Goal: Task Accomplishment & Management: Manage account settings

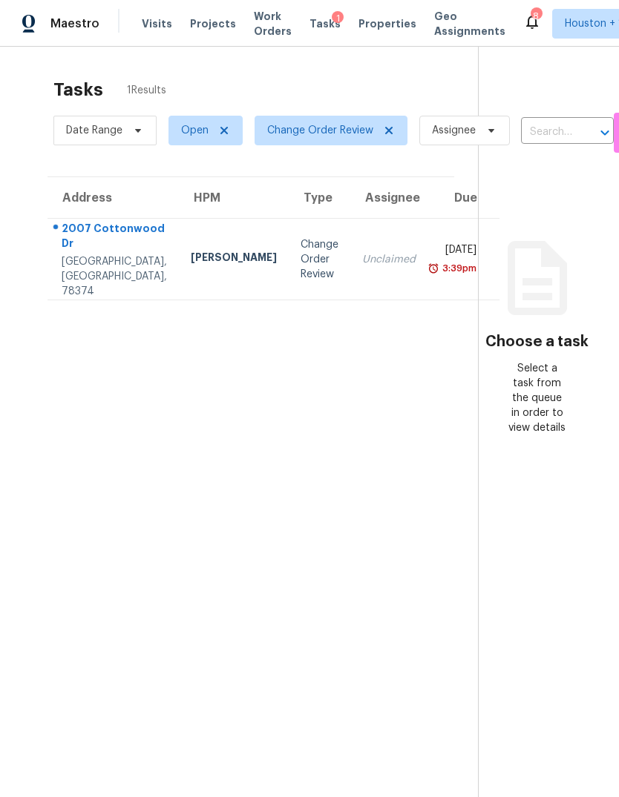
click at [68, 254] on div "2007 Cottonwood Dr" at bounding box center [114, 237] width 105 height 33
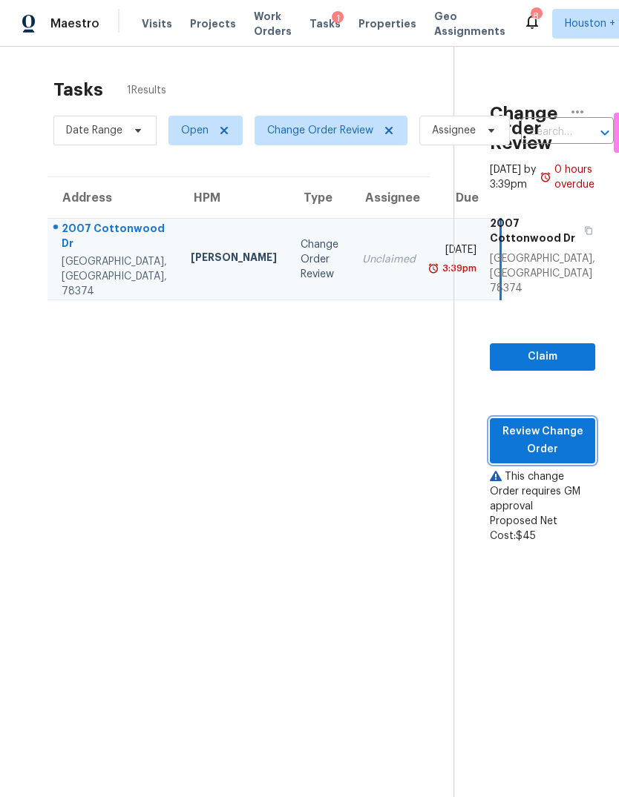
click at [558, 423] on span "Review Change Order" at bounding box center [542, 441] width 82 height 36
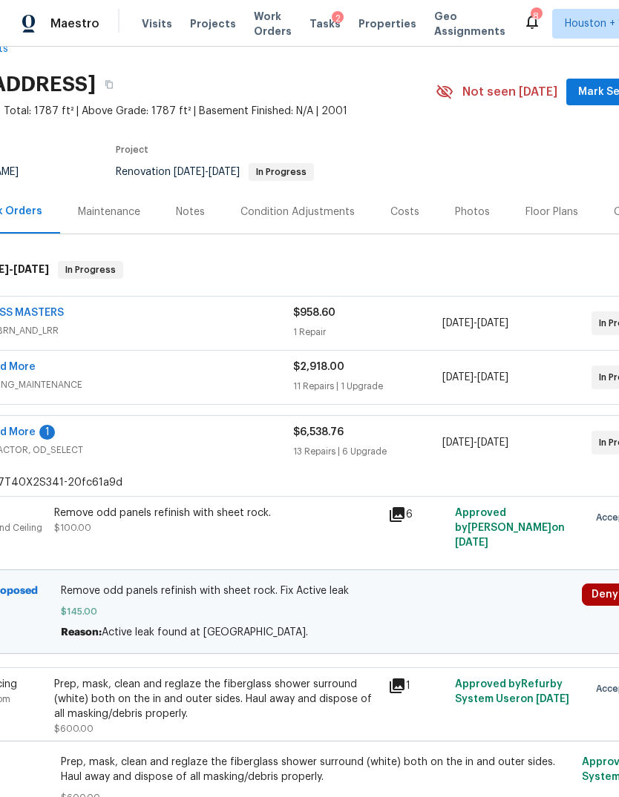
scroll to position [65, 185]
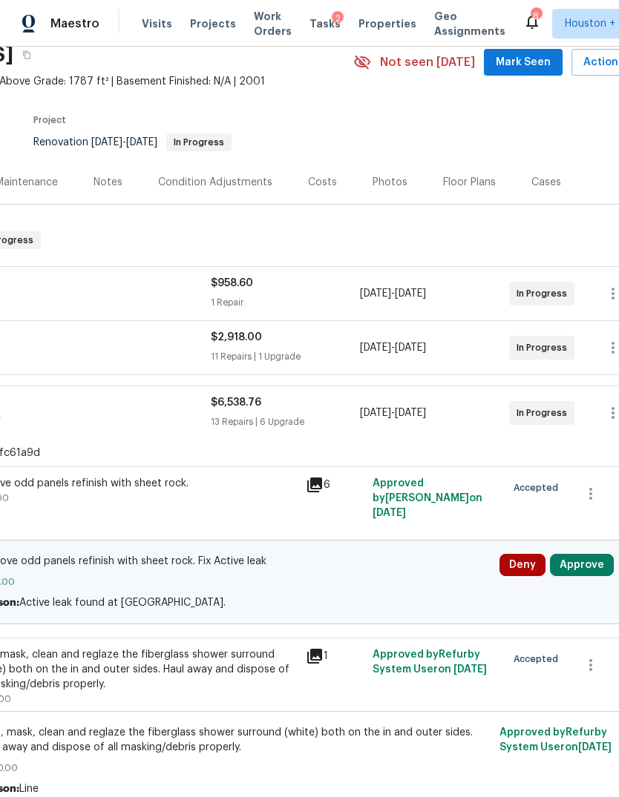
click at [583, 568] on button "Approve" at bounding box center [582, 565] width 64 height 22
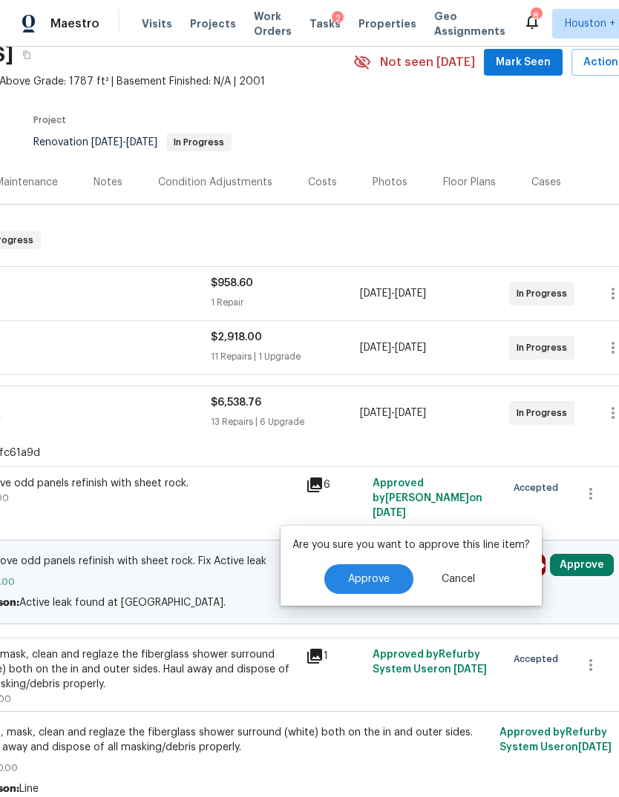
click at [347, 593] on button "Approve" at bounding box center [368, 580] width 89 height 30
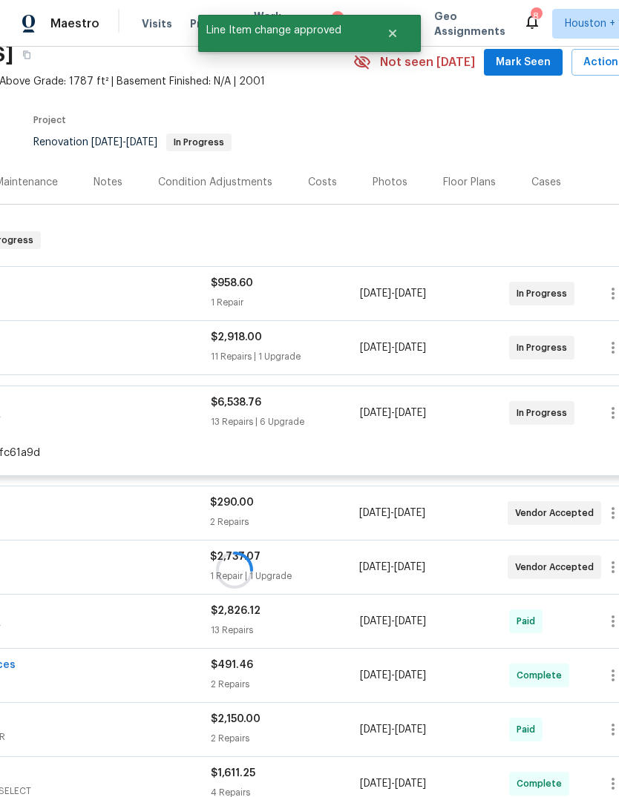
scroll to position [79, 79]
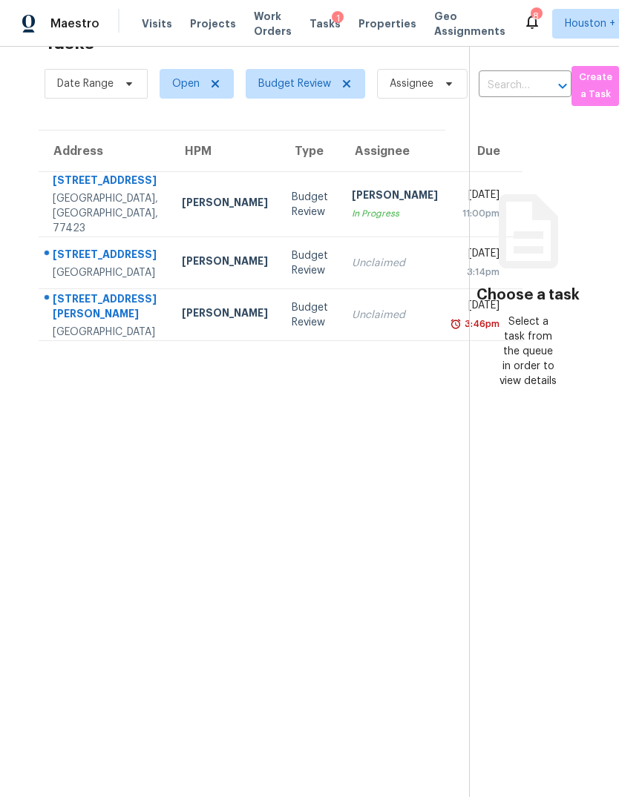
scroll to position [47, 8]
click at [352, 271] on div "Unclaimed" at bounding box center [395, 263] width 86 height 15
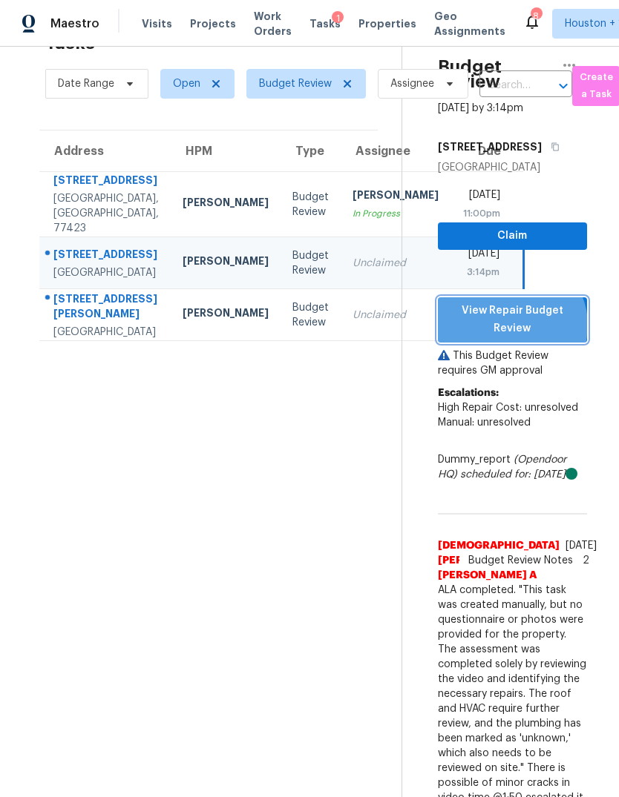
click at [561, 338] on span "View Repair Budget Review" at bounding box center [512, 320] width 125 height 36
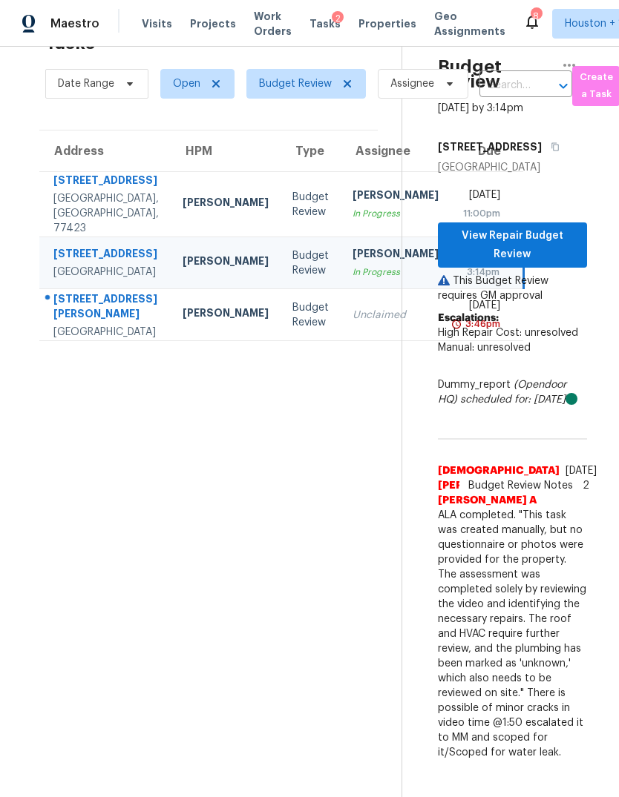
click at [79, 191] on div "[STREET_ADDRESS]" at bounding box center [105, 182] width 105 height 19
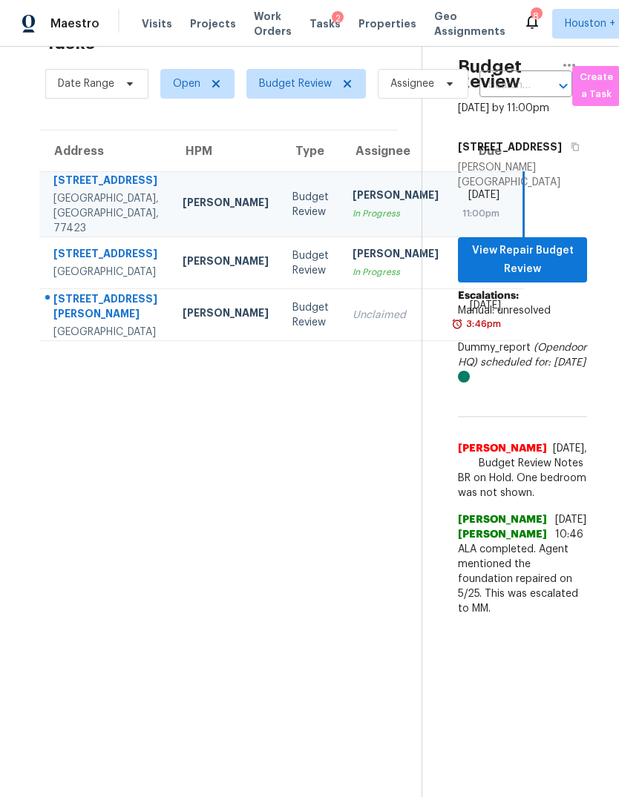
click at [280, 237] on td "Budget Review" at bounding box center [310, 204] width 60 height 65
click at [111, 191] on div "10144 Hidden Creek Falls Ln" at bounding box center [105, 182] width 105 height 19
click at [567, 278] on span "View Repair Budget Review" at bounding box center [522, 260] width 105 height 36
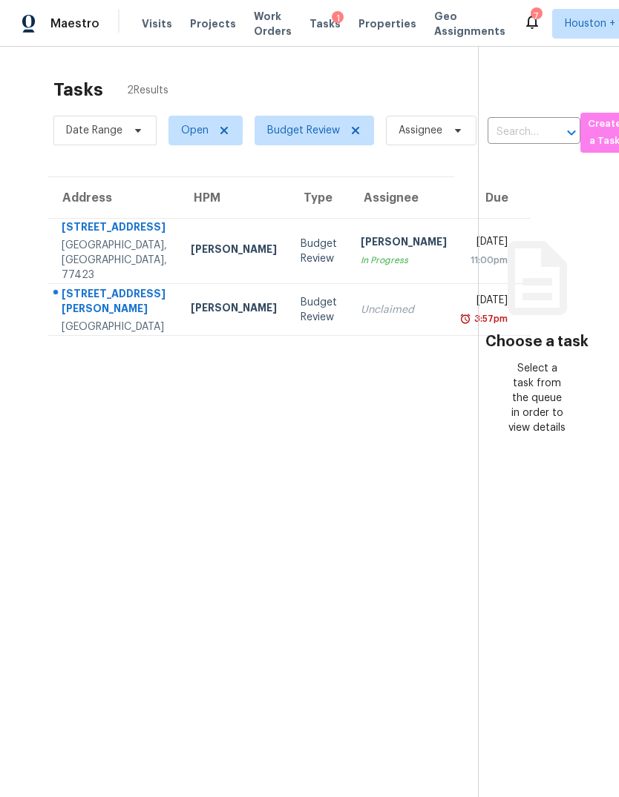
click at [65, 335] on div "Pasadena, TX, 77502" at bounding box center [114, 327] width 105 height 15
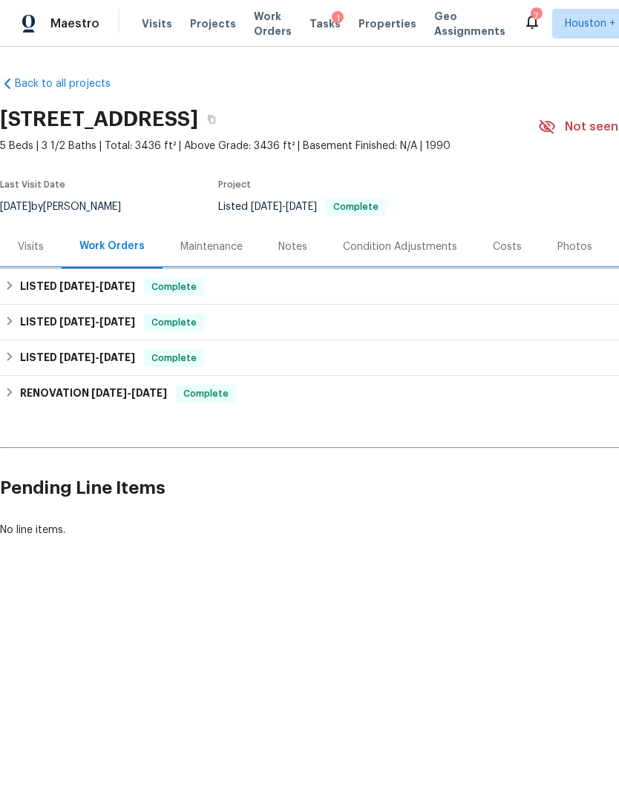
click at [45, 289] on h6 "LISTED [DATE] - [DATE]" at bounding box center [77, 287] width 115 height 18
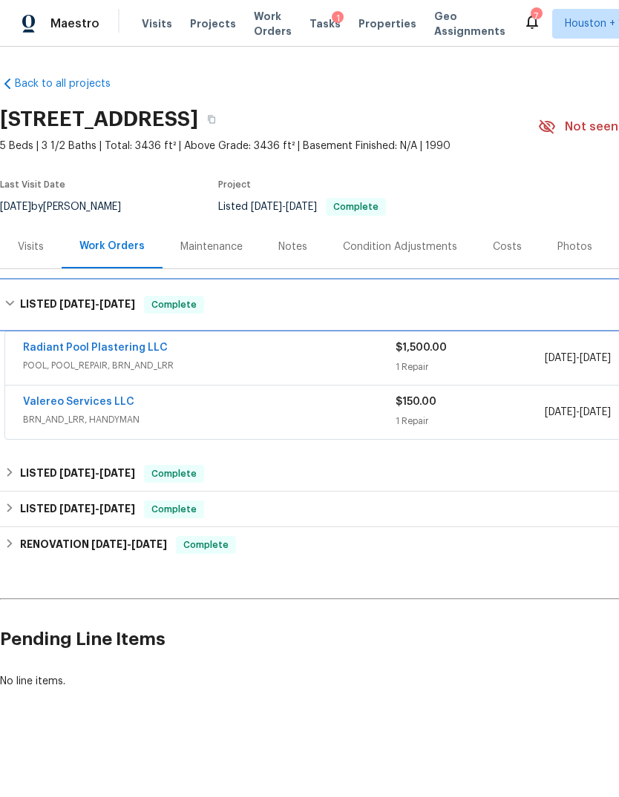
click at [36, 302] on h6 "LISTED [DATE] - [DATE]" at bounding box center [77, 305] width 115 height 18
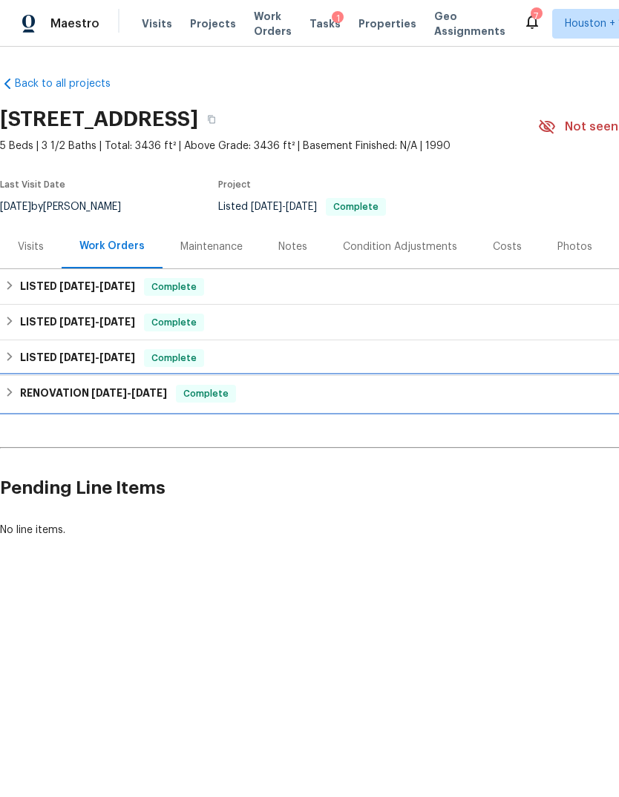
click at [39, 398] on h6 "RENOVATION [DATE] - [DATE]" at bounding box center [93, 394] width 147 height 18
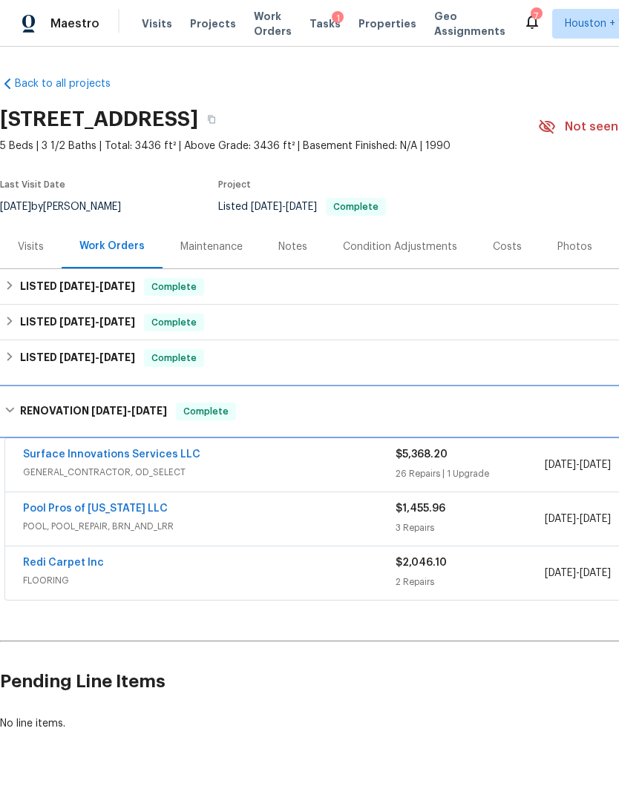
click at [24, 406] on h6 "RENOVATION 1/6/25 - 1/16/25" at bounding box center [93, 412] width 147 height 18
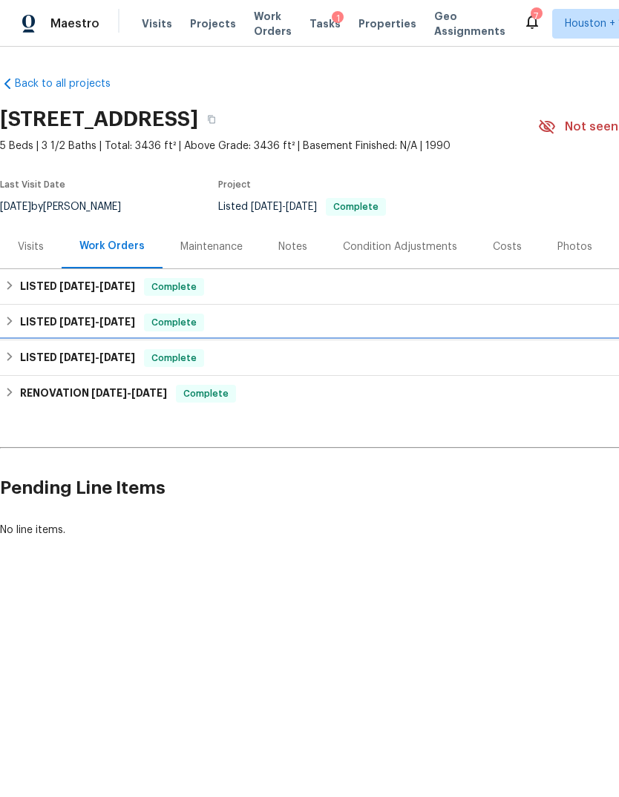
click at [19, 363] on div "LISTED 4/28/25 - 5/1/25 Complete" at bounding box center [418, 358] width 829 height 18
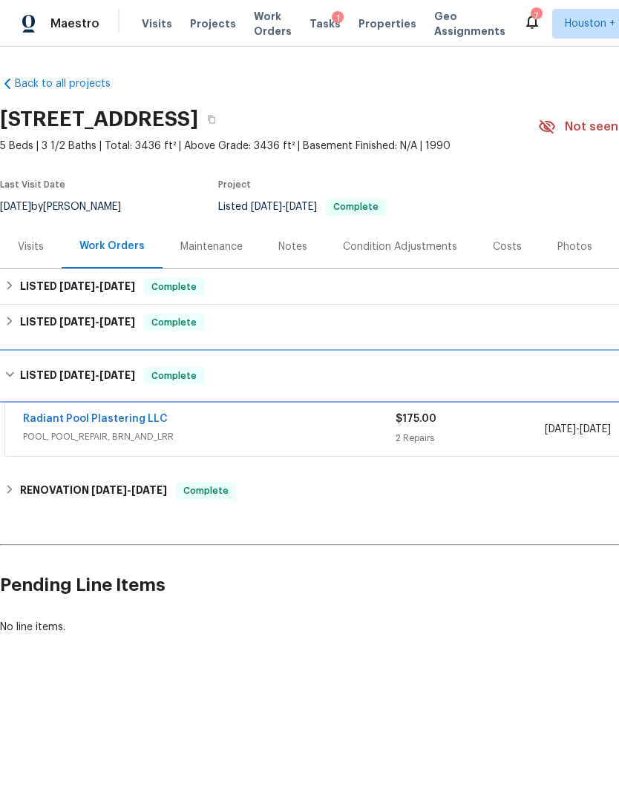
click at [22, 372] on h6 "LISTED 4/28/25 - 5/1/25" at bounding box center [77, 376] width 115 height 18
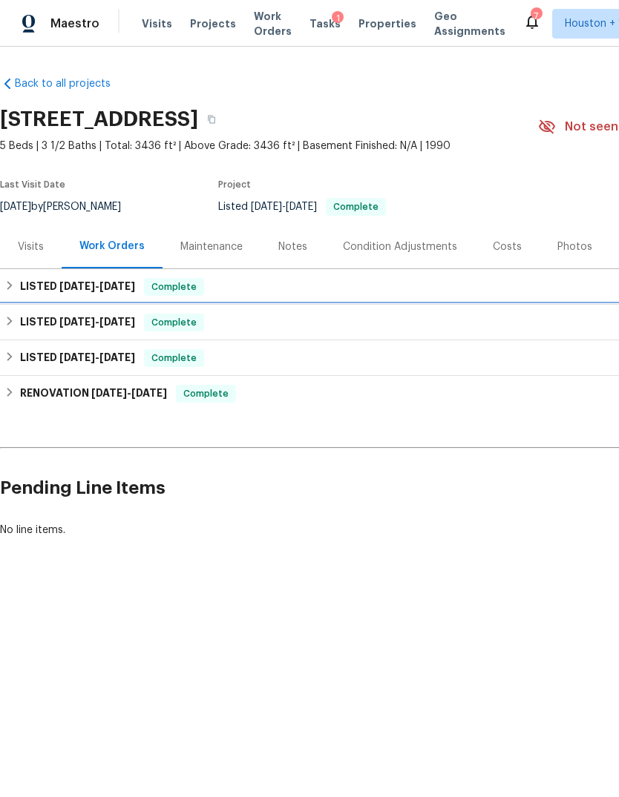
click at [22, 323] on h6 "LISTED 6/5/25 - 6/6/25" at bounding box center [77, 323] width 115 height 18
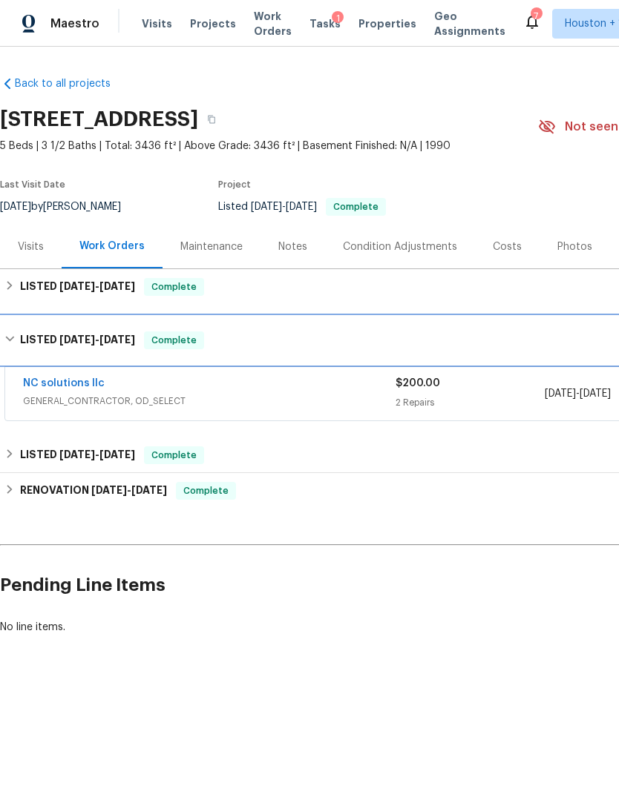
click at [20, 332] on h6 "LISTED 6/5/25 - 6/6/25" at bounding box center [77, 341] width 115 height 18
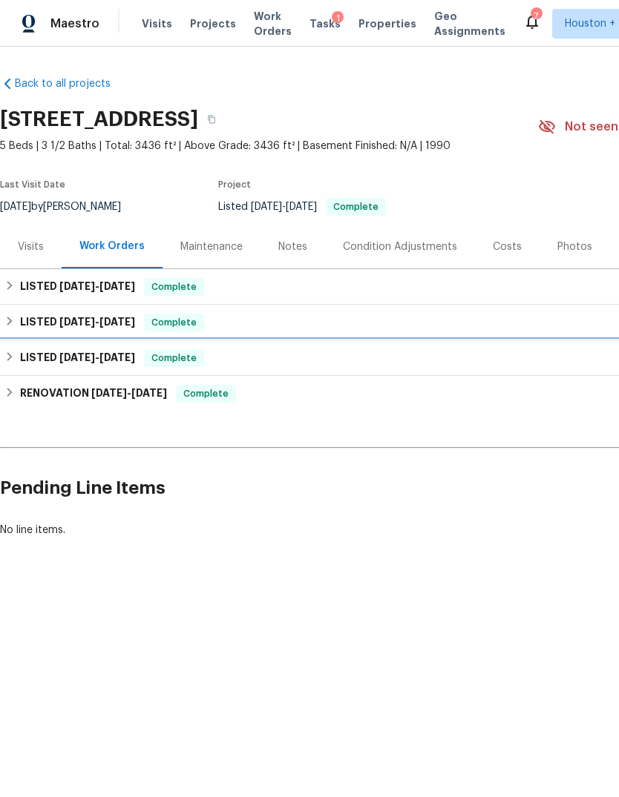
click at [22, 354] on h6 "LISTED 4/28/25 - 5/1/25" at bounding box center [77, 358] width 115 height 18
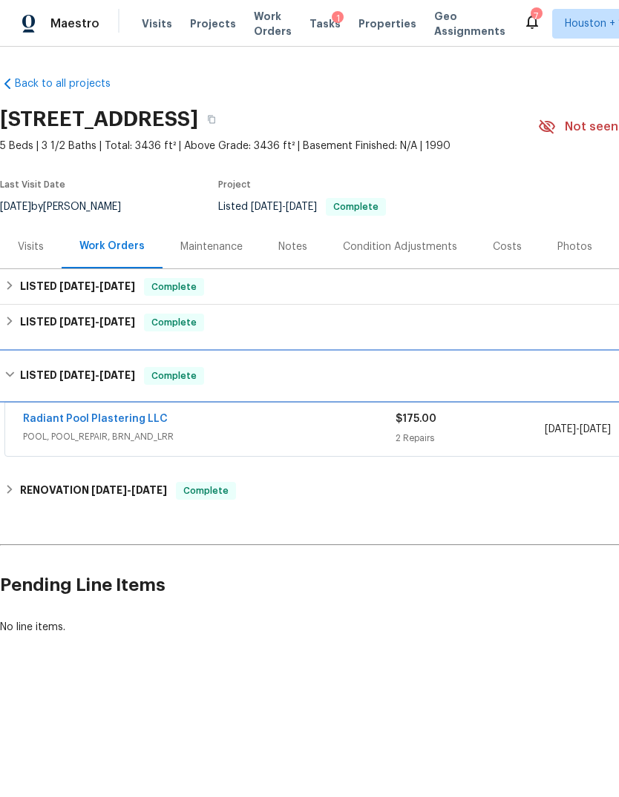
click at [20, 368] on h6 "LISTED 4/28/25 - 5/1/25" at bounding box center [77, 376] width 115 height 18
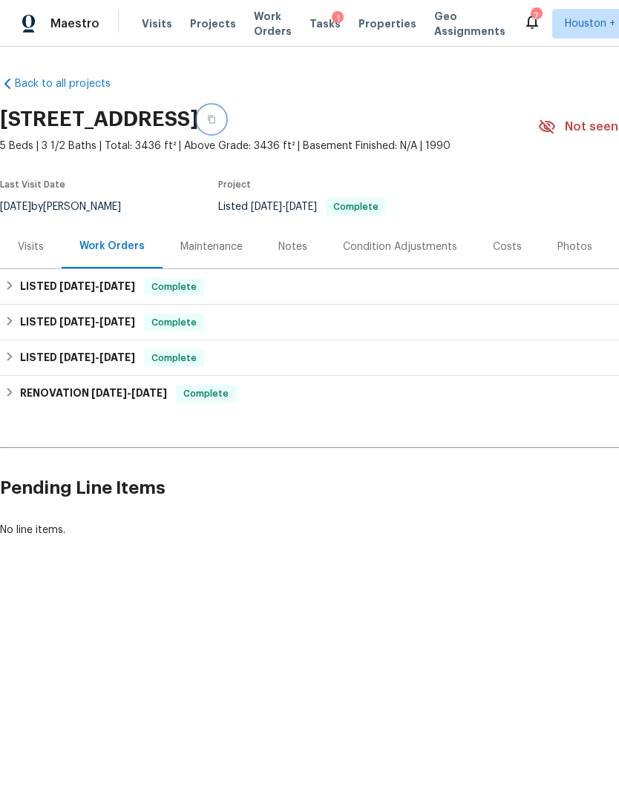
click at [225, 122] on button "button" at bounding box center [211, 119] width 27 height 27
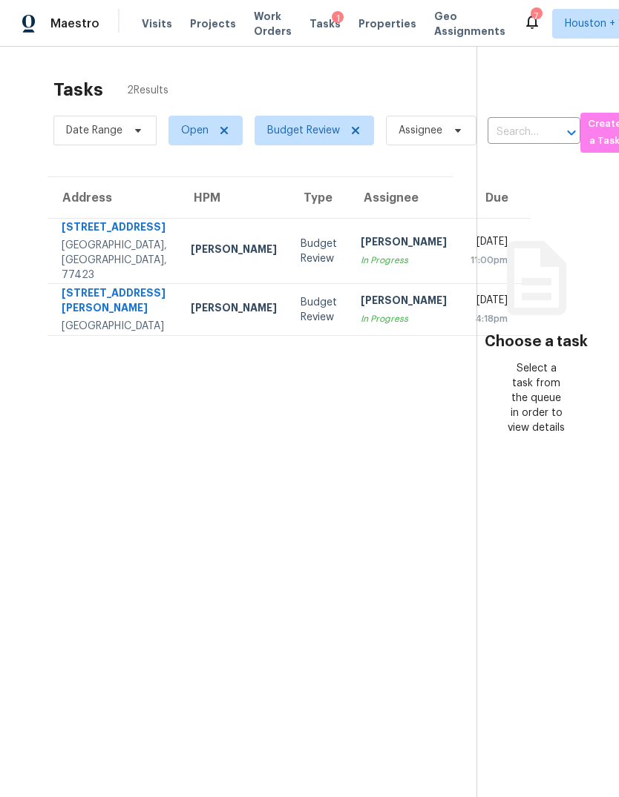
click at [76, 284] on td "[STREET_ADDRESS][PERSON_NAME]" at bounding box center [112, 251] width 131 height 65
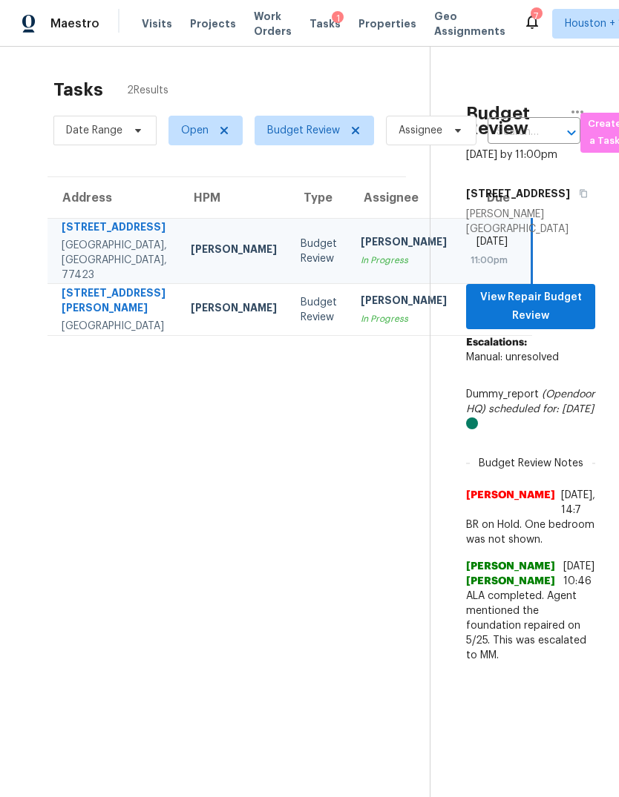
click at [85, 334] on div "[GEOGRAPHIC_DATA]" at bounding box center [114, 326] width 105 height 15
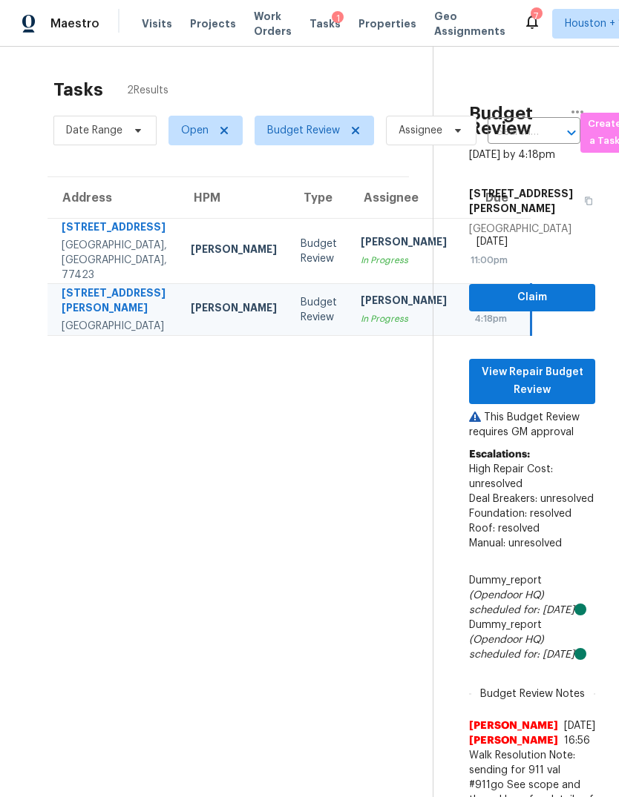
click at [83, 238] on div "[STREET_ADDRESS]" at bounding box center [114, 229] width 105 height 19
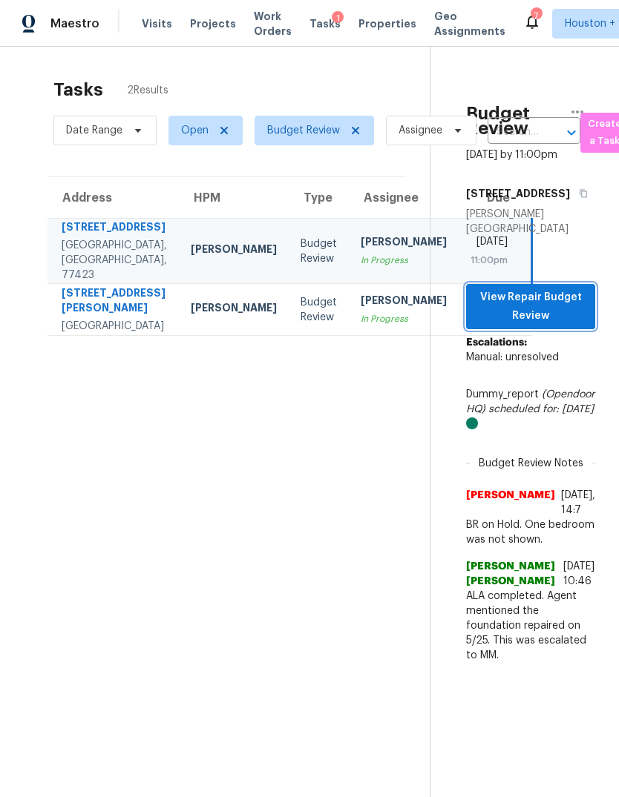
click at [564, 325] on span "View Repair Budget Review" at bounding box center [530, 307] width 105 height 36
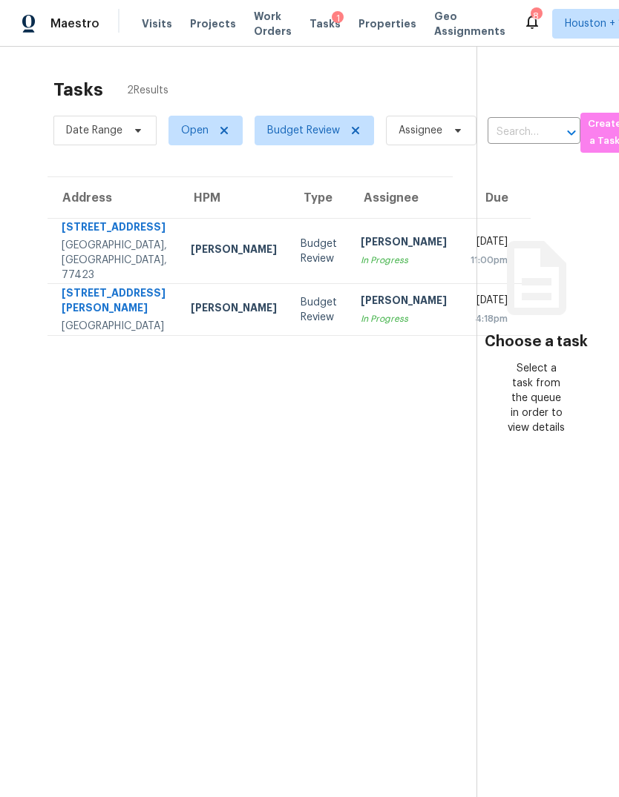
click at [582, 1] on div "Maestro Visits Projects Work Orders Tasks 1 Properties Geo Assignments 8 Housto…" at bounding box center [309, 23] width 619 height 47
click at [407, 51] on div "Tasks 2 Results Date Range Open Budget Review Assignee ​ Create a Task Address …" at bounding box center [309, 445] width 619 height 797
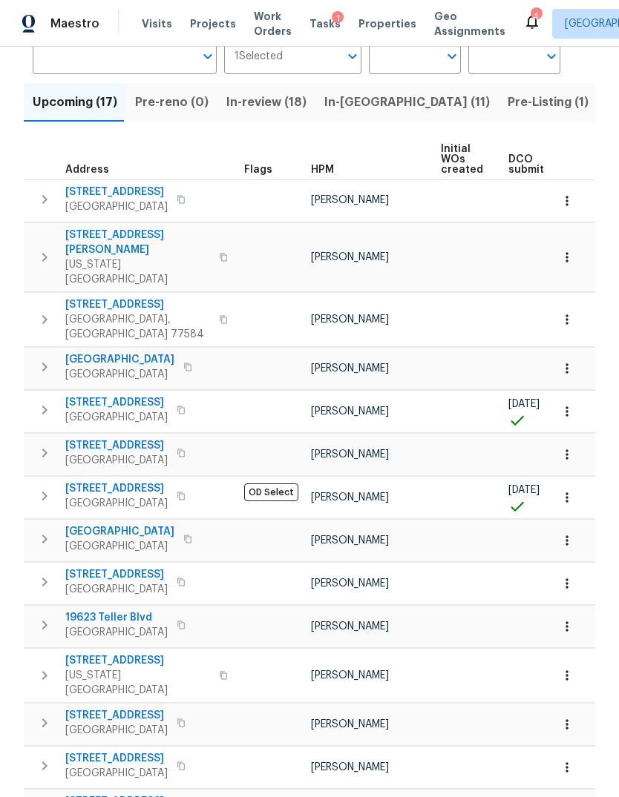
scroll to position [96, 0]
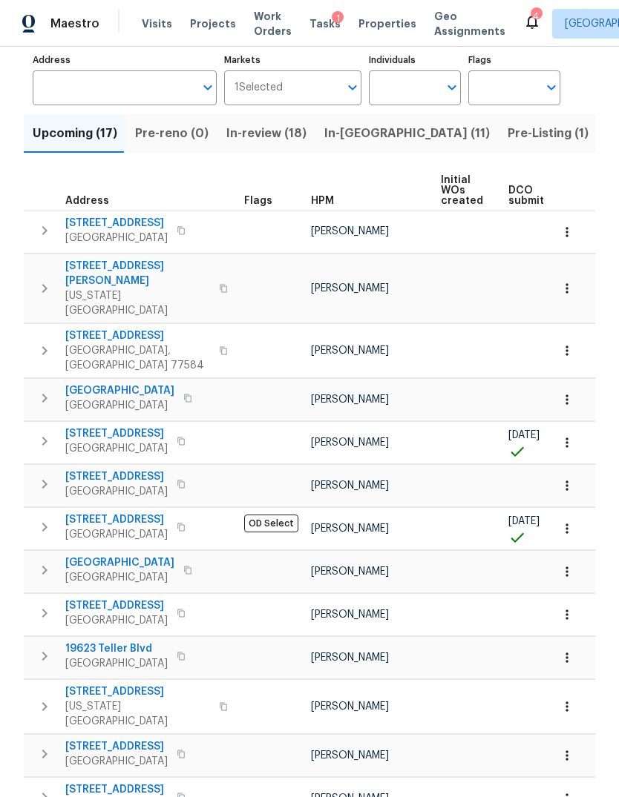
click at [214, 8] on div "Maestro Visits Projects Work Orders Tasks 1 Properties Geo Assignments 4 Housto…" at bounding box center [309, 23] width 619 height 47
click at [190, 22] on span "Projects" at bounding box center [213, 23] width 46 height 15
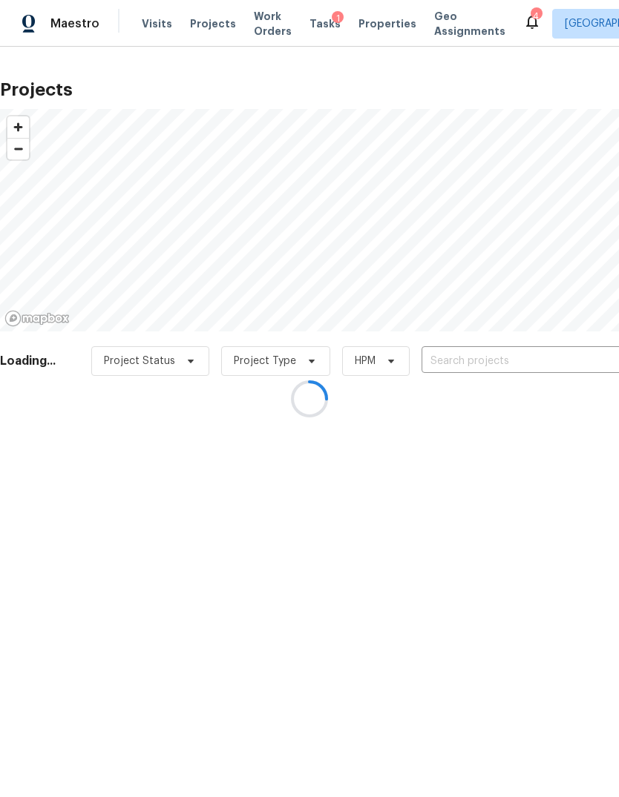
click at [550, 371] on div at bounding box center [309, 398] width 619 height 797
click at [528, 369] on div at bounding box center [309, 398] width 619 height 797
click at [534, 347] on div at bounding box center [309, 398] width 619 height 797
click at [527, 349] on div at bounding box center [309, 398] width 619 height 797
click at [534, 350] on div at bounding box center [309, 398] width 619 height 797
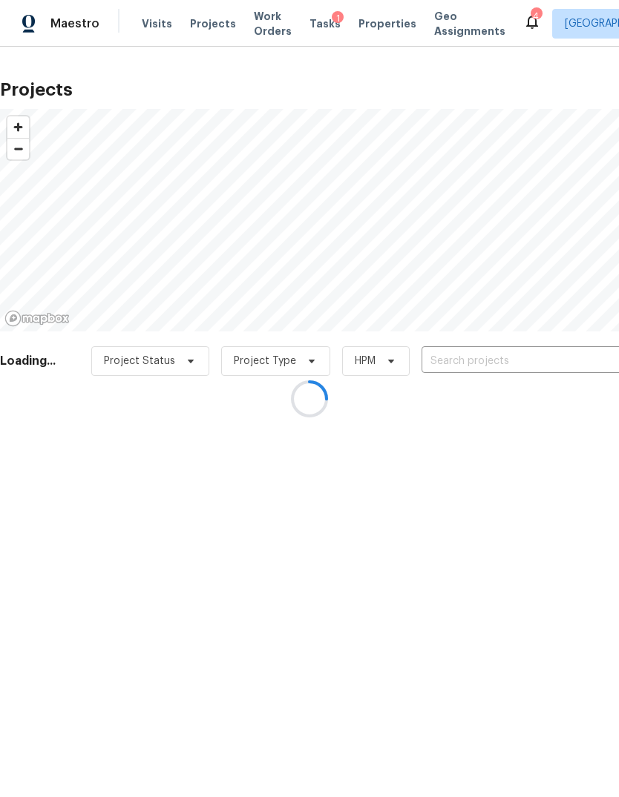
click at [523, 358] on div at bounding box center [309, 398] width 619 height 797
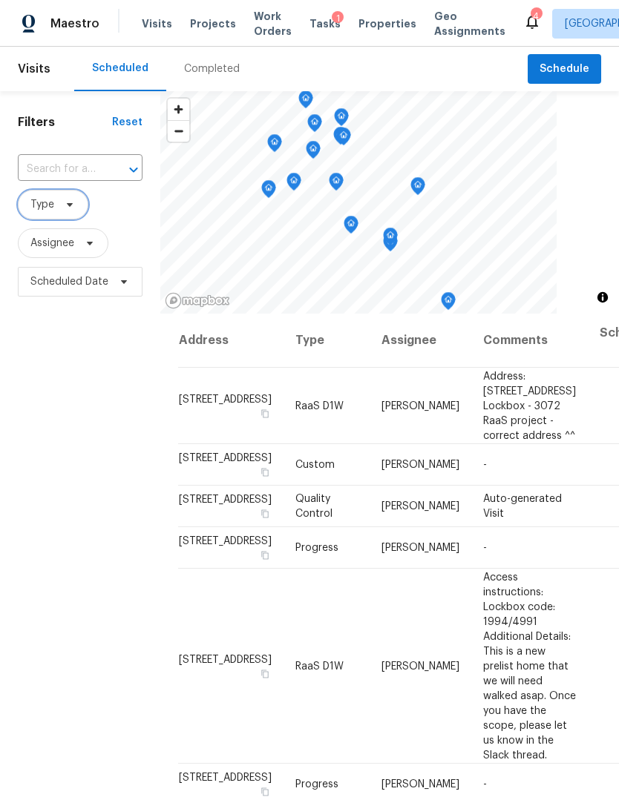
click at [59, 220] on span "Type" at bounding box center [53, 205] width 70 height 30
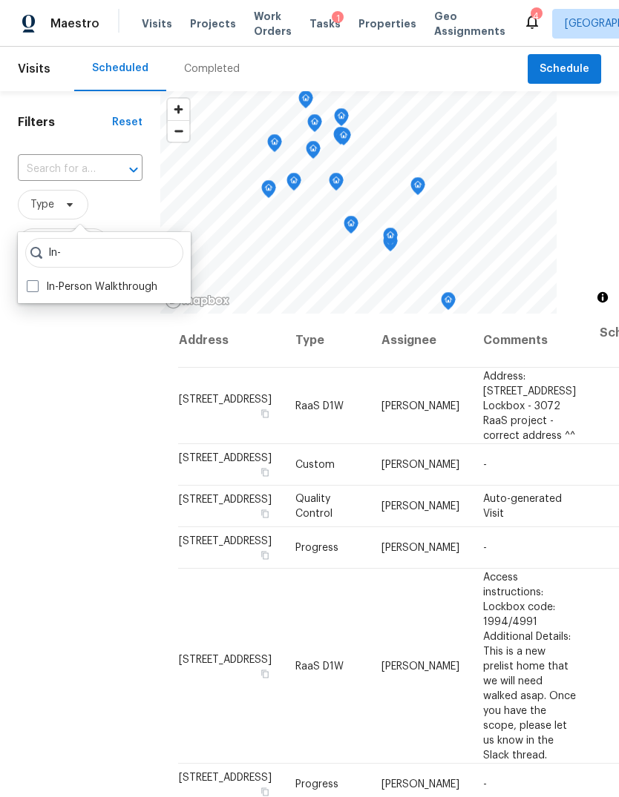
type input "In-"
click at [136, 280] on label "In-Person Walkthrough" at bounding box center [92, 287] width 131 height 15
click at [36, 280] on input "In-Person Walkthrough" at bounding box center [32, 285] width 10 height 10
checkbox input "true"
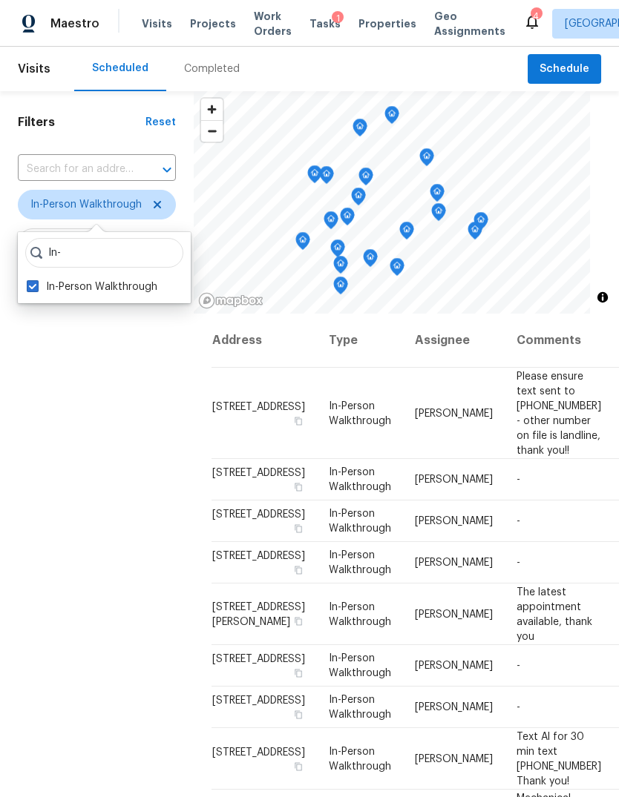
click at [91, 477] on div "Filters Reset ​ In-Person Walkthrough Assignee Scheduled Date" at bounding box center [97, 521] width 194 height 861
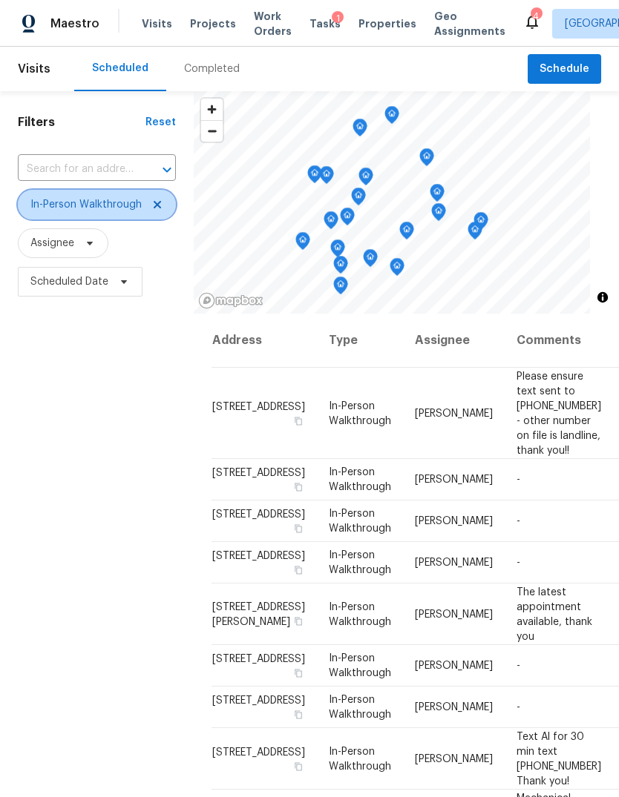
click at [99, 212] on span "In-Person Walkthrough" at bounding box center [85, 204] width 111 height 15
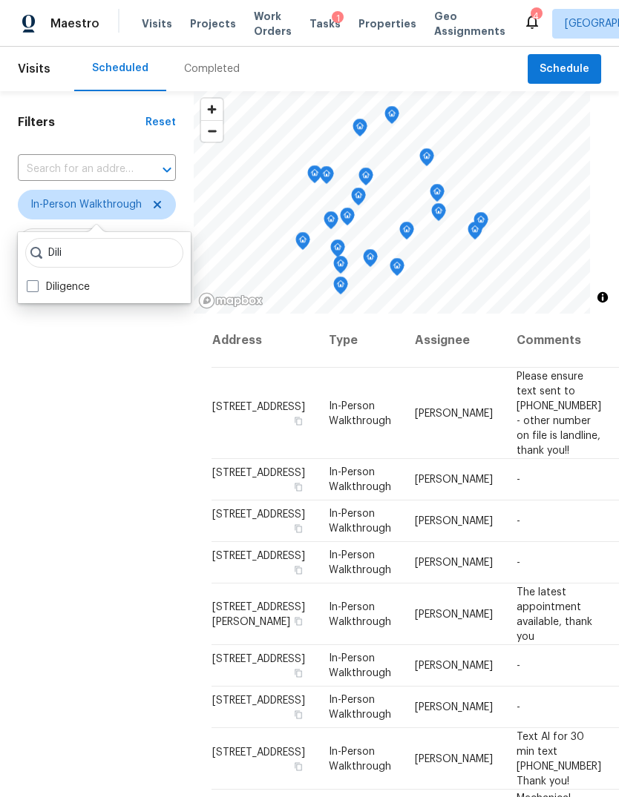
type input "Dili"
click at [72, 293] on label "Diligence" at bounding box center [58, 287] width 63 height 15
click at [36, 289] on input "Diligence" at bounding box center [32, 285] width 10 height 10
checkbox input "true"
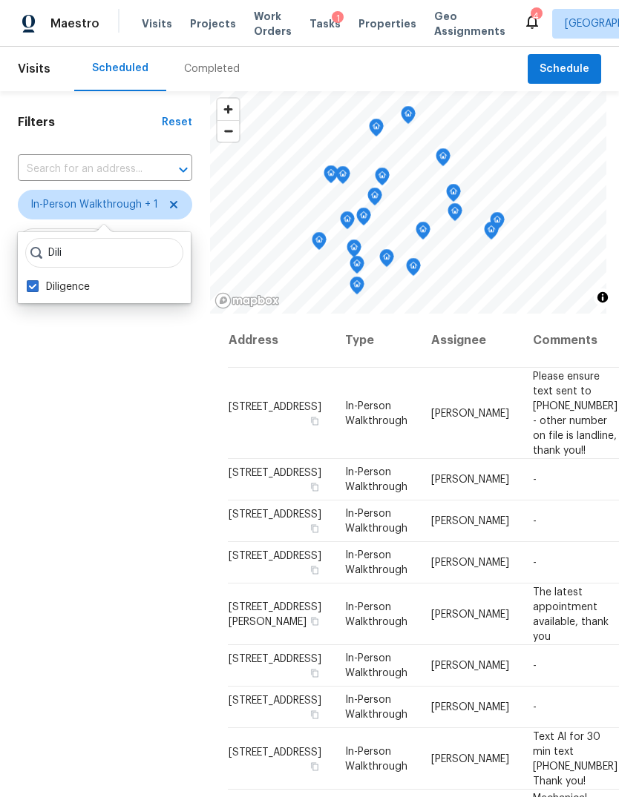
click at [79, 487] on div "Filters Reset ​ In-Person Walkthrough + 1 Assignee Scheduled Date" at bounding box center [105, 521] width 210 height 861
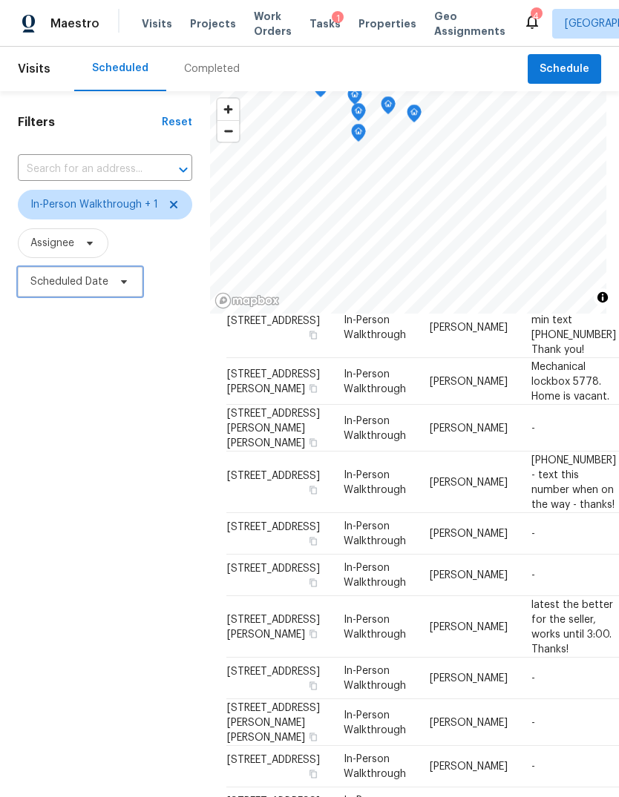
click at [111, 288] on span "Scheduled Date" at bounding box center [80, 282] width 125 height 30
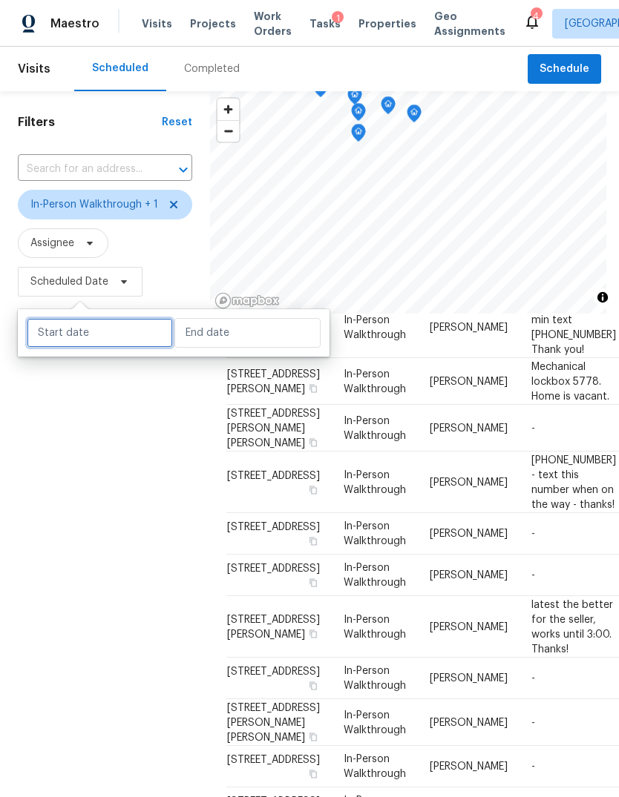
click at [92, 343] on input "text" at bounding box center [100, 333] width 146 height 30
select select "8"
select select "2025"
select select "9"
select select "2025"
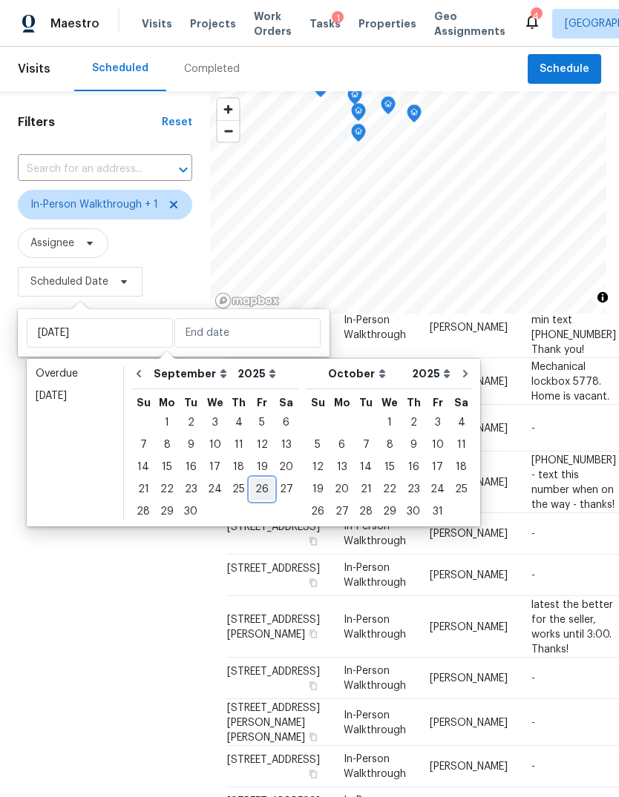
click at [258, 488] on div "26" at bounding box center [262, 489] width 24 height 21
type input "Fri, Sep 26"
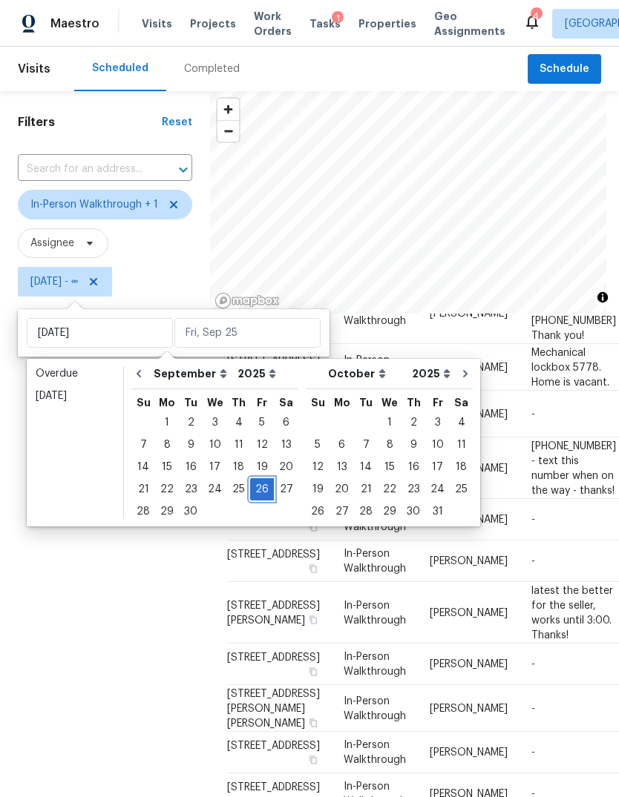
click at [259, 485] on div "26" at bounding box center [262, 489] width 24 height 21
type input "Fri, Sep 26"
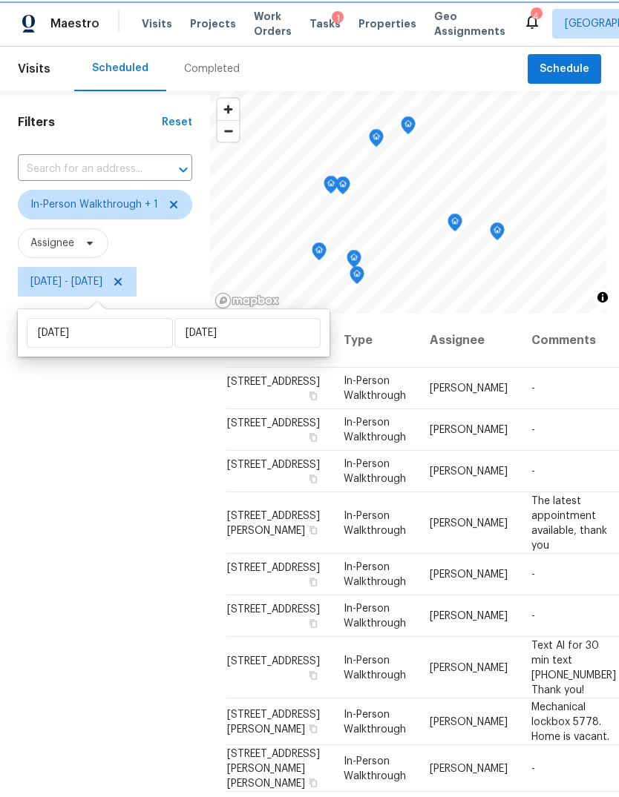
scroll to position [123, 1]
click at [79, 562] on div "Filters Reset ​ In-Person Walkthrough + 1 Assignee Fri, Sep 26 - Fri, Sep 26" at bounding box center [105, 521] width 210 height 861
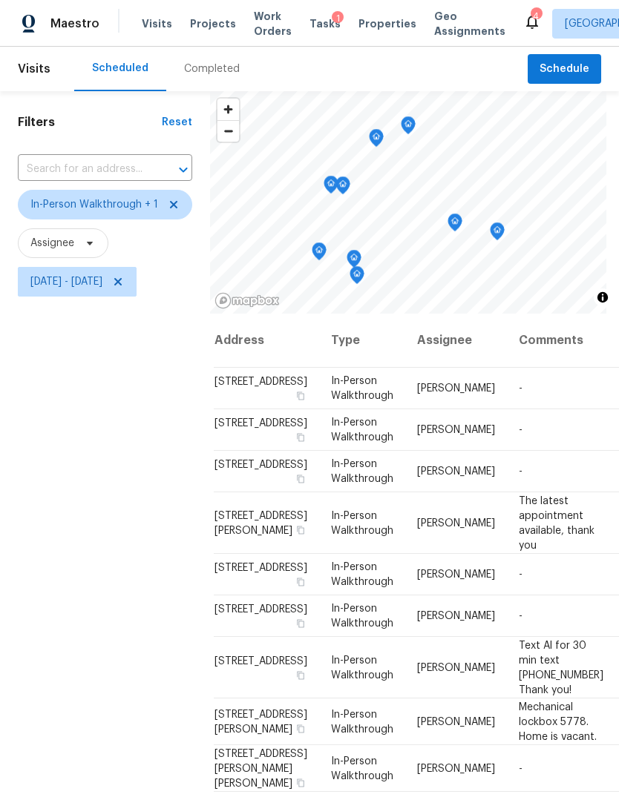
scroll to position [0, 0]
click at [501, 227] on icon "Map marker" at bounding box center [497, 232] width 15 height 19
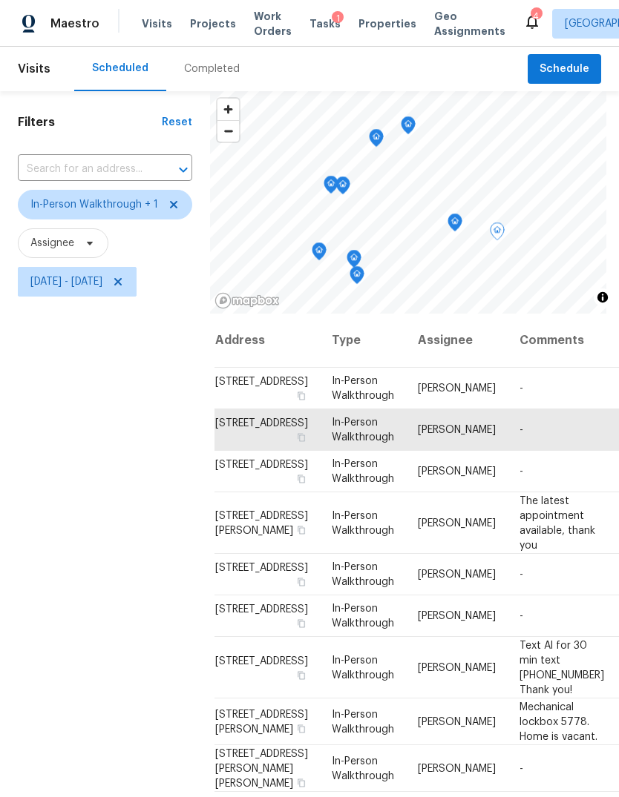
scroll to position [50, 11]
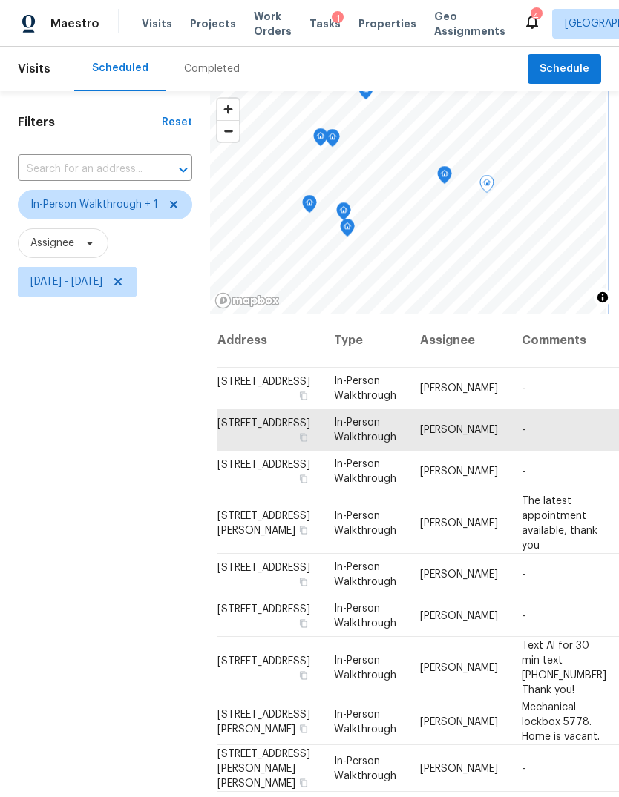
click at [441, 172] on icon "Map marker" at bounding box center [444, 175] width 13 height 17
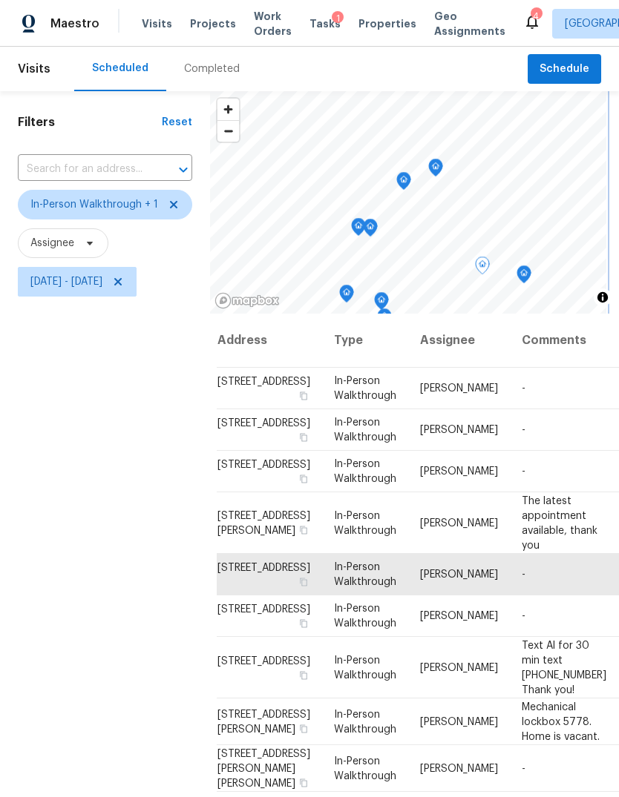
click at [429, 168] on icon "Map marker" at bounding box center [435, 167] width 13 height 17
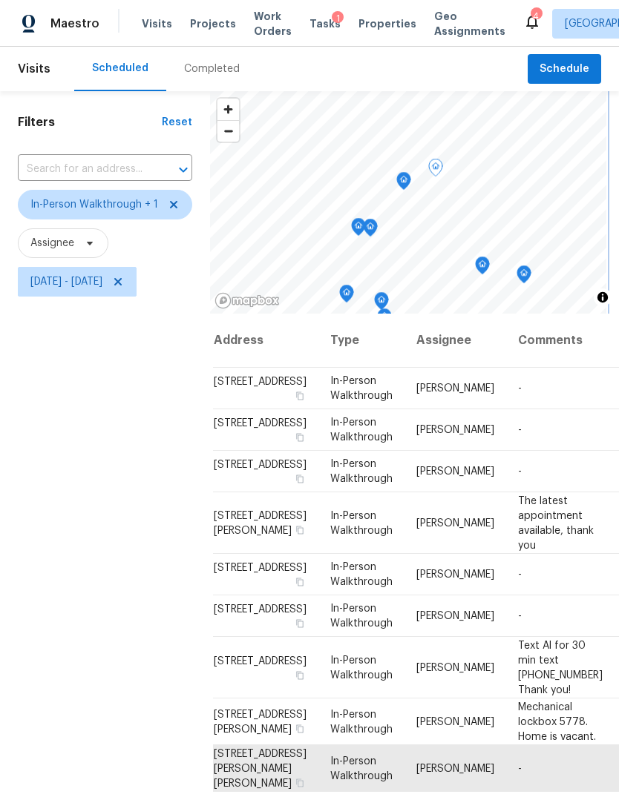
click at [405, 188] on icon "Map marker" at bounding box center [403, 181] width 15 height 19
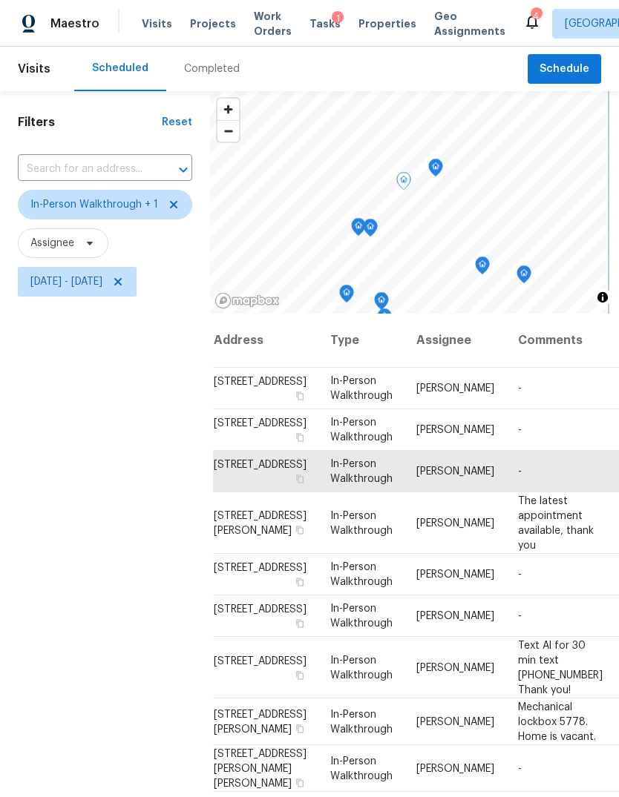
scroll to position [123, 15]
click at [418, 148] on icon "Map marker" at bounding box center [418, 150] width 13 height 17
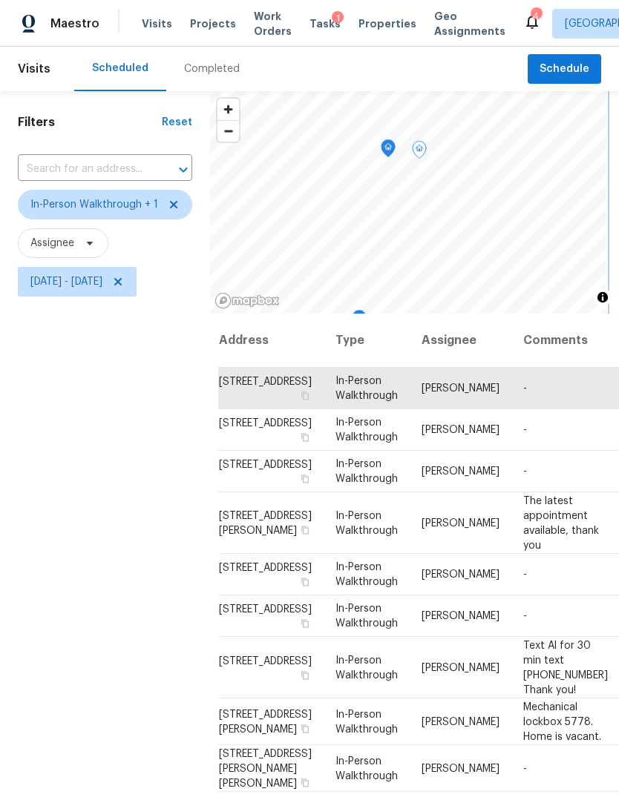
scroll to position [0, 10]
click at [388, 151] on icon "Map marker" at bounding box center [387, 148] width 13 height 17
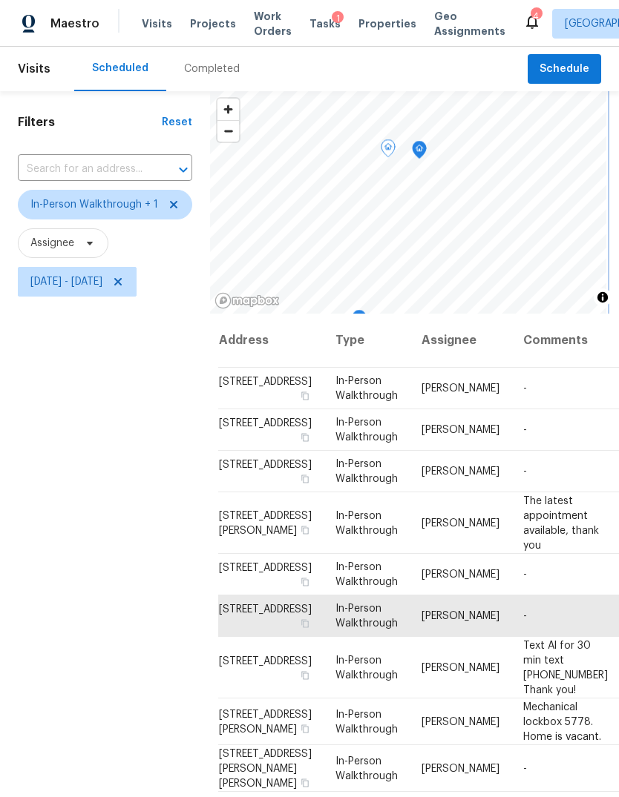
scroll to position [123, 10]
click at [436, 228] on icon "Map marker" at bounding box center [433, 225] width 13 height 17
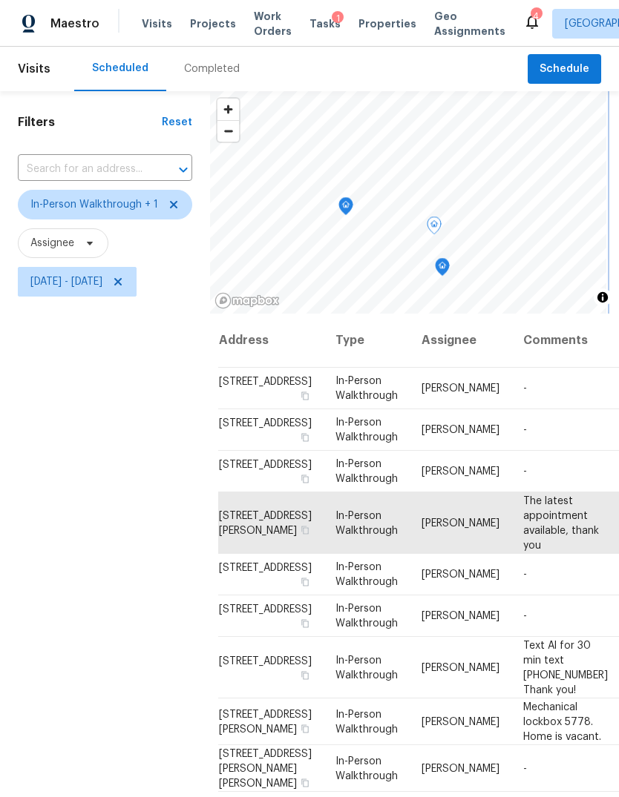
click at [343, 198] on icon "Map marker" at bounding box center [345, 206] width 13 height 17
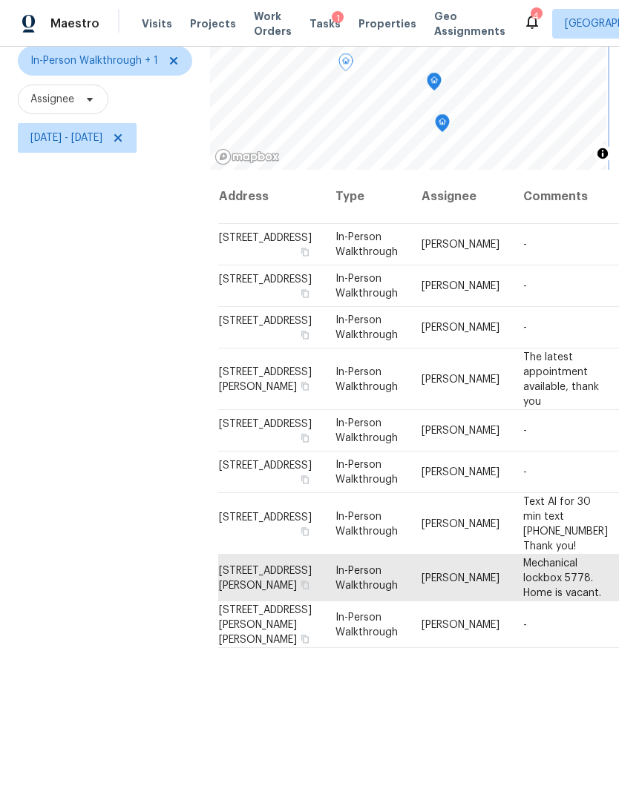
scroll to position [143, 0]
click at [441, 126] on icon "Map marker" at bounding box center [441, 124] width 13 height 17
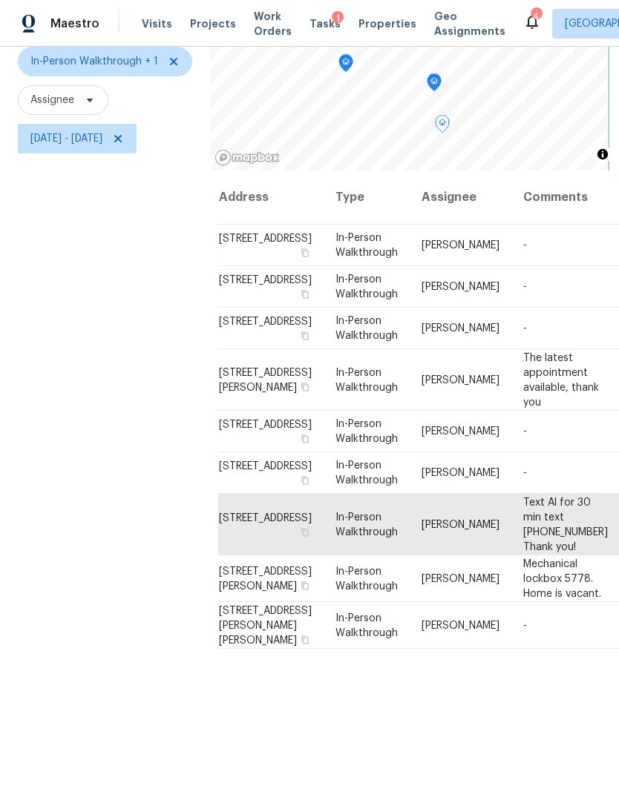
click at [445, 119] on icon "Map marker" at bounding box center [441, 124] width 13 height 17
click at [435, 86] on icon "Map marker" at bounding box center [433, 82] width 13 height 17
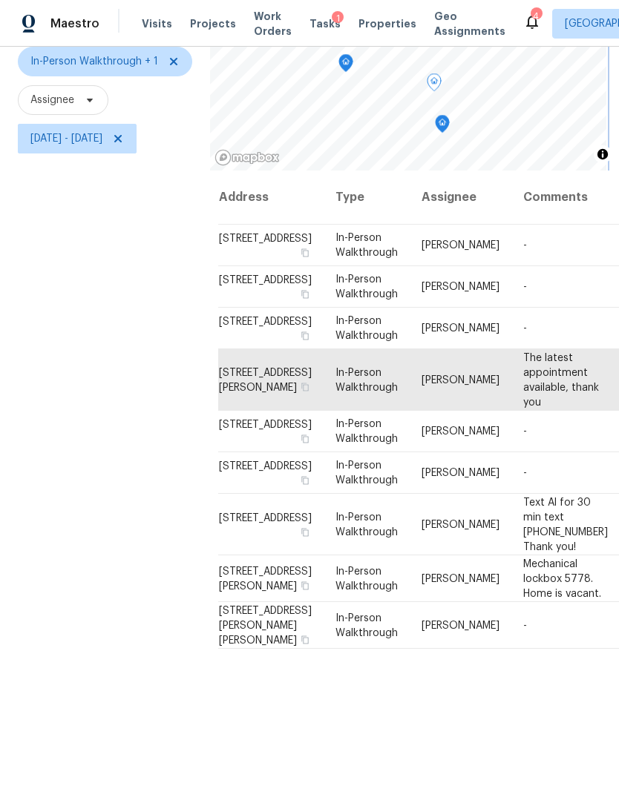
click at [343, 64] on icon "Map marker" at bounding box center [345, 63] width 4 height 4
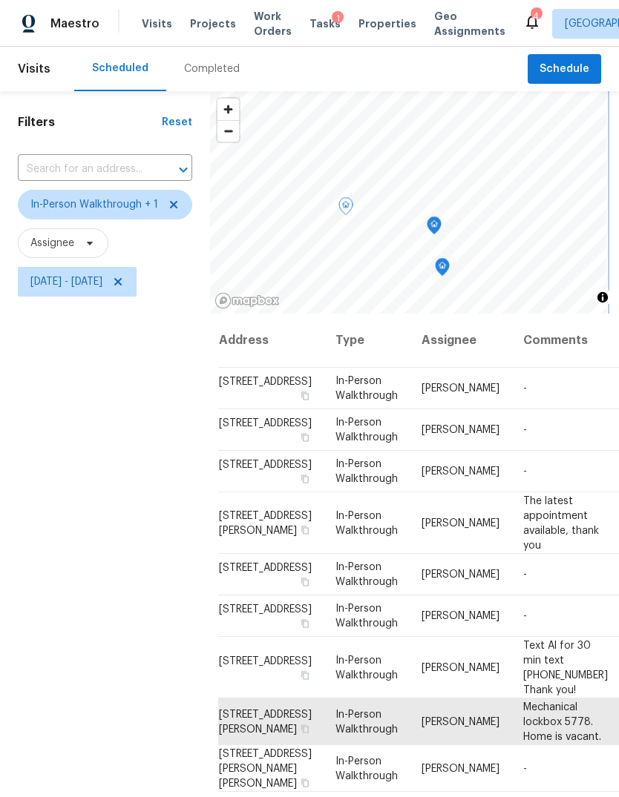
scroll to position [0, 0]
click at [356, 144] on icon "Map marker" at bounding box center [357, 144] width 13 height 17
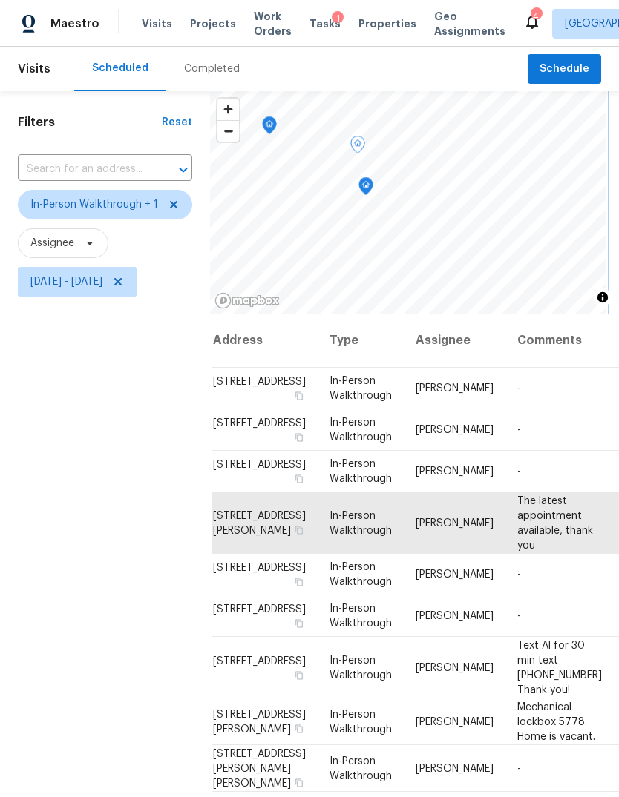
scroll to position [123, 15]
click at [122, 585] on div "Filters Reset ​ In-Person Walkthrough + 1 Assignee Fri, Sep 26 - Fri, Sep 26" at bounding box center [105, 521] width 210 height 861
click at [302, 165] on icon "Map marker" at bounding box center [308, 165] width 13 height 17
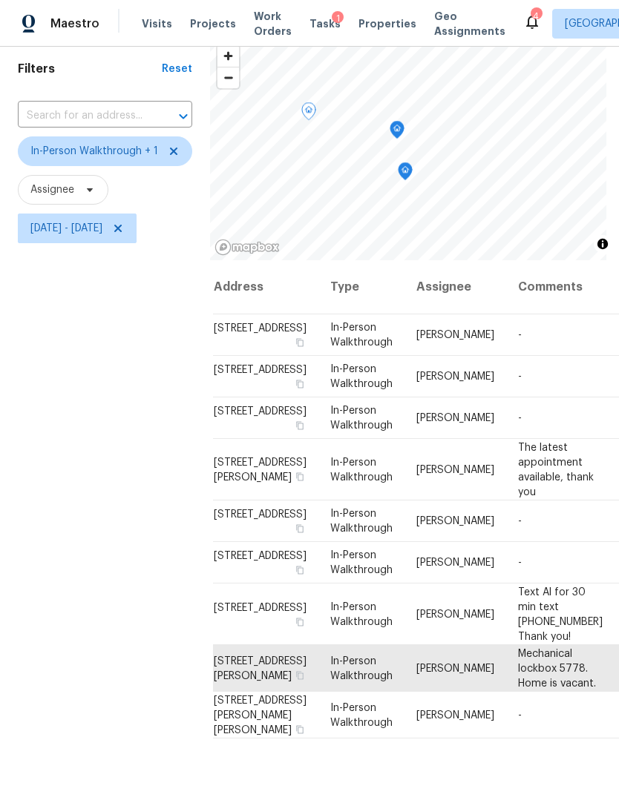
scroll to position [42, 0]
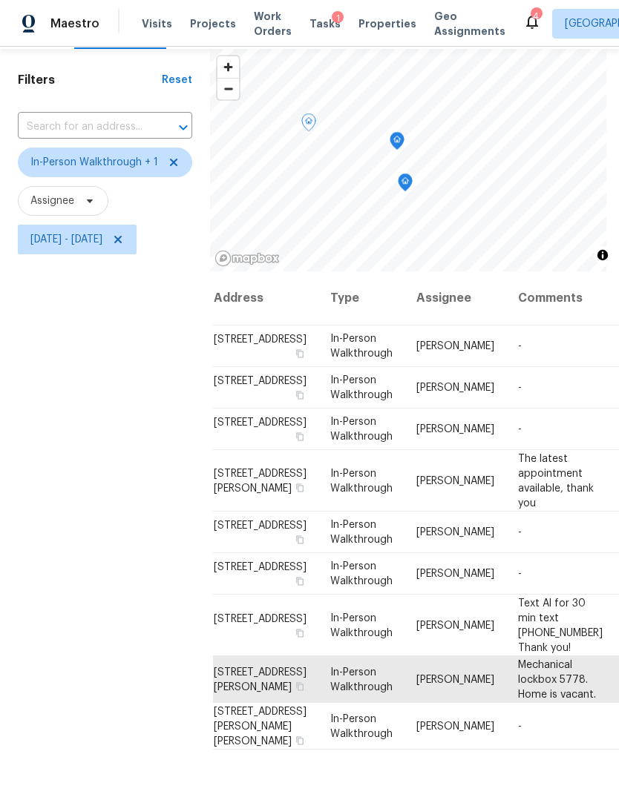
click at [398, 143] on icon "Map marker" at bounding box center [396, 141] width 13 height 17
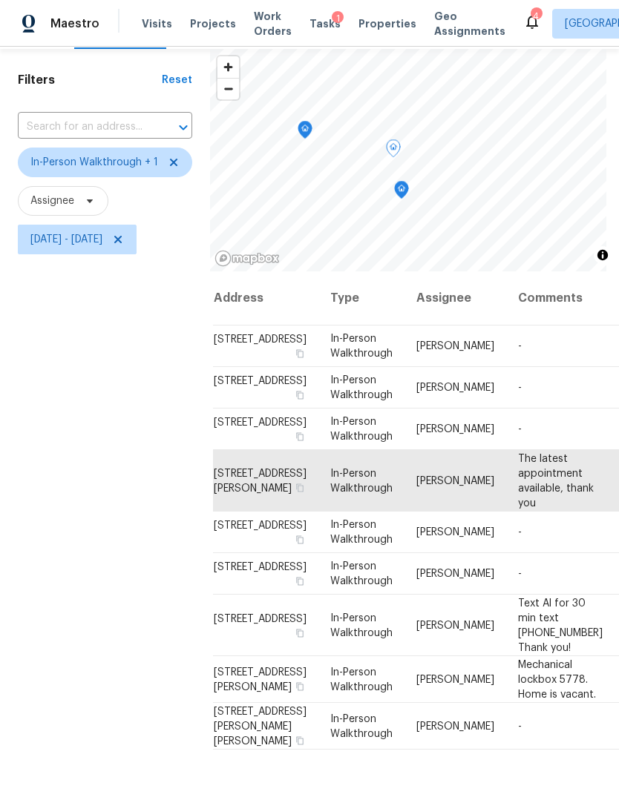
click at [398, 188] on icon "Map marker" at bounding box center [401, 187] width 7 height 4
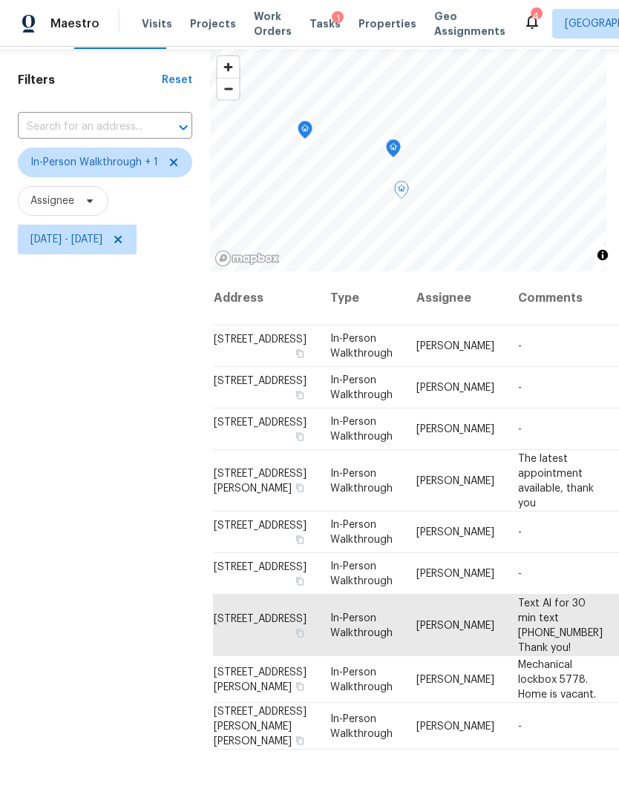
click at [398, 143] on icon "Map marker" at bounding box center [393, 148] width 15 height 19
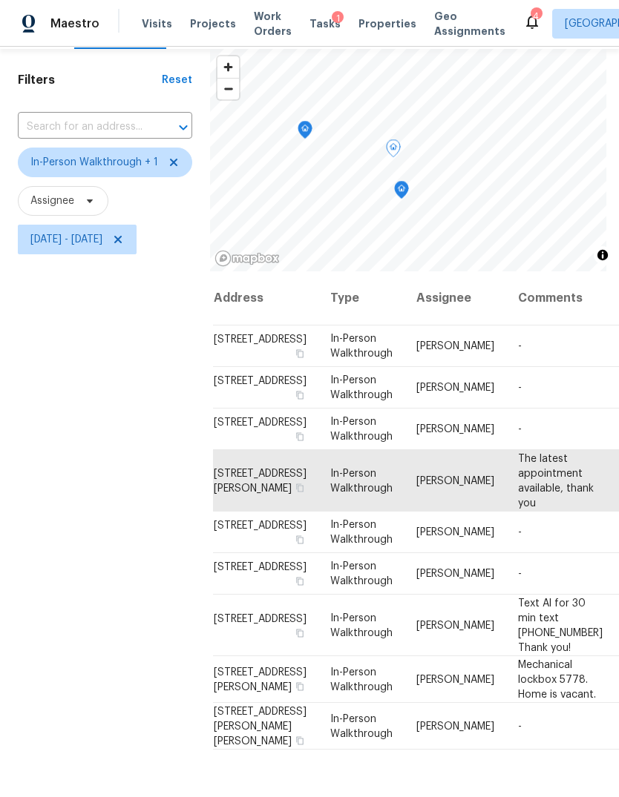
scroll to position [113, 13]
click at [0, 0] on icon at bounding box center [0, 0] width 0 height 0
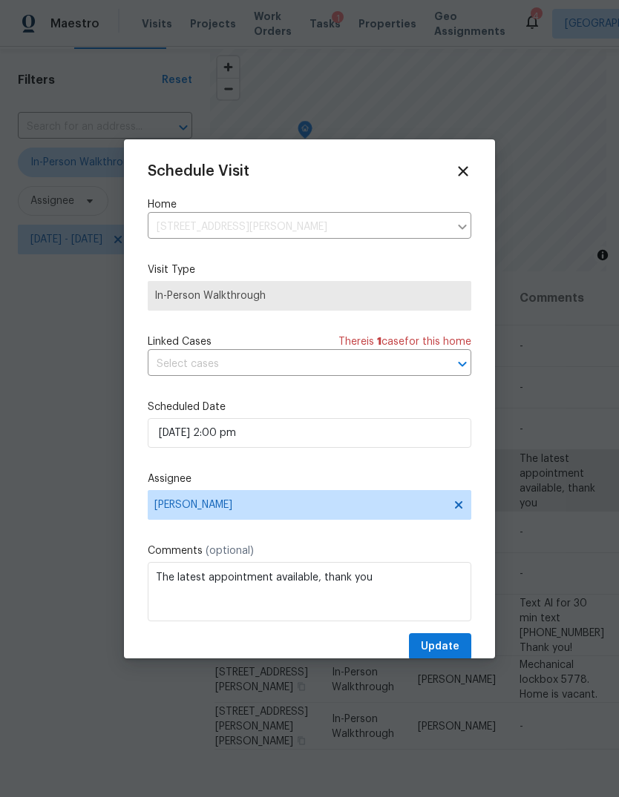
click at [335, 475] on label "Assignee" at bounding box center [309, 479] width 323 height 15
click at [473, 160] on div "Schedule Visit Home 17546 Heath Grove Ln, Richmond, TX 77407 ​ Visit Type In-Pe…" at bounding box center [309, 398] width 371 height 519
click at [470, 174] on icon at bounding box center [463, 171] width 16 height 16
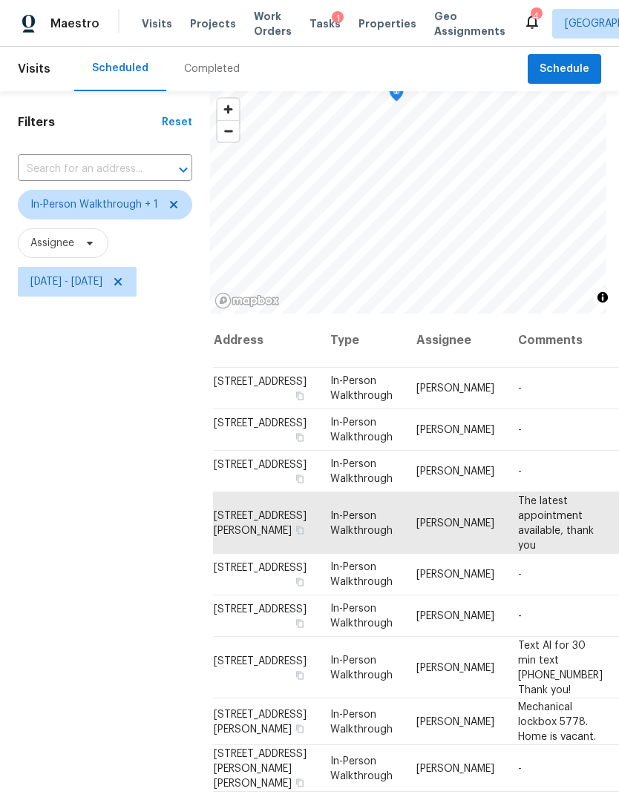
scroll to position [0, 0]
click at [0, 0] on icon at bounding box center [0, 0] width 0 height 0
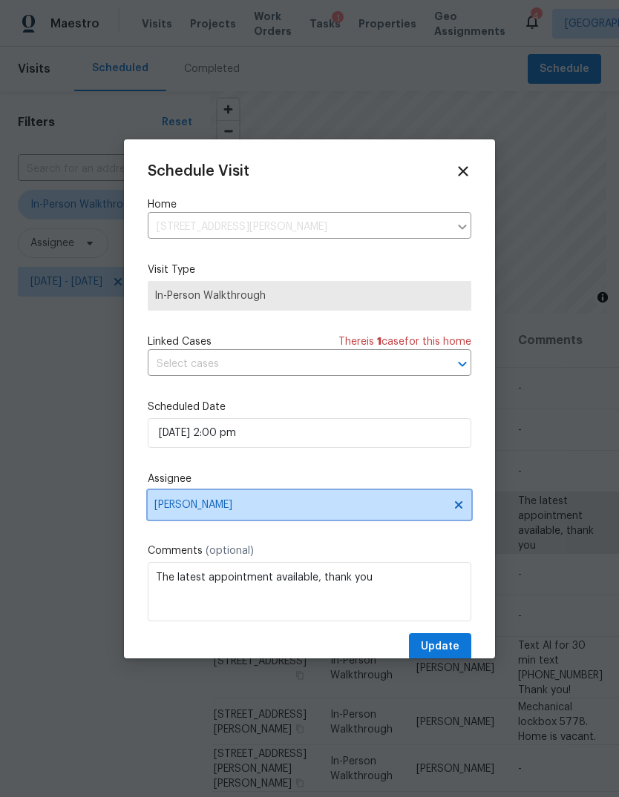
click at [368, 520] on span "Maria Zakharnitskaia" at bounding box center [309, 505] width 323 height 30
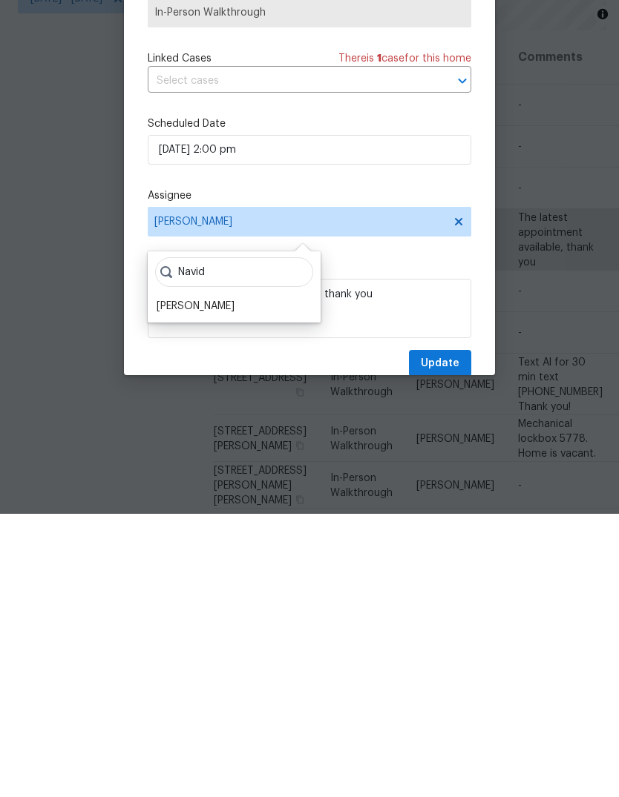
type input "Navid"
click at [218, 582] on div "Navid Ranjbar" at bounding box center [196, 589] width 78 height 15
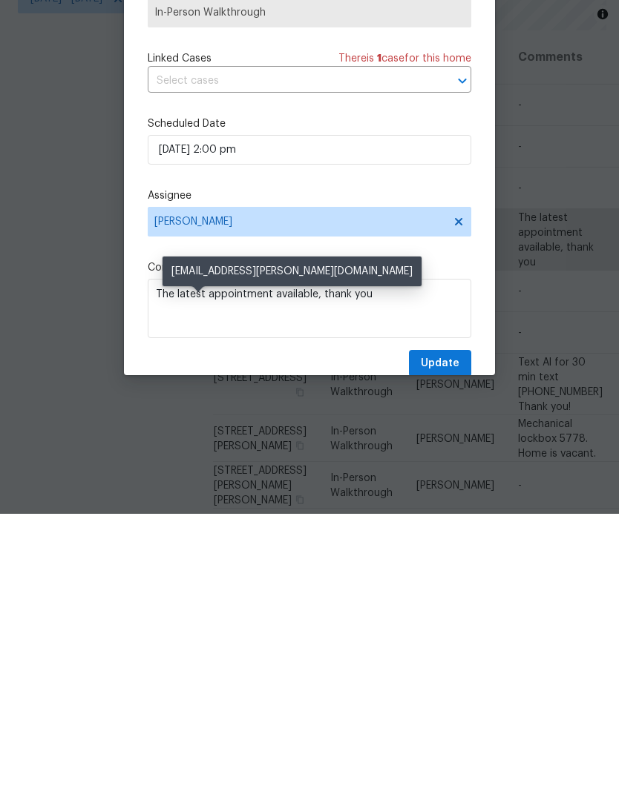
scroll to position [56, 0]
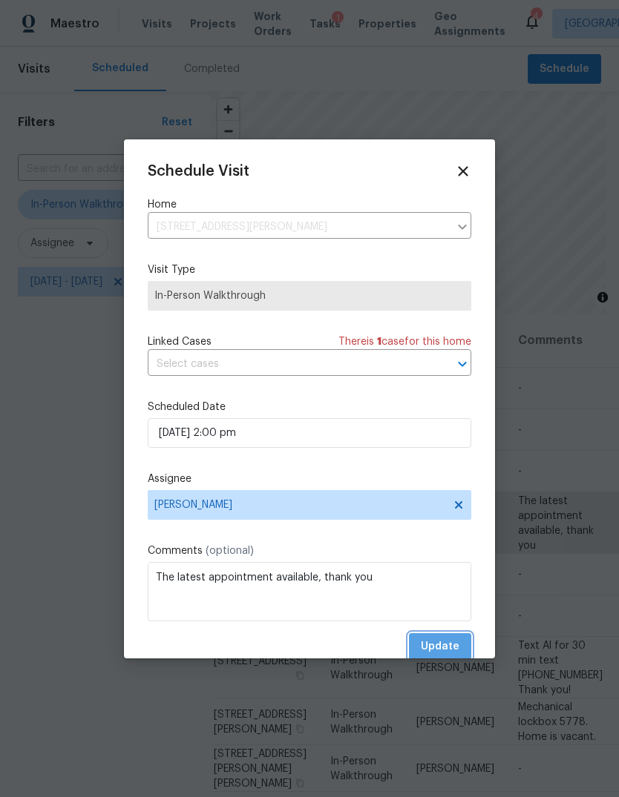
click at [447, 646] on span "Update" at bounding box center [440, 647] width 39 height 19
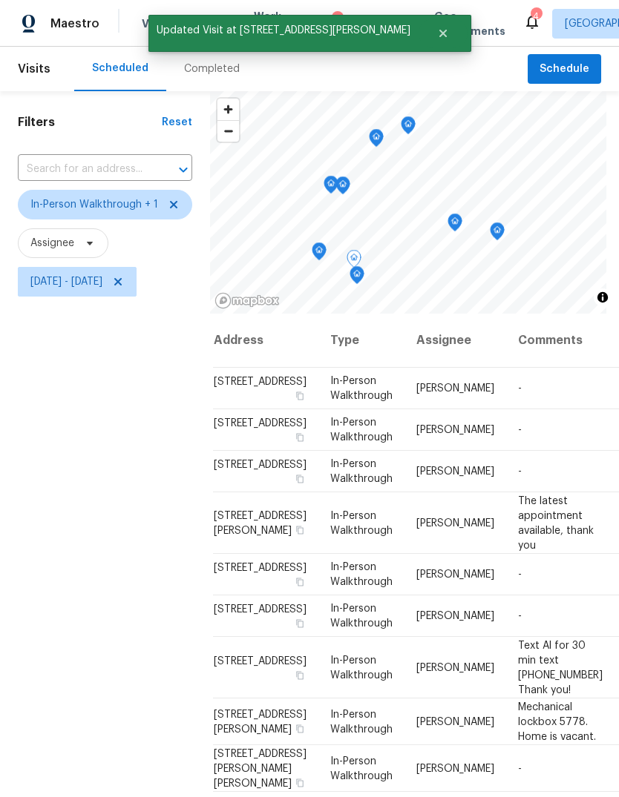
scroll to position [9, 0]
click at [396, 230] on icon "Map marker" at bounding box center [396, 232] width 4 height 4
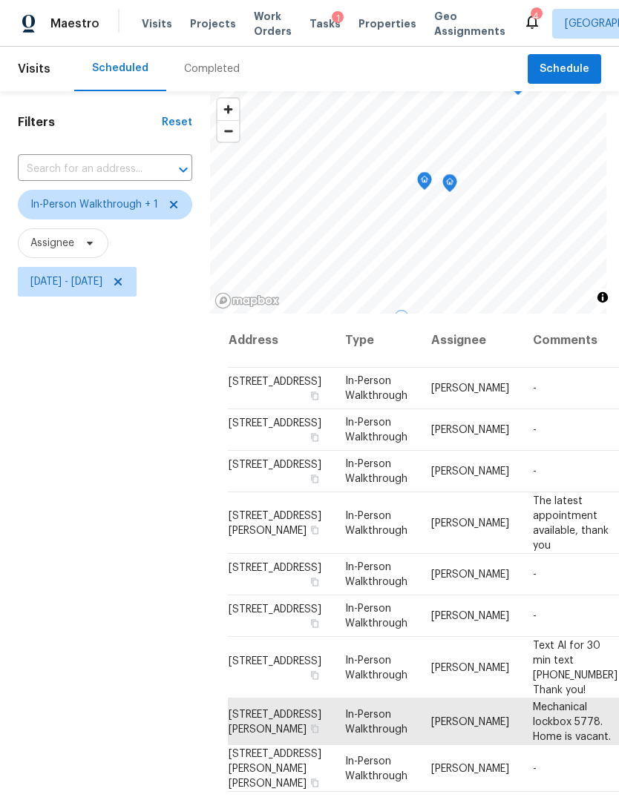
scroll to position [82, -1]
click at [418, 174] on icon "Map marker" at bounding box center [424, 181] width 13 height 17
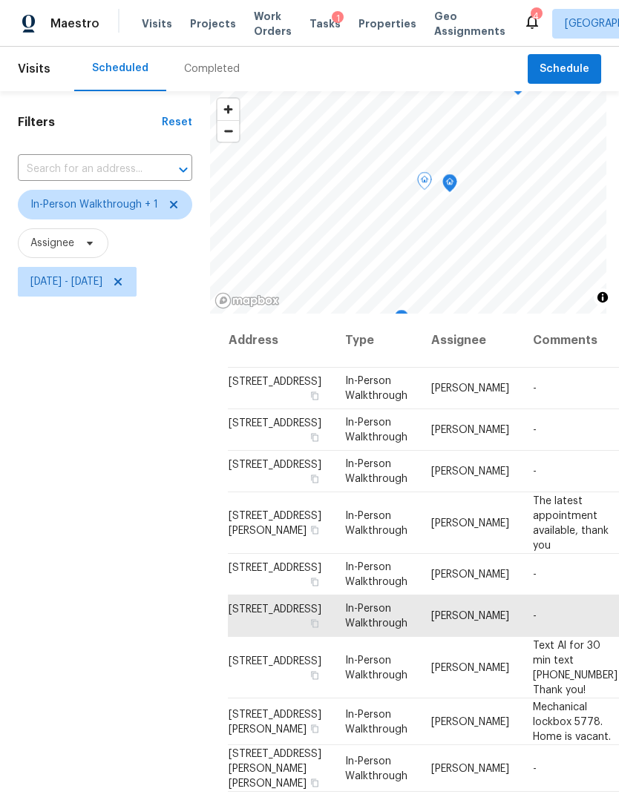
scroll to position [76, 0]
click at [454, 177] on icon "Map marker" at bounding box center [449, 183] width 15 height 19
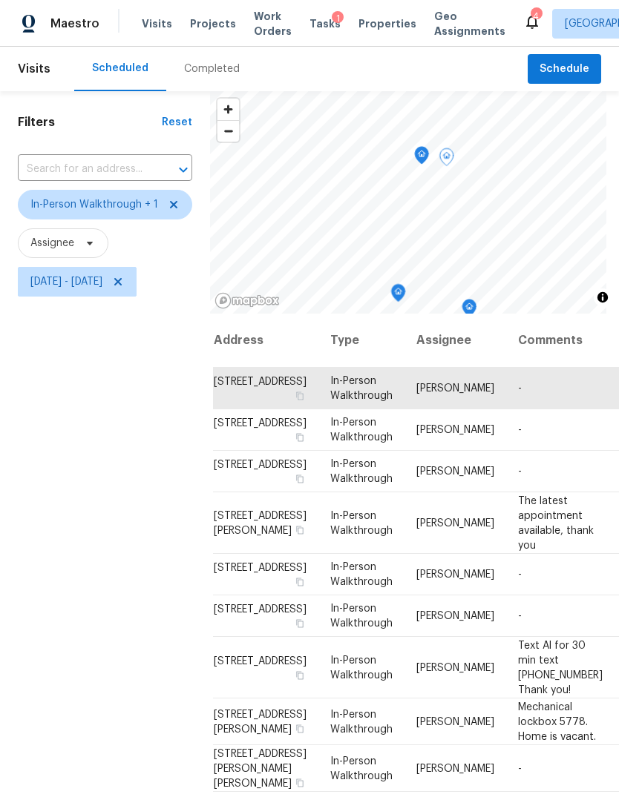
scroll to position [14, 15]
click at [524, 222] on icon "Map marker" at bounding box center [530, 228] width 13 height 17
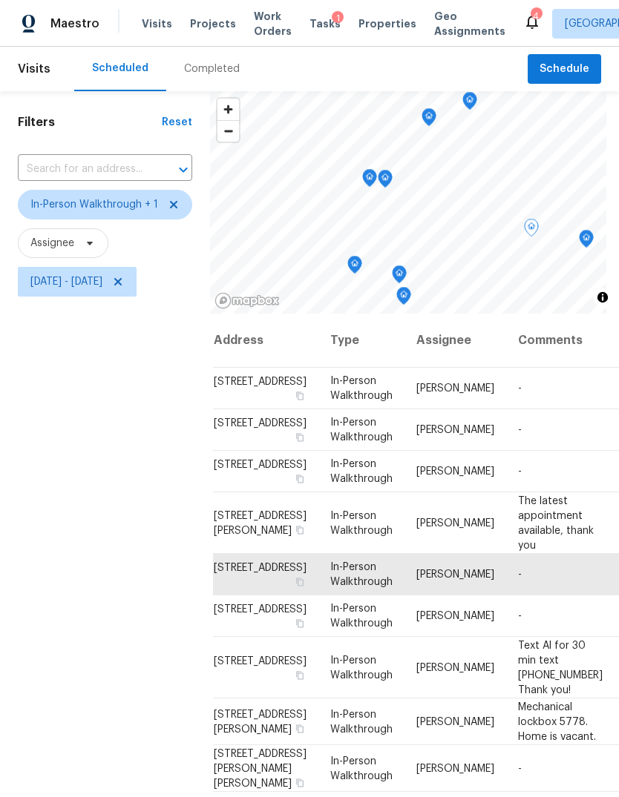
click at [370, 170] on icon "Map marker" at bounding box center [369, 178] width 13 height 17
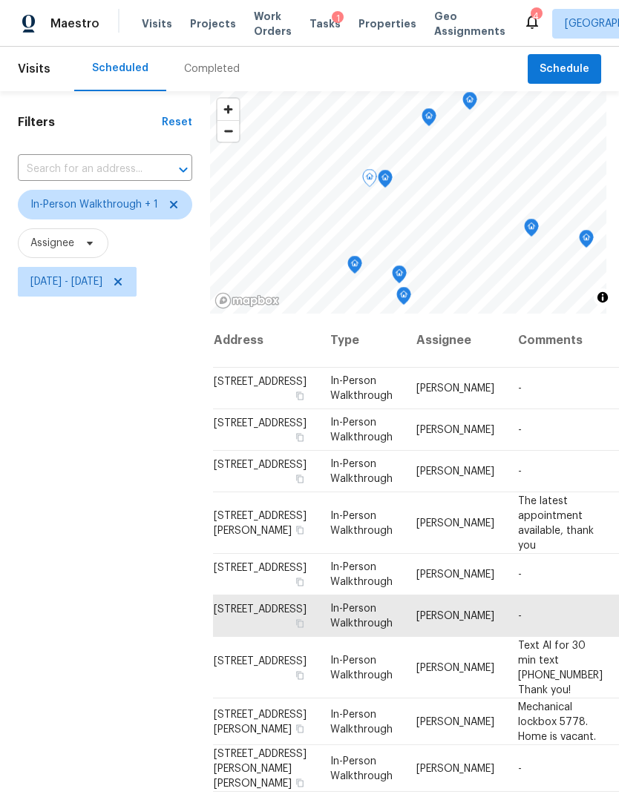
scroll to position [43, 0]
click at [0, 0] on icon at bounding box center [0, 0] width 0 height 0
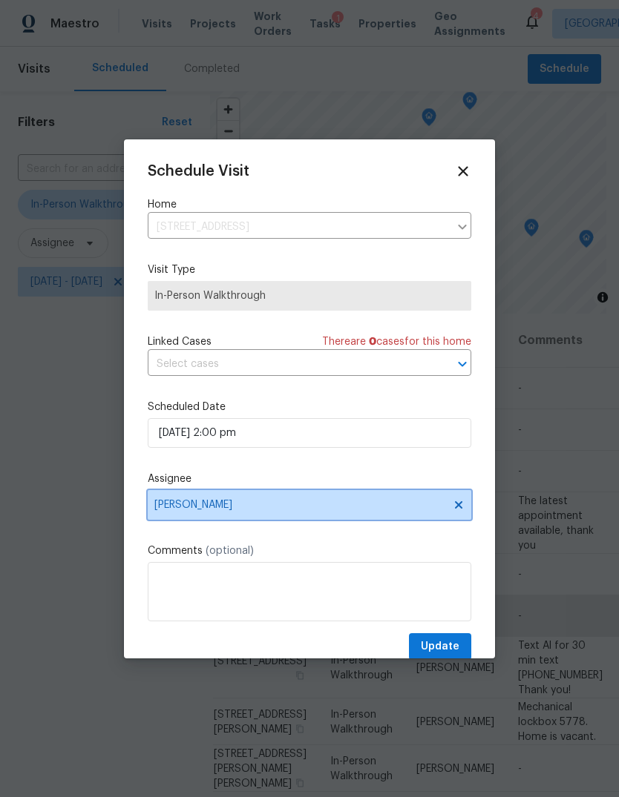
click at [309, 516] on span "Joseph Wolfe" at bounding box center [309, 505] width 323 height 30
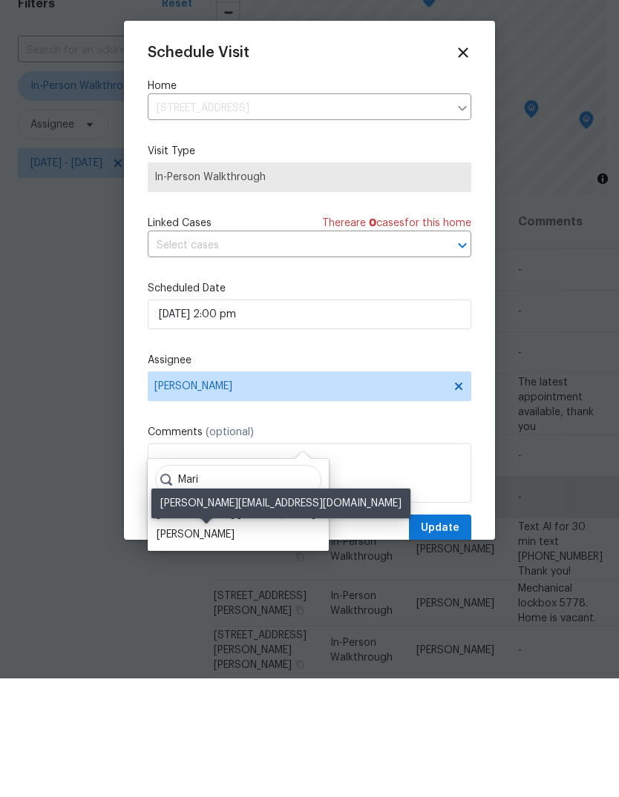
type input "Mari"
click at [234, 646] on div "Maria Zakharnitskaia" at bounding box center [196, 653] width 78 height 15
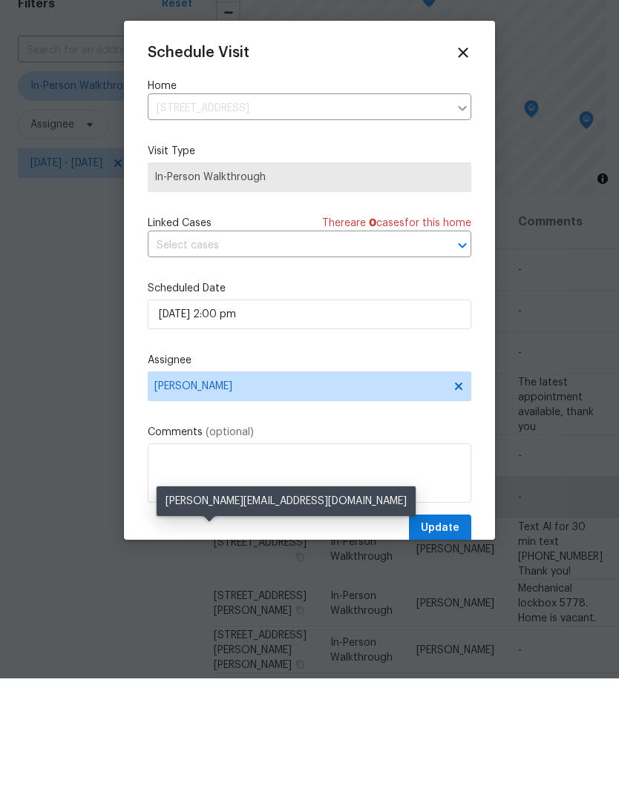
scroll to position [56, 0]
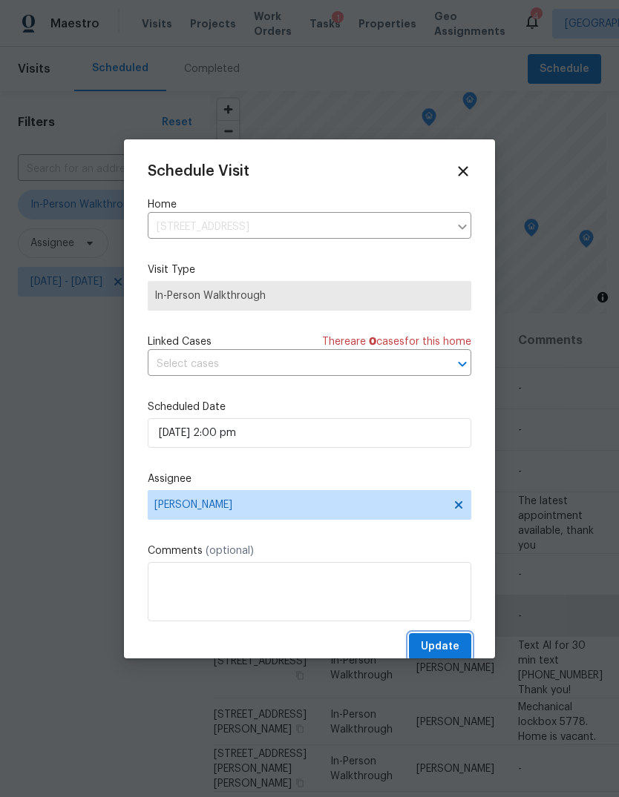
click at [458, 646] on span "Update" at bounding box center [440, 647] width 39 height 19
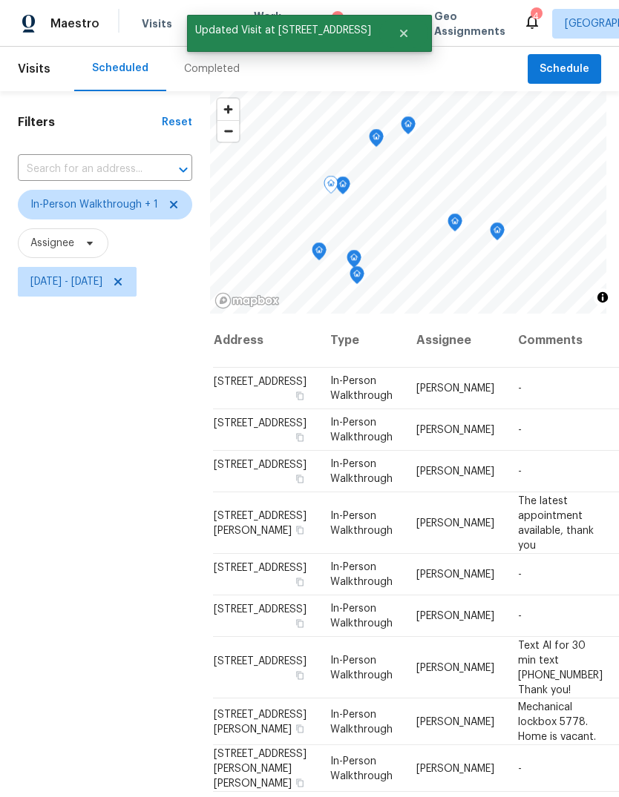
scroll to position [26, 0]
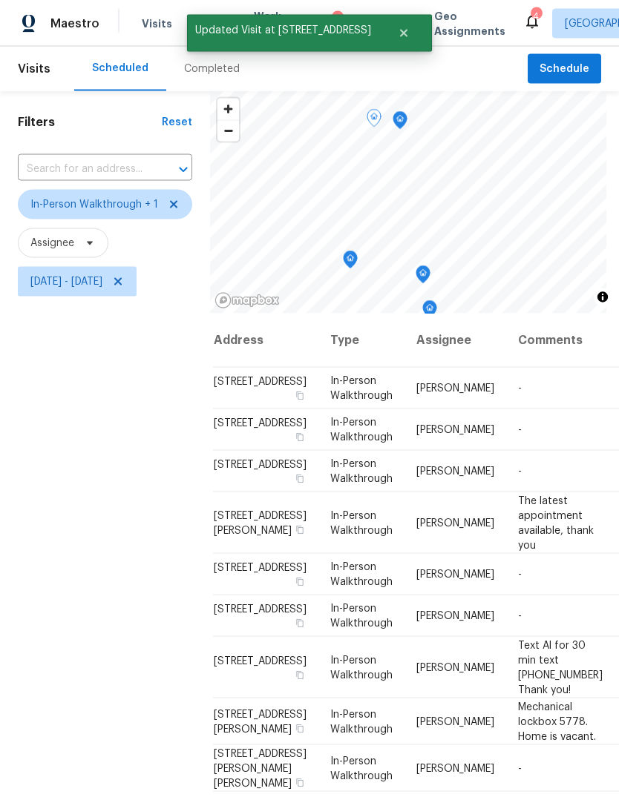
click at [352, 251] on icon "Map marker" at bounding box center [349, 259] width 13 height 17
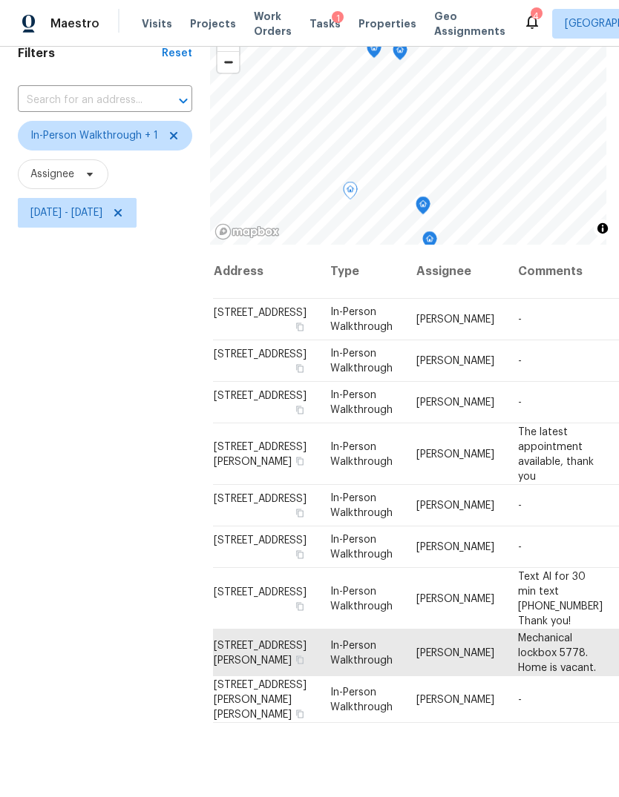
scroll to position [40, 0]
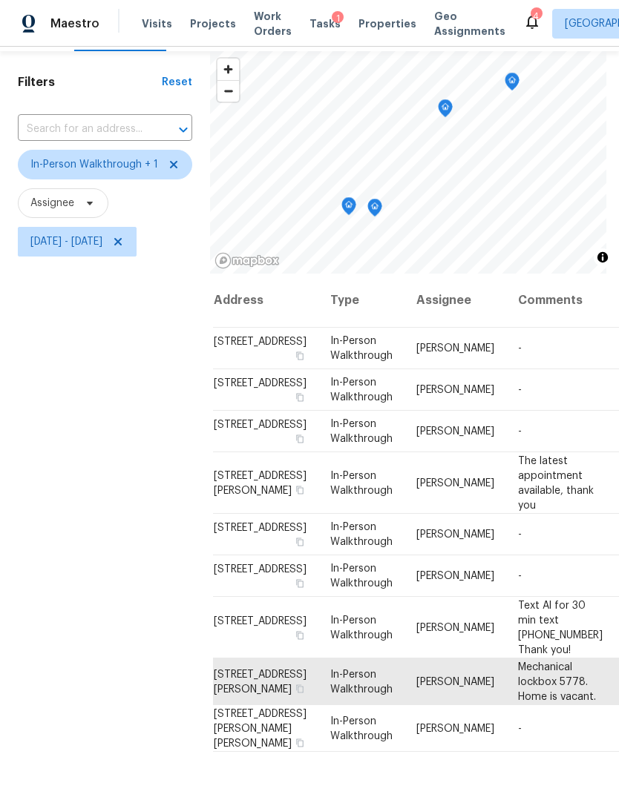
click at [349, 198] on icon "Map marker" at bounding box center [348, 206] width 13 height 17
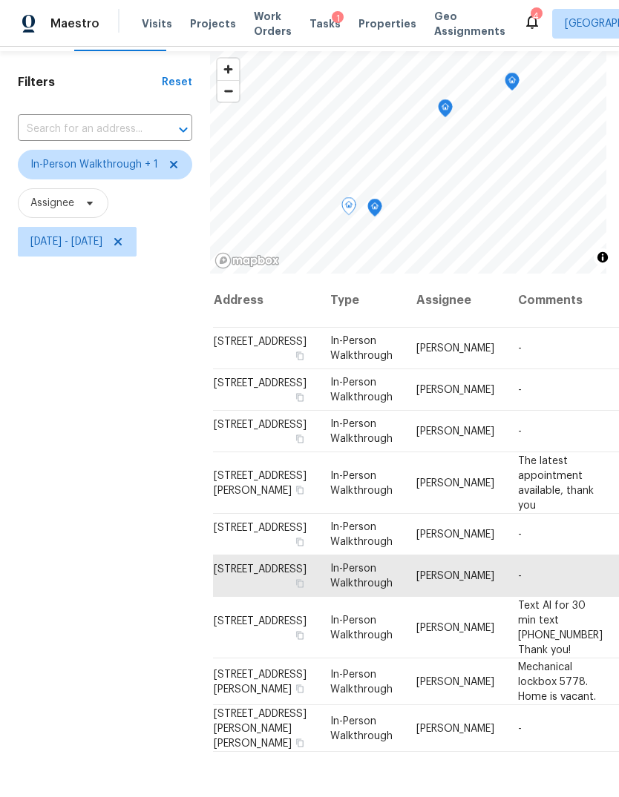
click at [369, 200] on icon "Map marker" at bounding box center [374, 208] width 13 height 17
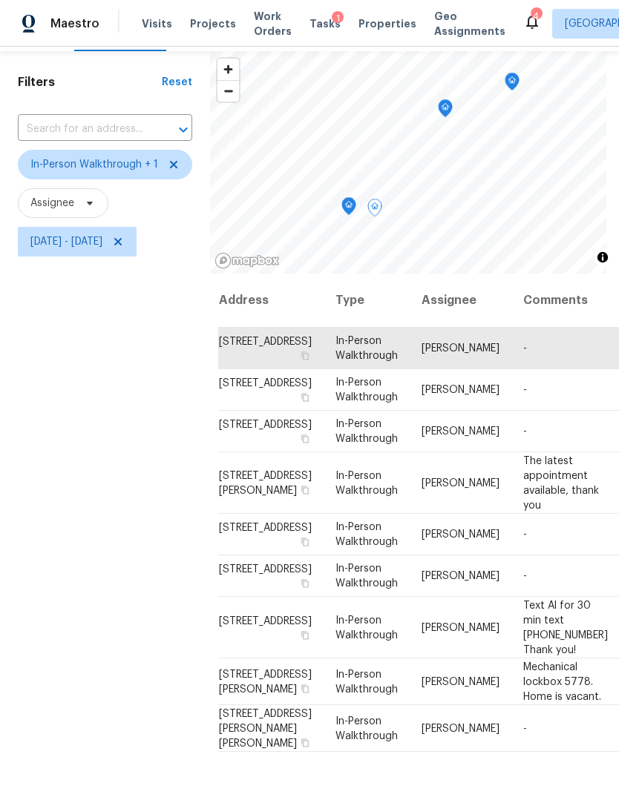
scroll to position [42, 10]
click at [452, 91] on icon "Map marker" at bounding box center [449, 99] width 13 height 17
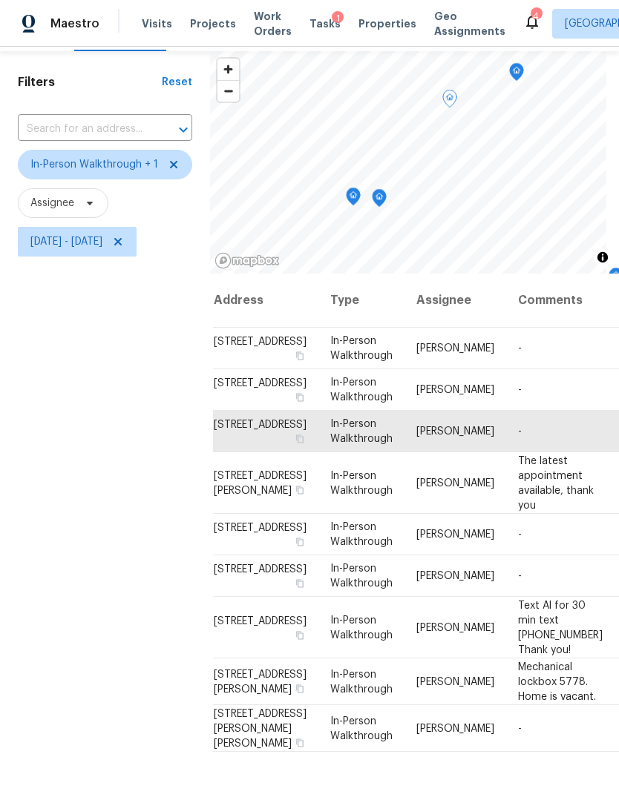
click at [515, 64] on icon "Map marker" at bounding box center [516, 72] width 13 height 17
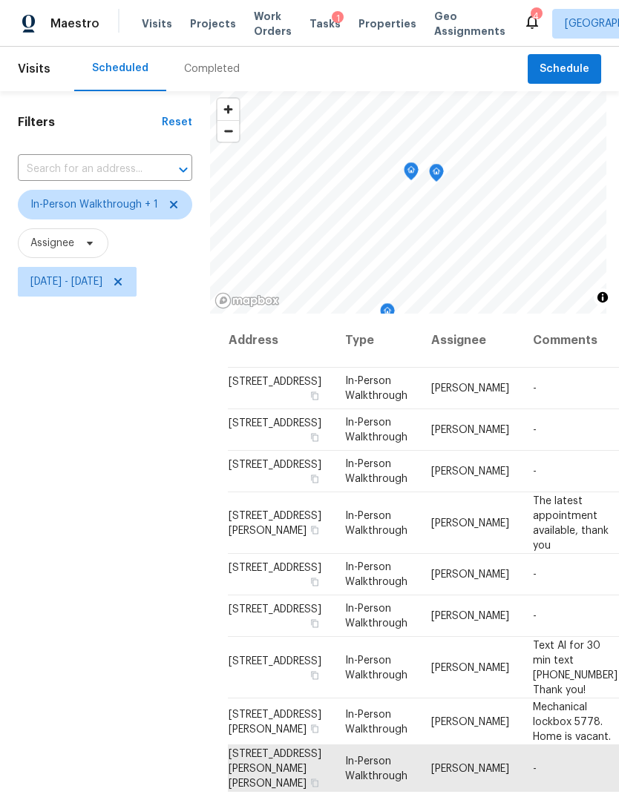
scroll to position [0, 0]
click at [171, 199] on icon at bounding box center [174, 205] width 12 height 12
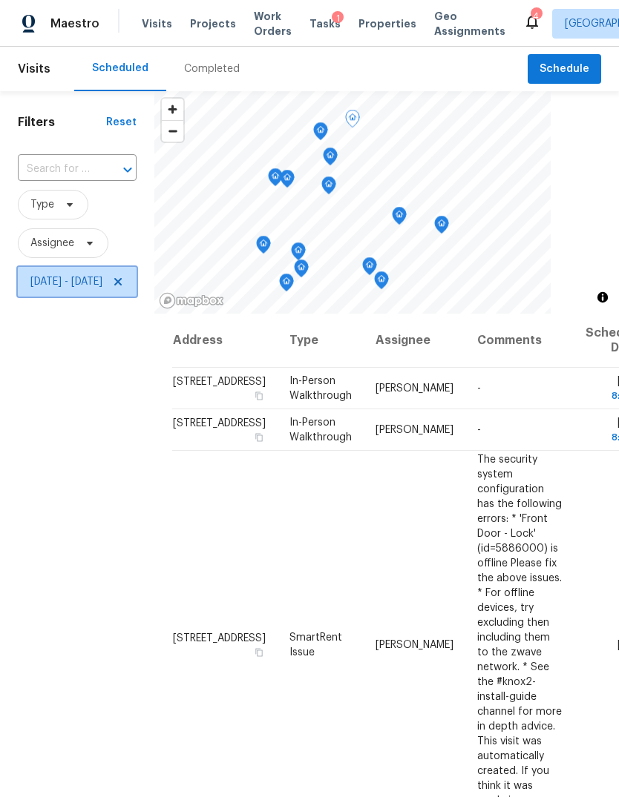
click at [124, 288] on icon at bounding box center [118, 282] width 12 height 12
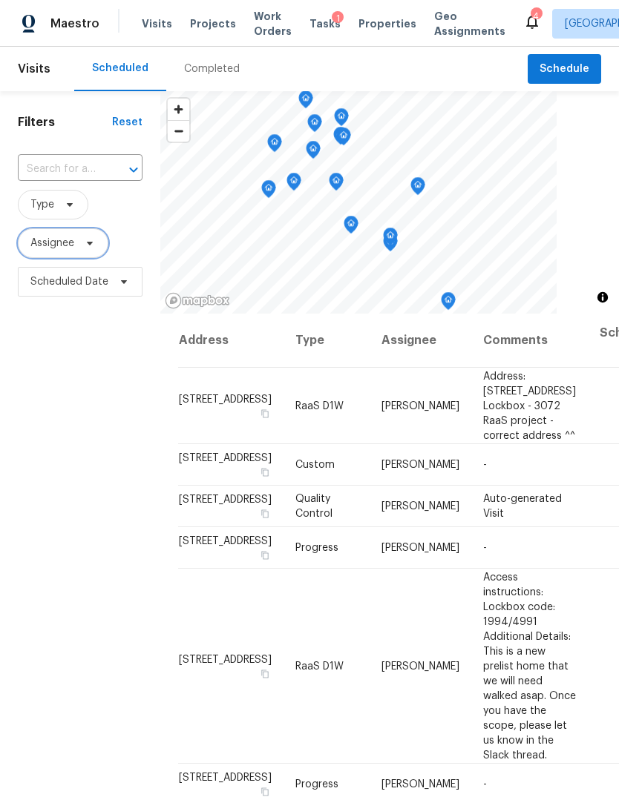
click at [51, 246] on span "Assignee" at bounding box center [52, 243] width 44 height 15
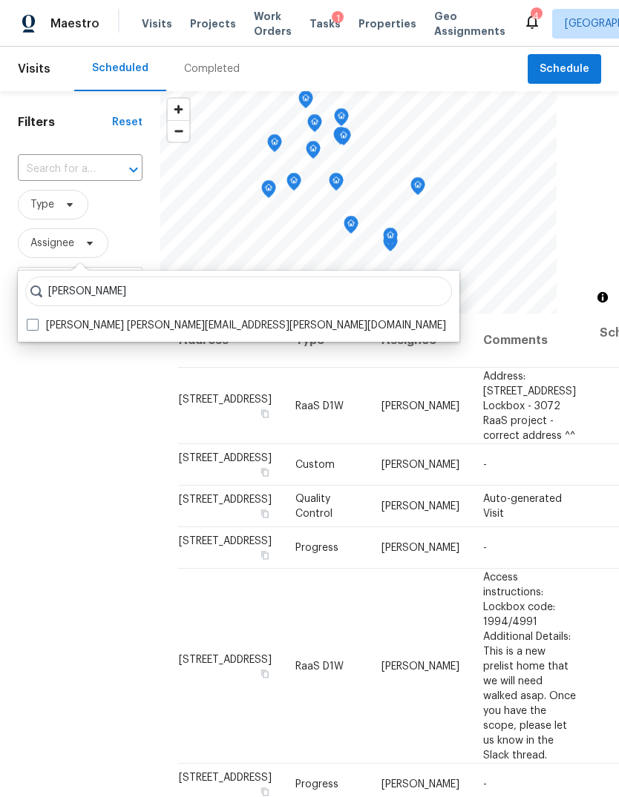
type input "Tyler waltz"
click at [40, 323] on label "Tyler Waltz tyler.waltz@opendoor.com" at bounding box center [236, 325] width 419 height 15
click at [36, 323] on input "Tyler Waltz tyler.waltz@opendoor.com" at bounding box center [32, 323] width 10 height 10
checkbox input "true"
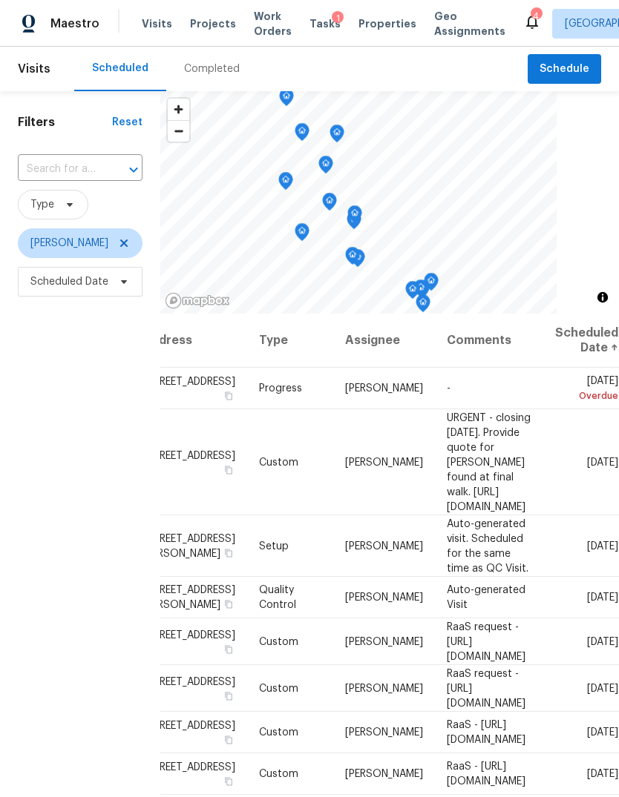
scroll to position [0, 131]
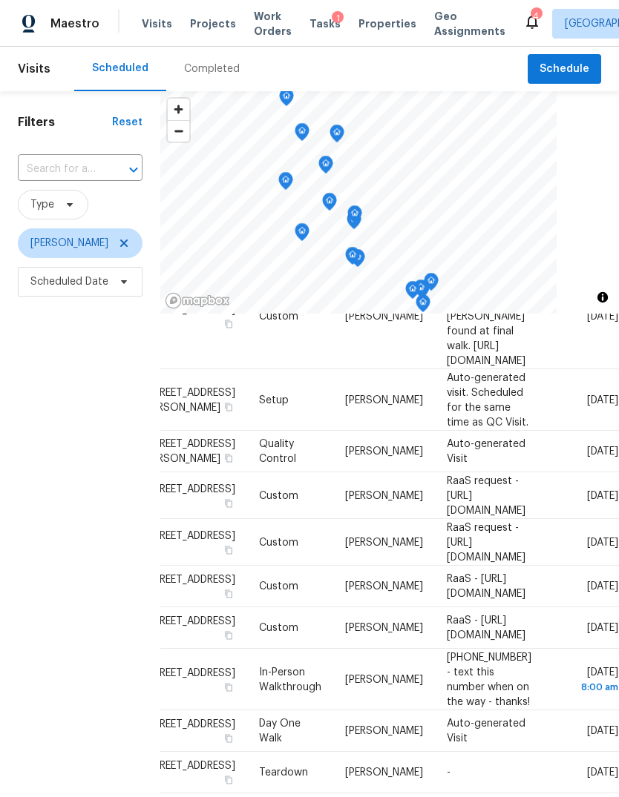
click at [59, 455] on div "Filters Reset ​ Type Tyler Waltz Scheduled Date" at bounding box center [80, 521] width 160 height 861
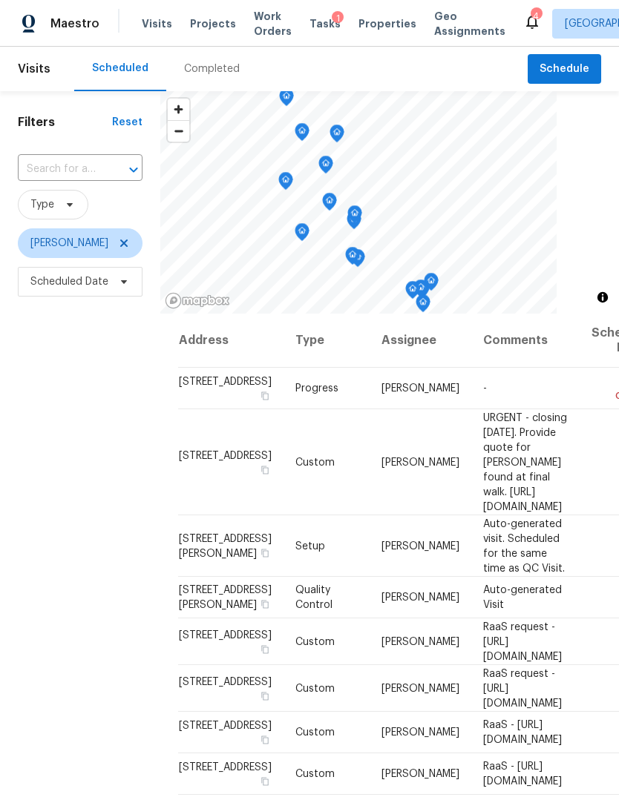
scroll to position [0, 0]
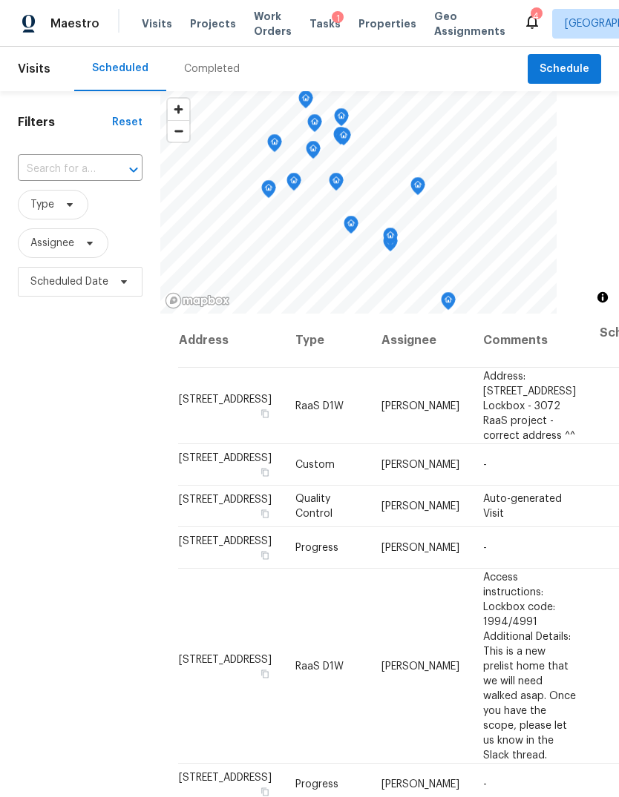
click at [195, 30] on span "Projects" at bounding box center [213, 23] width 46 height 15
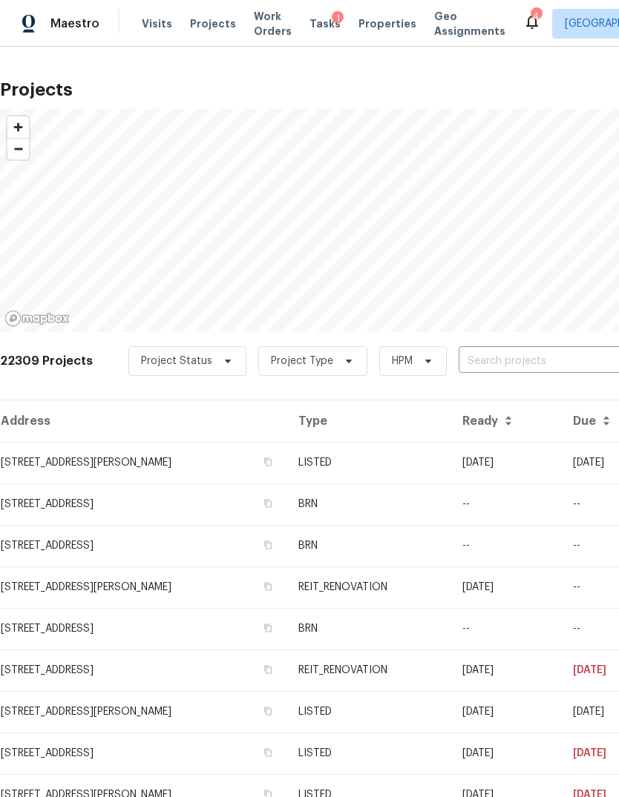
click at [547, 361] on input "text" at bounding box center [543, 361] width 170 height 23
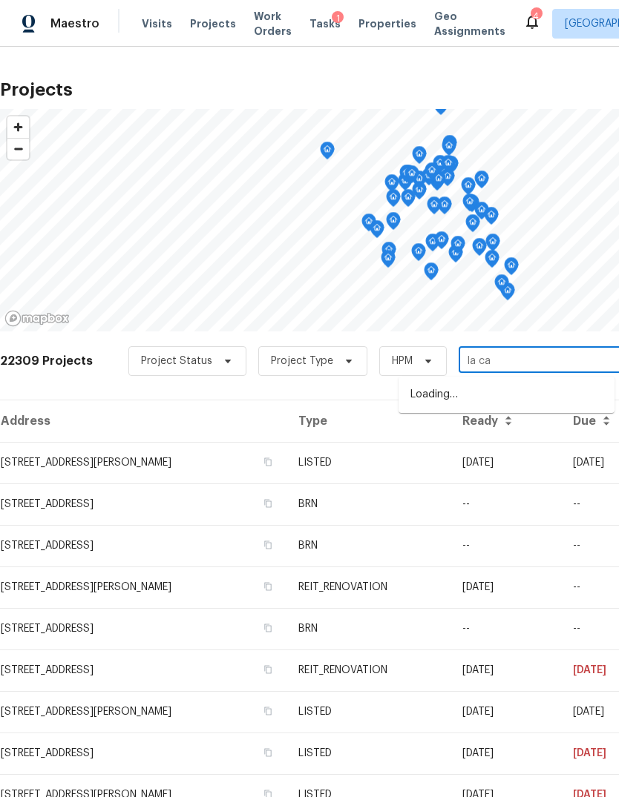
type input "la cab"
click at [568, 416] on li "16123 La Cabana Dr, Houston, TX 77062" at bounding box center [506, 419] width 216 height 24
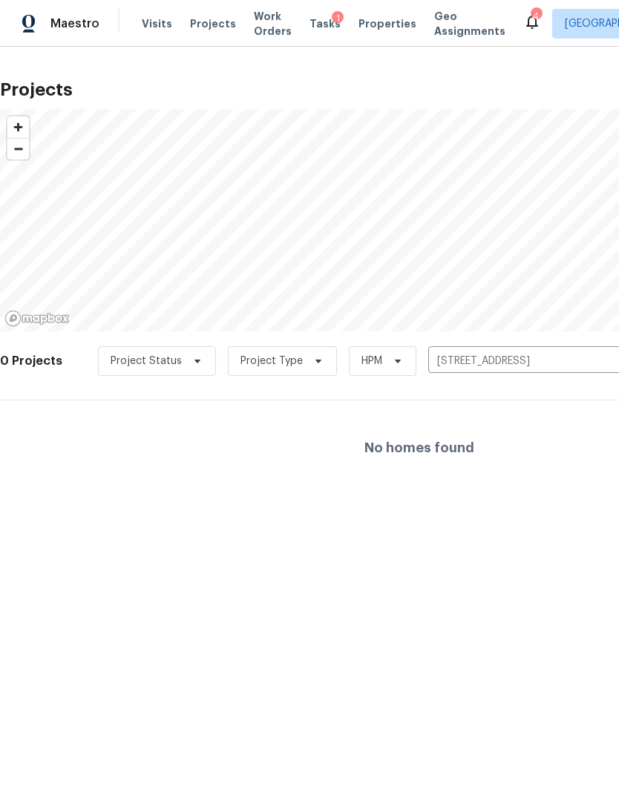
click at [49, 429] on div "No homes found" at bounding box center [419, 448] width 838 height 95
click at [559, 355] on input "16123 La Cabana Dr, Houston, TX 77062" at bounding box center [513, 361] width 170 height 23
type input "la caba"
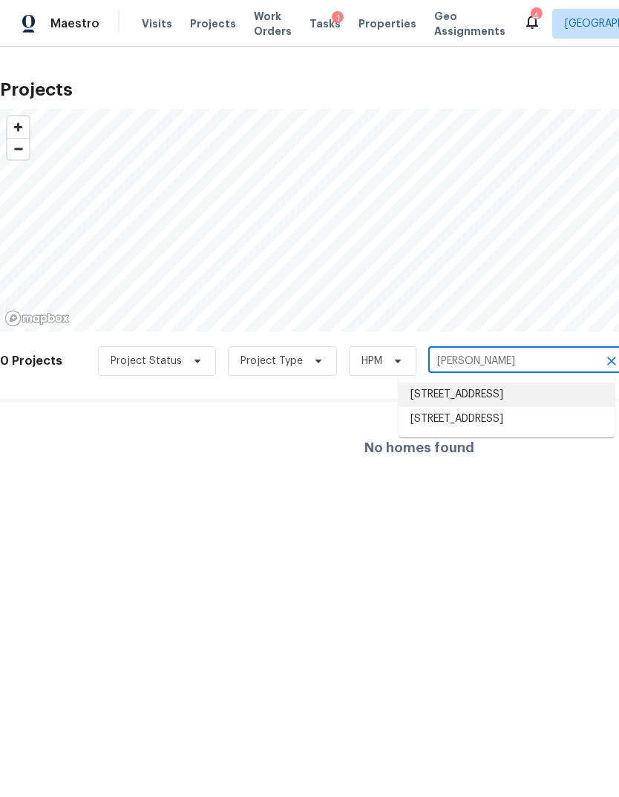
click at [553, 388] on li "[STREET_ADDRESS]" at bounding box center [506, 395] width 216 height 24
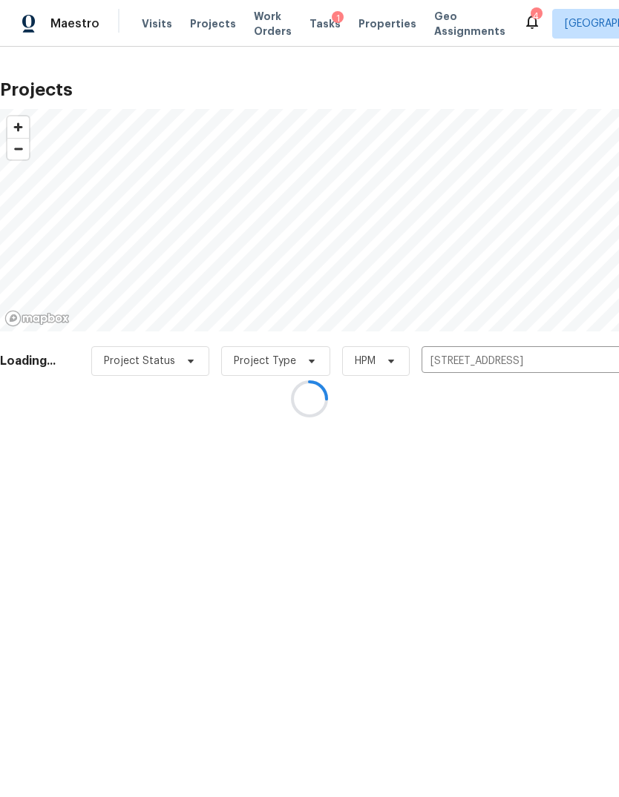
click at [41, 433] on div at bounding box center [309, 398] width 619 height 797
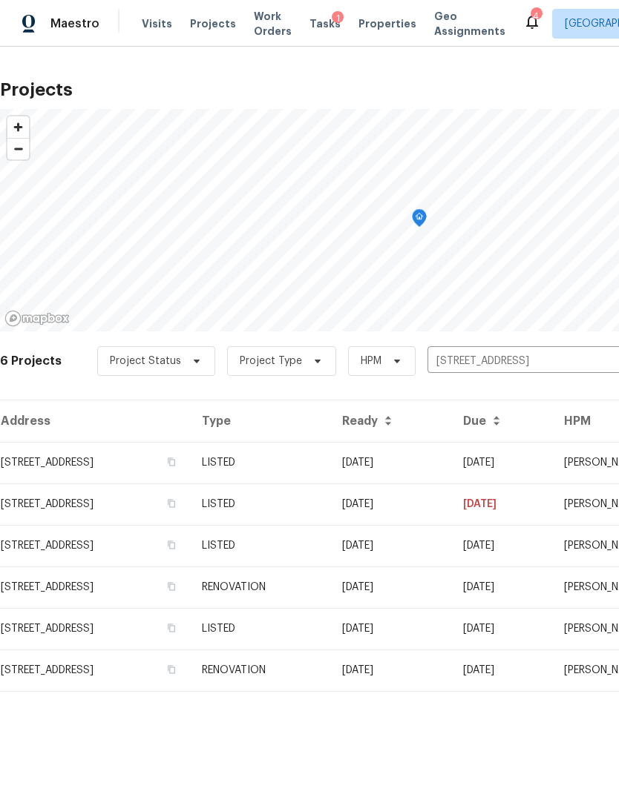
click at [43, 448] on td "[STREET_ADDRESS]" at bounding box center [95, 463] width 190 height 42
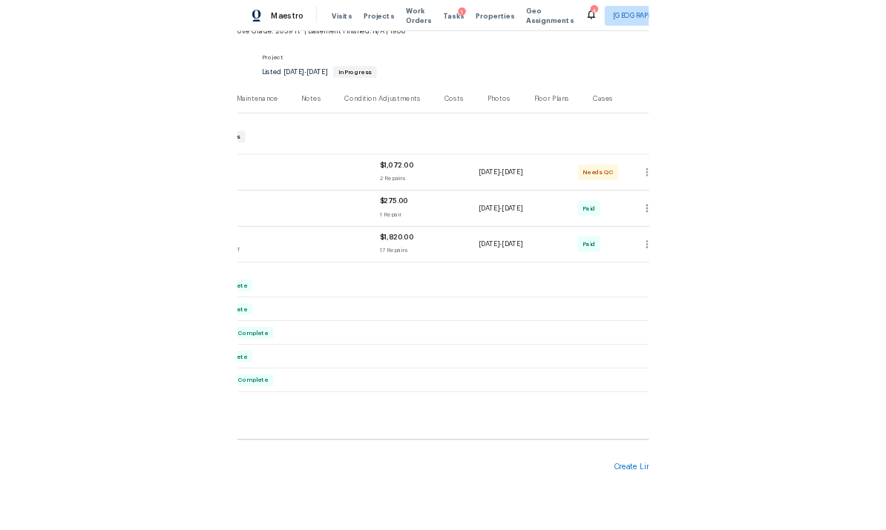
scroll to position [97, 182]
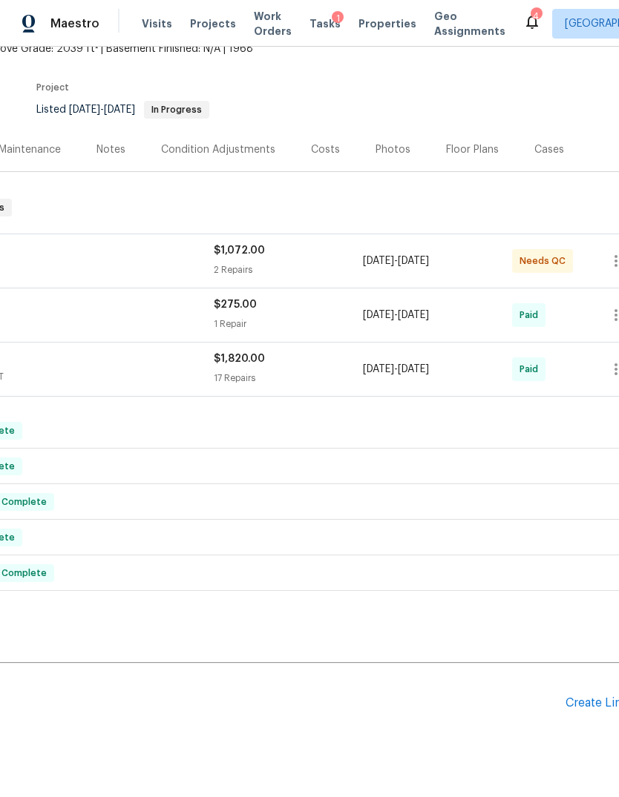
click at [596, 697] on div "Create Line Item" at bounding box center [610, 704] width 91 height 14
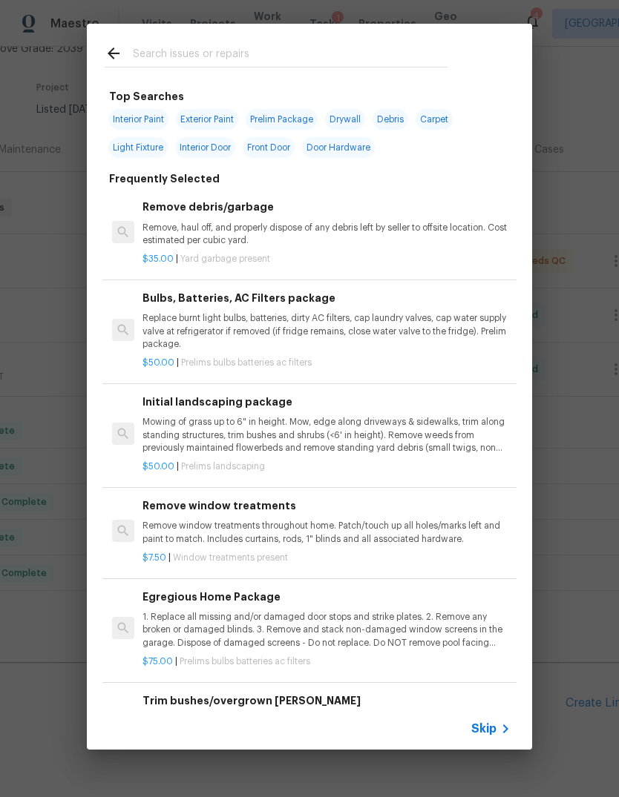
click at [494, 732] on span "Skip" at bounding box center [483, 729] width 25 height 15
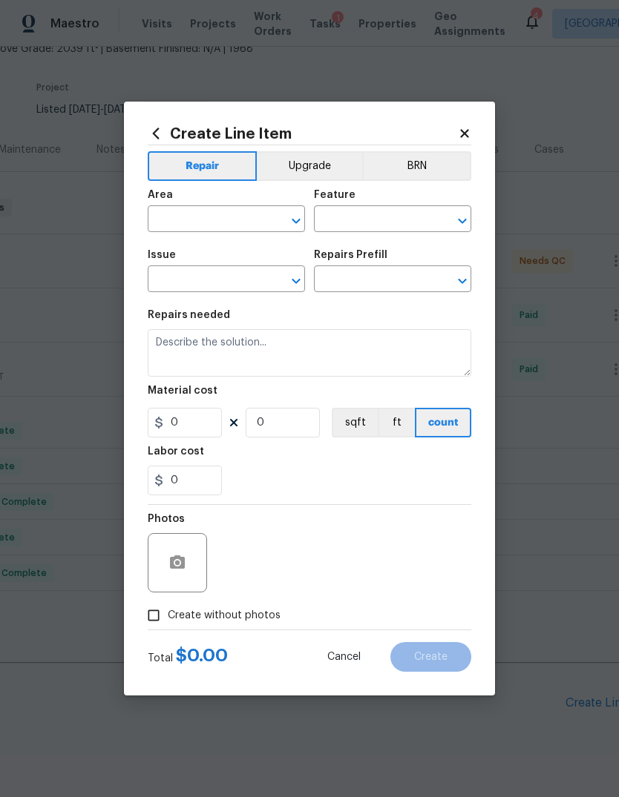
click at [451, 129] on h2 "Create Line Item" at bounding box center [303, 133] width 310 height 16
click at [458, 145] on div at bounding box center [309, 145] width 323 height 1
click at [458, 142] on div "Create Line Item Repair Upgrade BRN Area ​ Feature ​ Issue ​ Repairs Prefill ​ …" at bounding box center [309, 398] width 323 height 547
click at [452, 128] on h2 "Create Line Item" at bounding box center [303, 133] width 310 height 16
click at [220, 213] on input "text" at bounding box center [206, 220] width 116 height 23
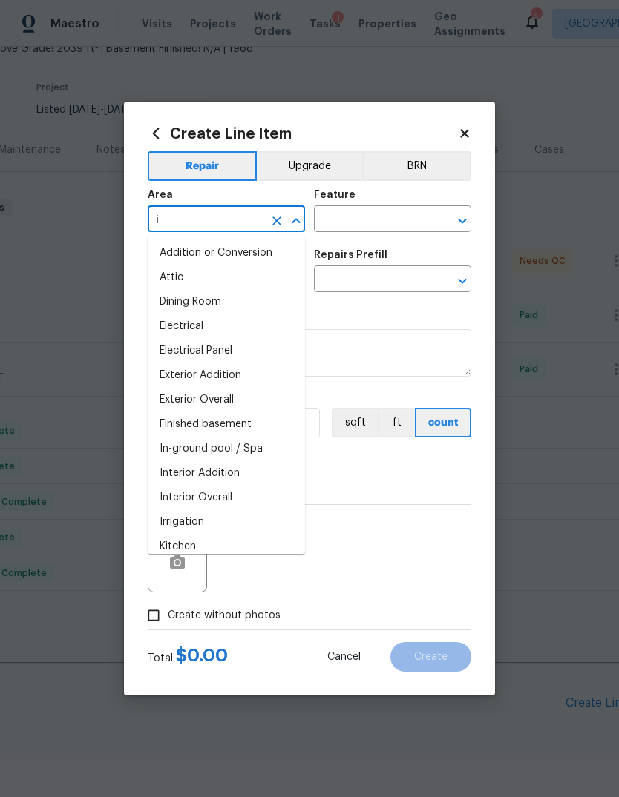
type input "in"
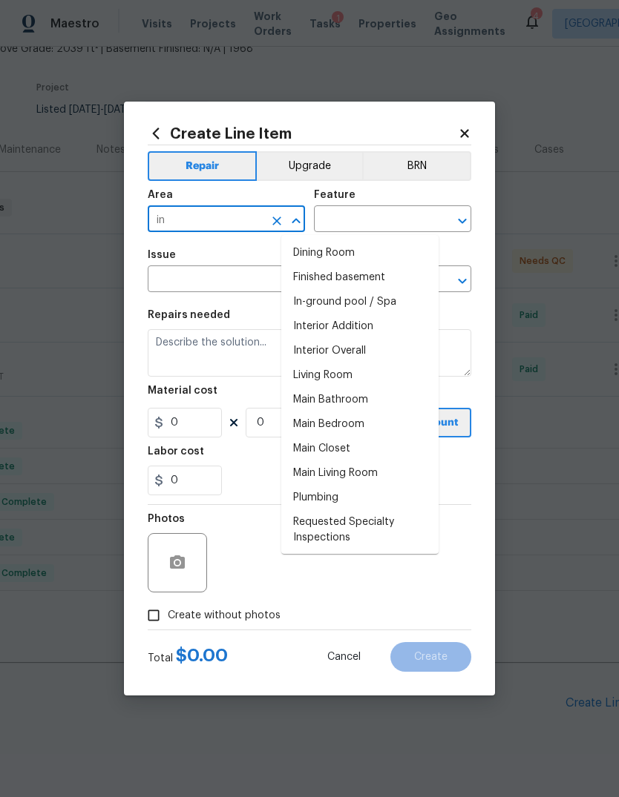
scroll to position [97, 0]
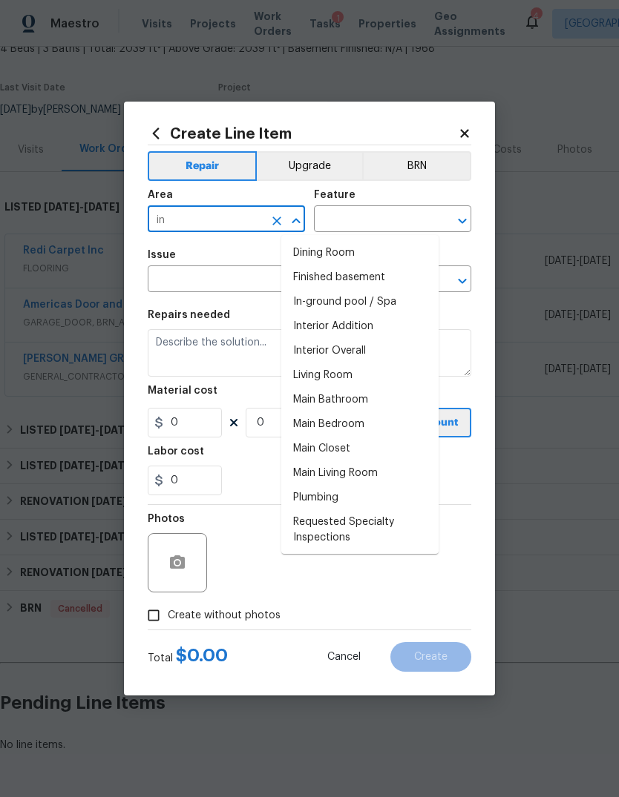
click at [189, 209] on input "in" at bounding box center [206, 220] width 116 height 23
click at [460, 129] on icon at bounding box center [464, 133] width 13 height 13
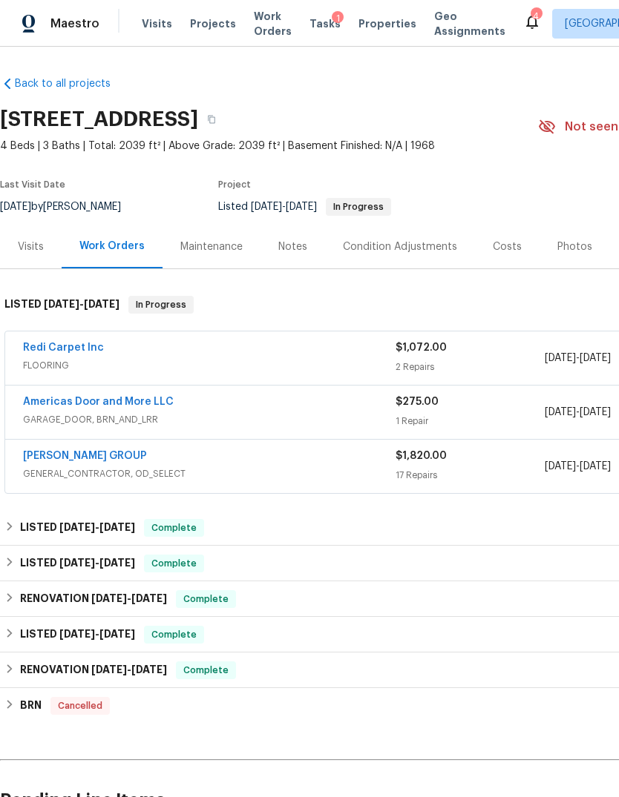
scroll to position [0, 0]
click at [71, 352] on link "Redi Carpet Inc" at bounding box center [63, 348] width 81 height 10
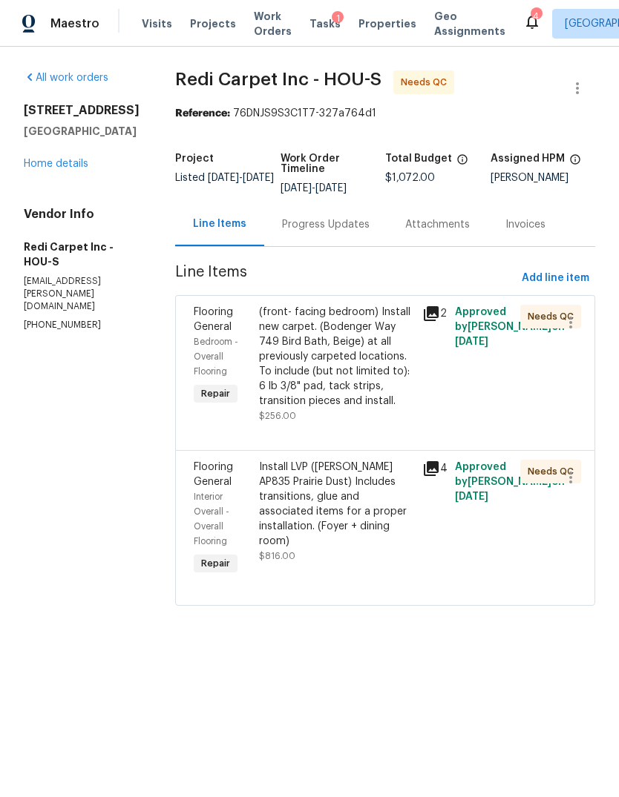
click at [366, 226] on div "Progress Updates" at bounding box center [326, 224] width 88 height 15
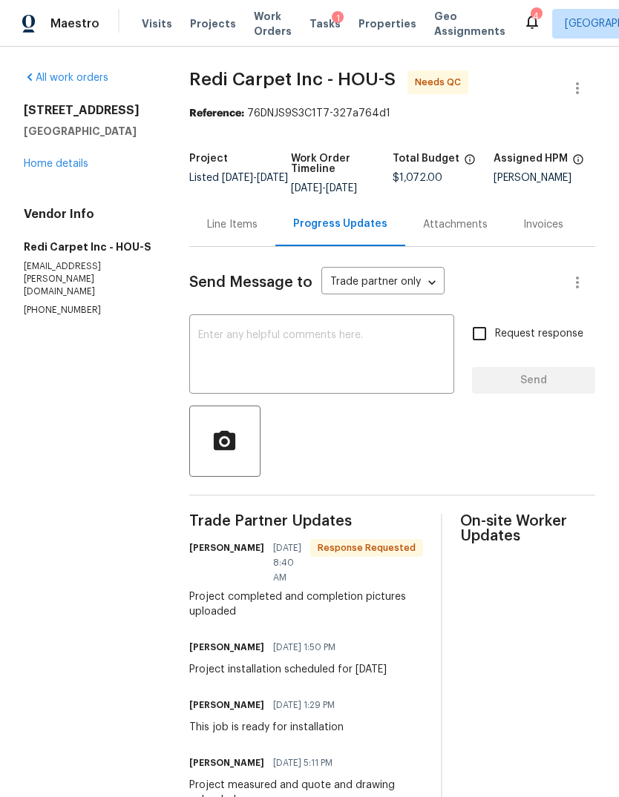
click at [226, 203] on div "Line Items" at bounding box center [232, 225] width 86 height 44
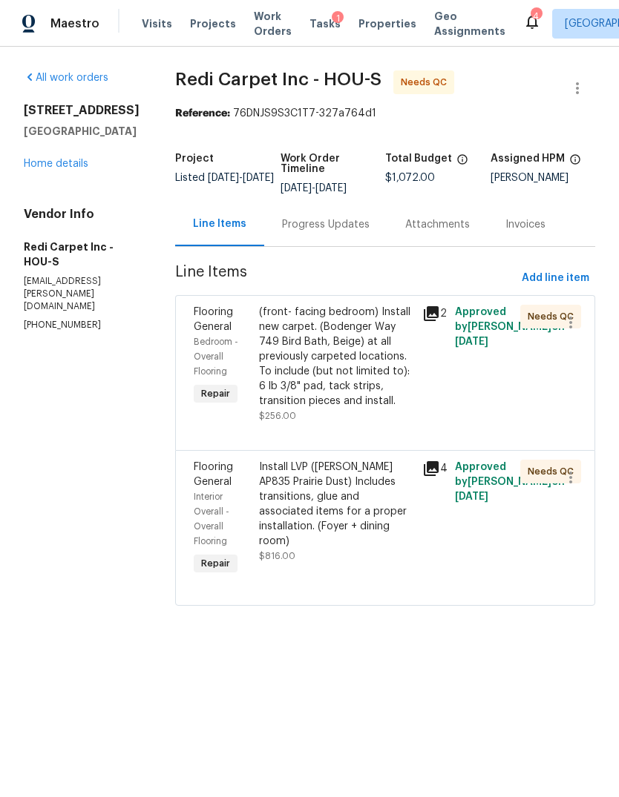
click at [343, 234] on div "Progress Updates" at bounding box center [325, 225] width 123 height 44
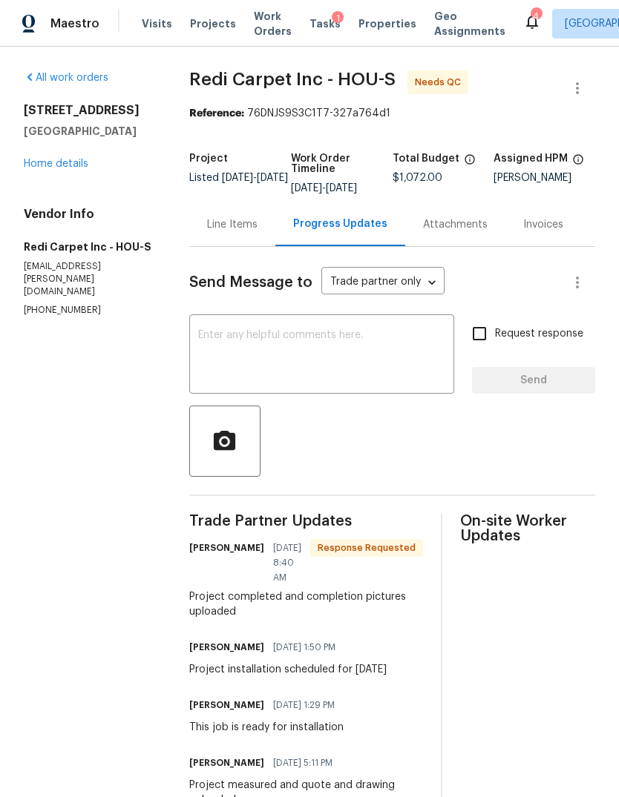
click at [44, 149] on div "15815 La Cabana Dr Houston, TX 77062 Home details" at bounding box center [89, 137] width 130 height 68
click at [42, 166] on link "Home details" at bounding box center [56, 164] width 65 height 10
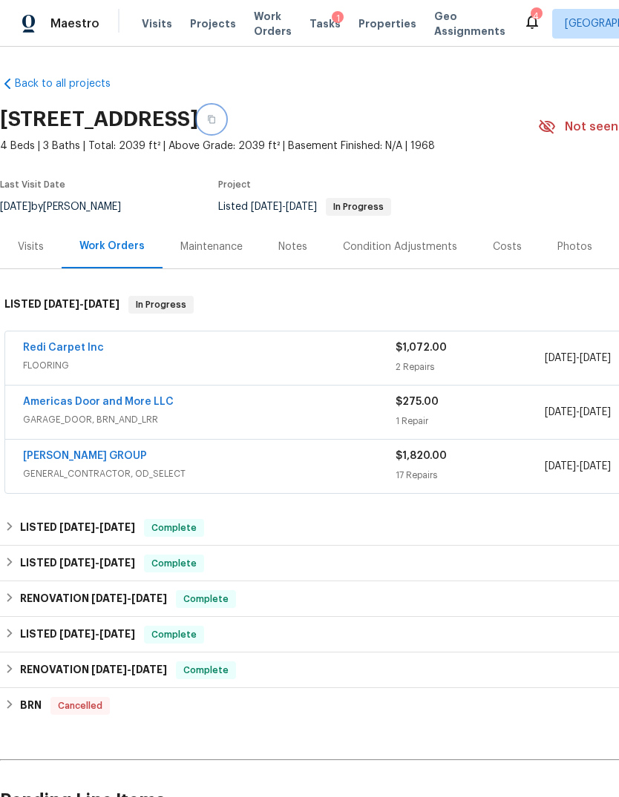
click at [225, 124] on button "button" at bounding box center [211, 119] width 27 height 27
click at [79, 349] on link "Redi Carpet Inc" at bounding box center [63, 348] width 81 height 10
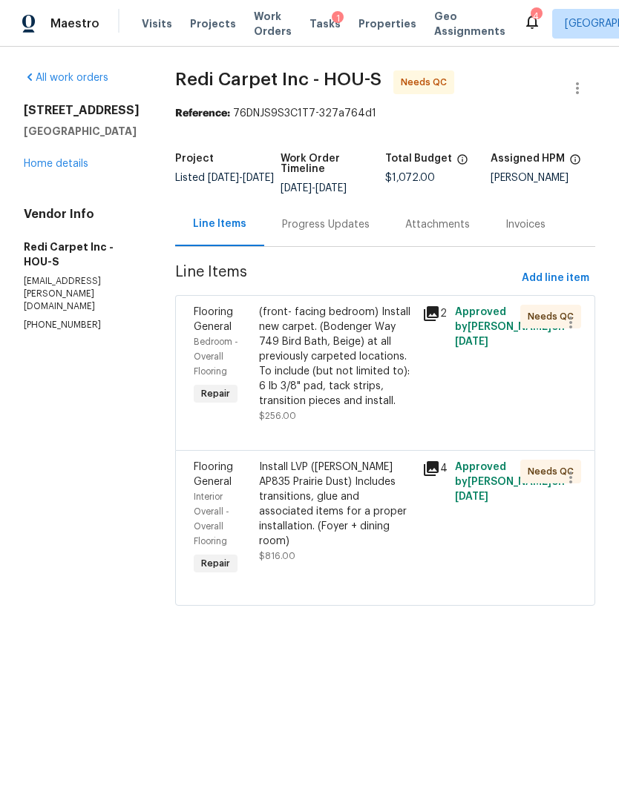
click at [353, 506] on div "Install LVP ([PERSON_NAME] AP835 Prairie Dust) Includes transitions, glue and a…" at bounding box center [336, 504] width 154 height 89
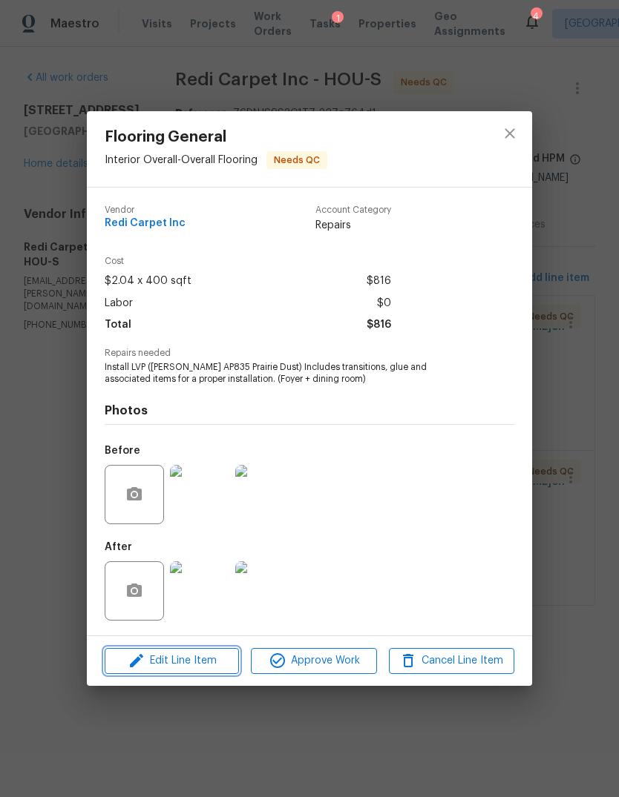
click at [205, 660] on span "Edit Line Item" at bounding box center [171, 661] width 125 height 19
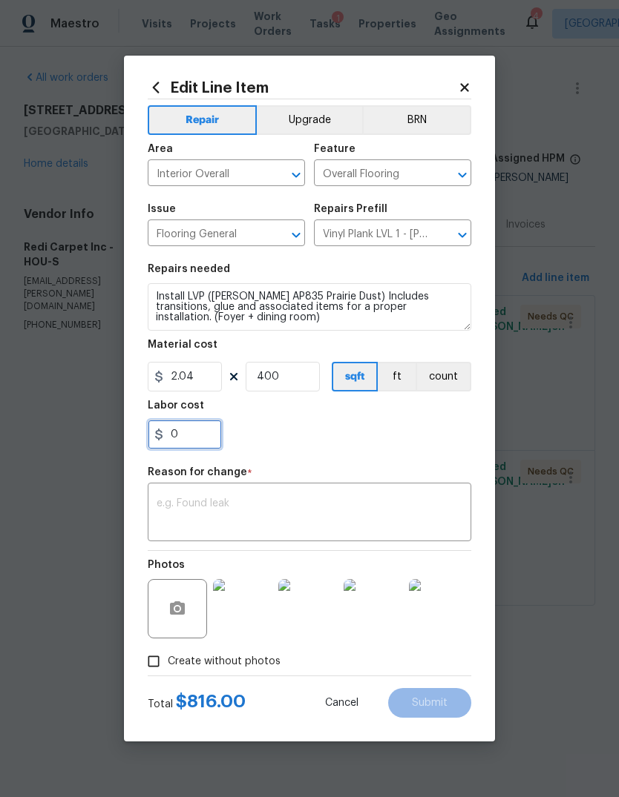
click at [206, 438] on input "0" at bounding box center [185, 435] width 74 height 30
type input "38.33"
click at [179, 485] on div "Reason for change *" at bounding box center [309, 476] width 323 height 19
click at [195, 515] on textarea at bounding box center [310, 514] width 306 height 31
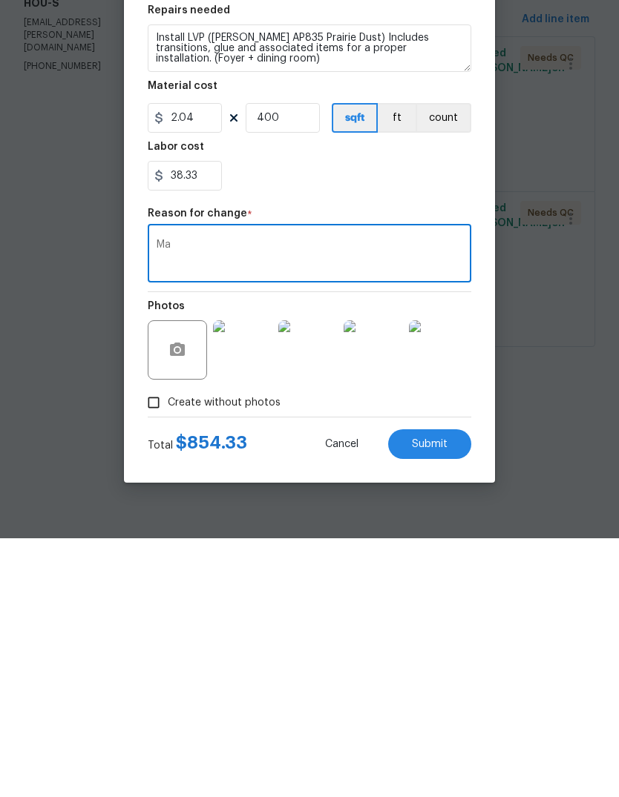
type textarea "M"
type textarea "D"
type textarea "Pricing difference - matching quote."
click at [441, 698] on span "Submit" at bounding box center [430, 703] width 36 height 11
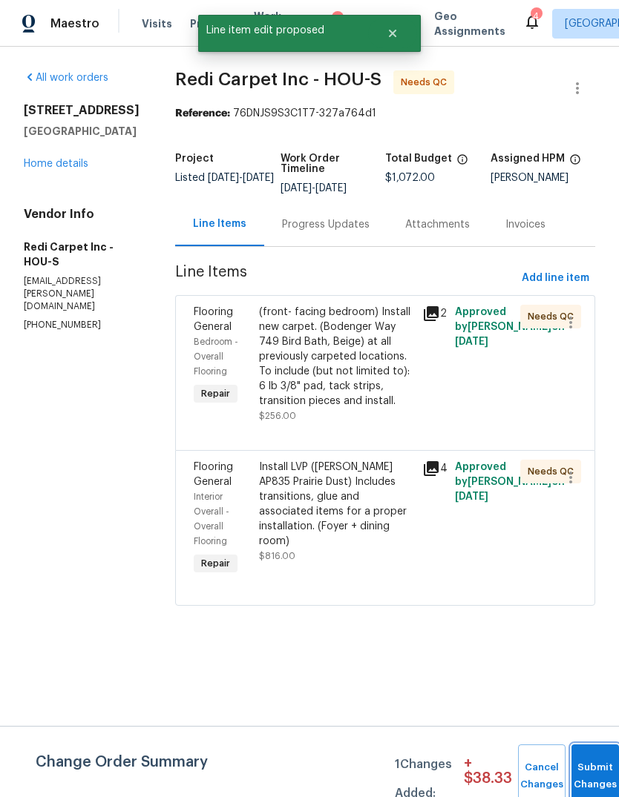
click at [595, 767] on button "Submit Changes" at bounding box center [594, 777] width 47 height 64
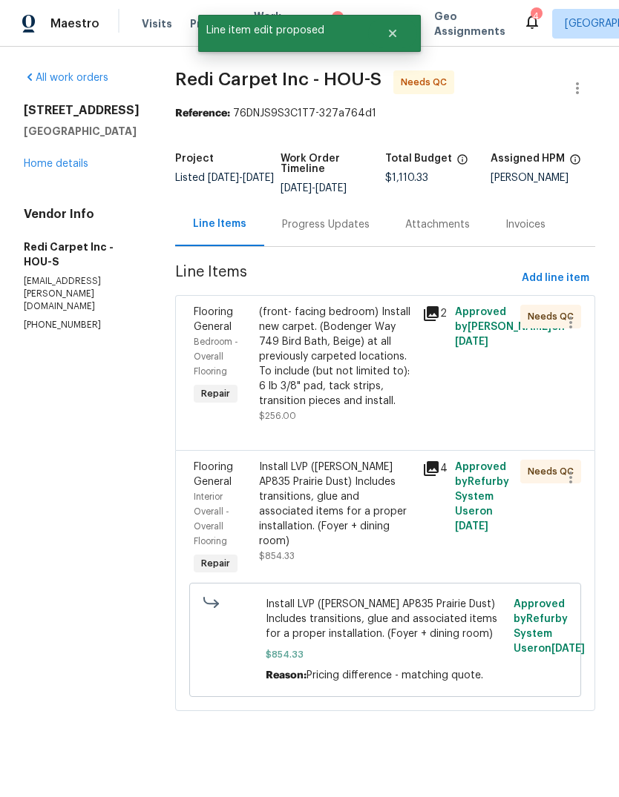
click at [597, 455] on div "All work orders 15815 La Cabana Dr Houston, TX 77062 Home details Vendor Info R…" at bounding box center [309, 400] width 619 height 706
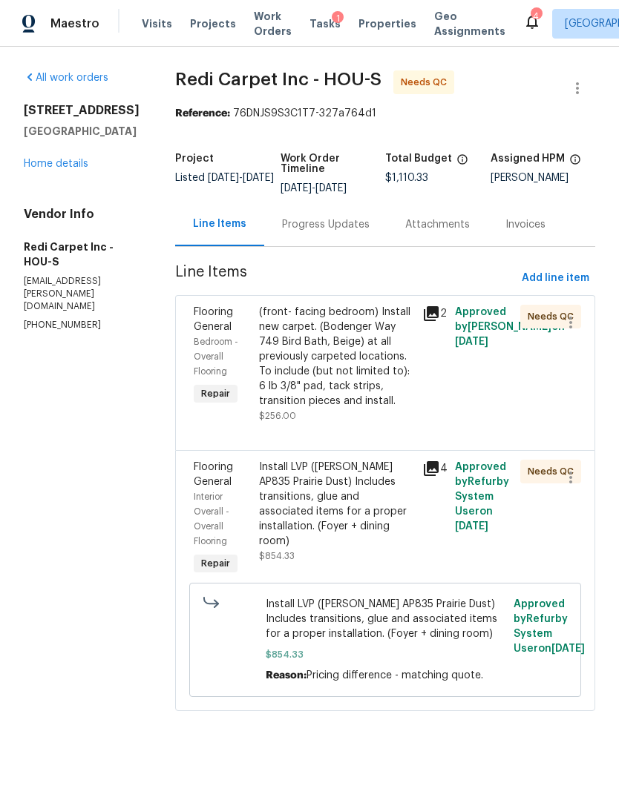
click at [364, 369] on div "(front- facing bedroom) Install new carpet. (Bodenger Way 749 Bird Bath, Beige)…" at bounding box center [336, 357] width 154 height 104
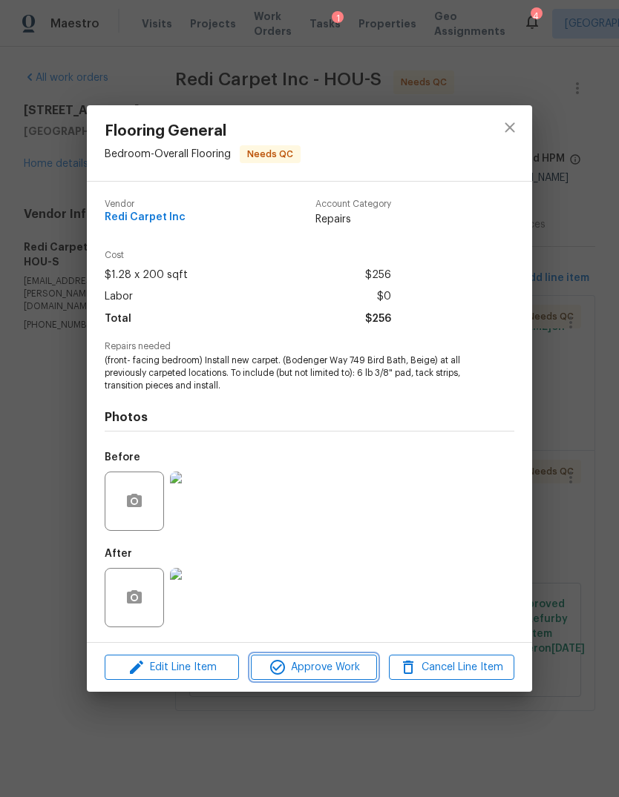
click at [333, 679] on button "Approve Work" at bounding box center [313, 668] width 125 height 26
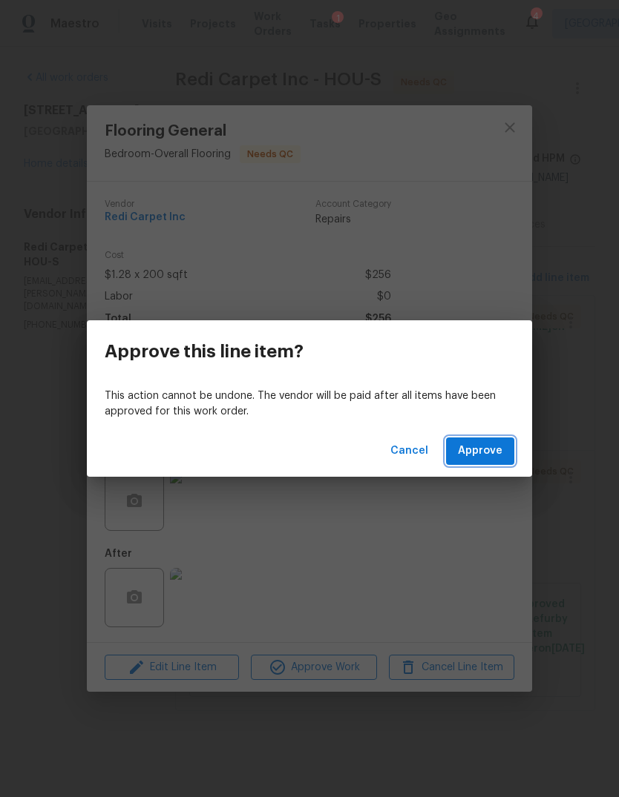
click at [497, 443] on span "Approve" at bounding box center [480, 451] width 45 height 19
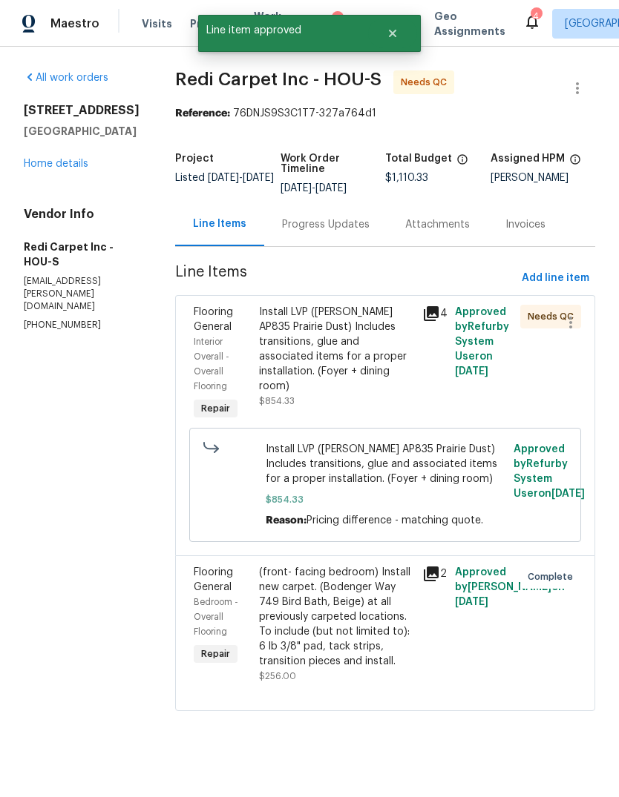
click at [361, 346] on div "Install LVP ([PERSON_NAME] AP835 Prairie Dust) Includes transitions, glue and a…" at bounding box center [336, 349] width 154 height 89
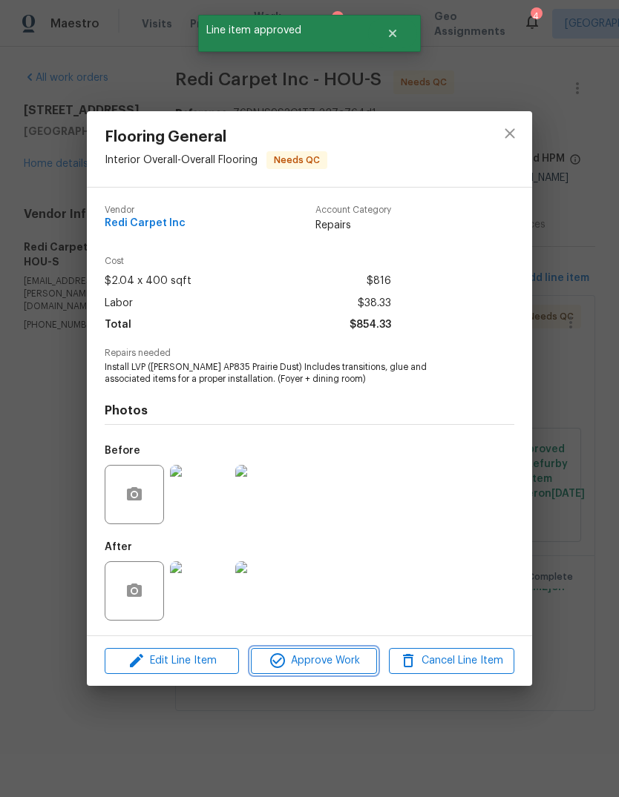
click at [332, 665] on span "Approve Work" at bounding box center [313, 661] width 116 height 19
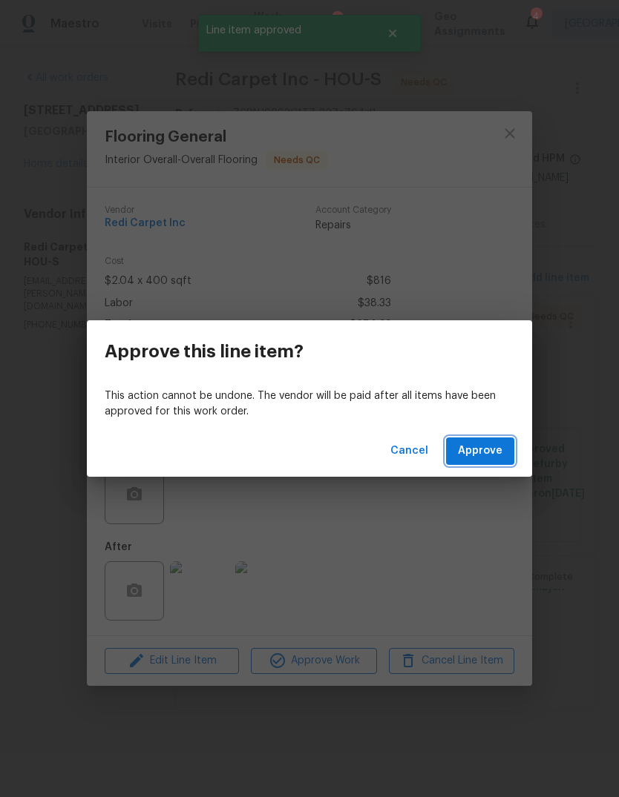
click at [494, 457] on span "Approve" at bounding box center [480, 451] width 45 height 19
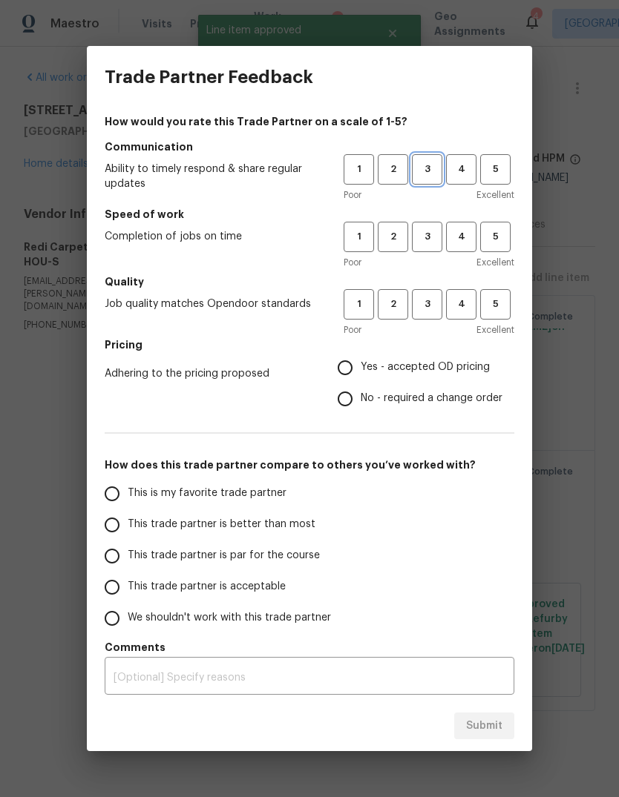
click at [433, 170] on span "3" at bounding box center [426, 169] width 27 height 17
click at [432, 243] on span "3" at bounding box center [426, 236] width 27 height 17
click at [433, 309] on span "3" at bounding box center [426, 304] width 27 height 17
click at [371, 373] on span "Yes - accepted OD pricing" at bounding box center [425, 368] width 129 height 16
click at [361, 373] on input "Yes - accepted OD pricing" at bounding box center [344, 367] width 31 height 31
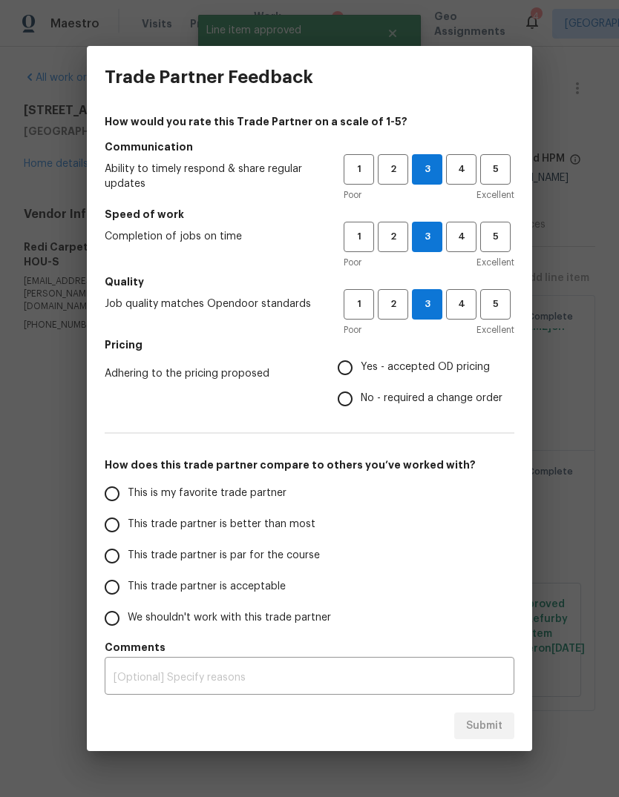
radio input "true"
click at [161, 556] on span "This trade partner is par for the course" at bounding box center [224, 556] width 192 height 16
click at [128, 556] on input "This trade partner is par for the course" at bounding box center [111, 556] width 31 height 31
click at [486, 719] on span "Submit" at bounding box center [484, 726] width 36 height 19
radio input "true"
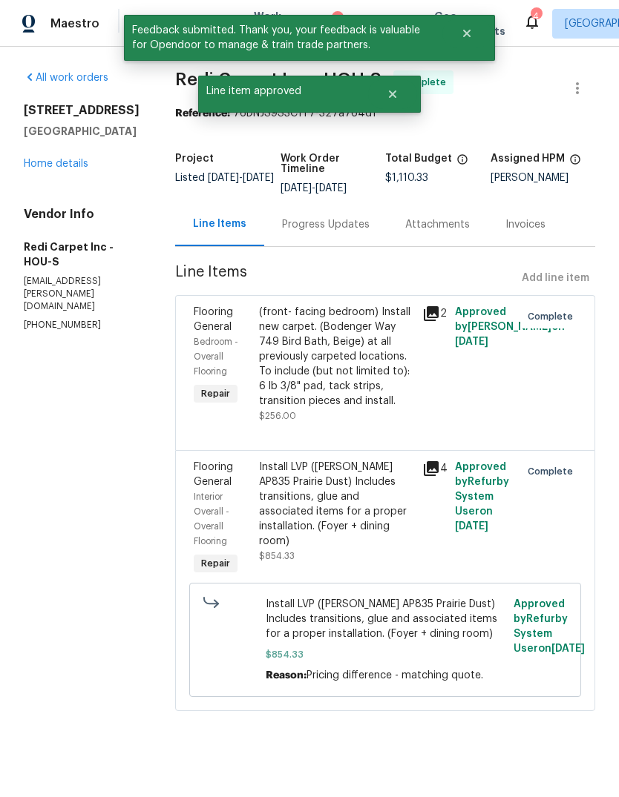
click at [47, 168] on link "Home details" at bounding box center [56, 164] width 65 height 10
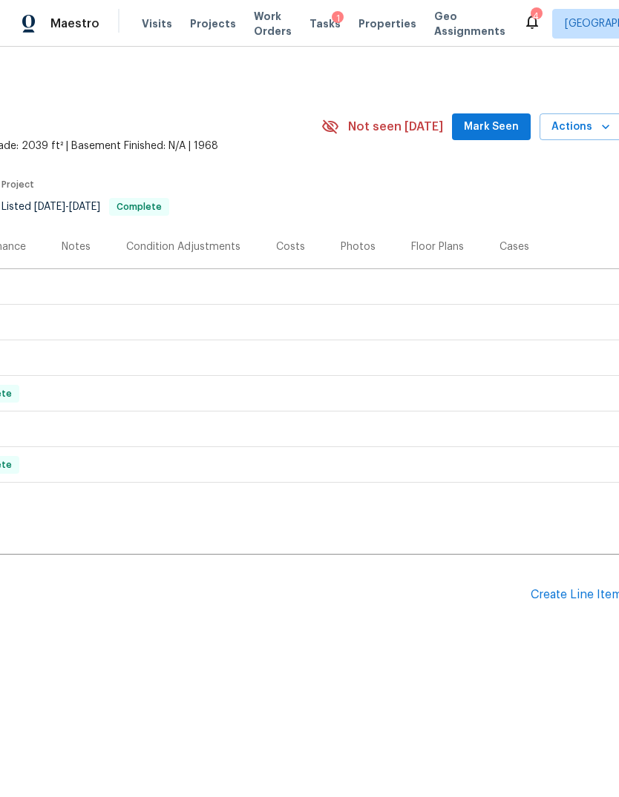
scroll to position [0, 220]
click at [203, 249] on div "Condition Adjustments" at bounding box center [180, 247] width 114 height 15
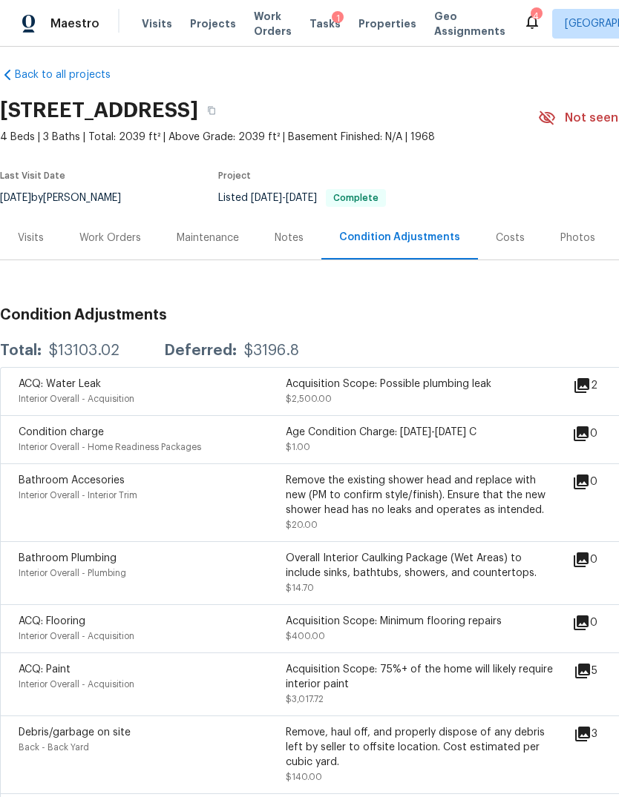
scroll to position [10, 0]
click at [202, 242] on div "Maintenance" at bounding box center [208, 237] width 62 height 15
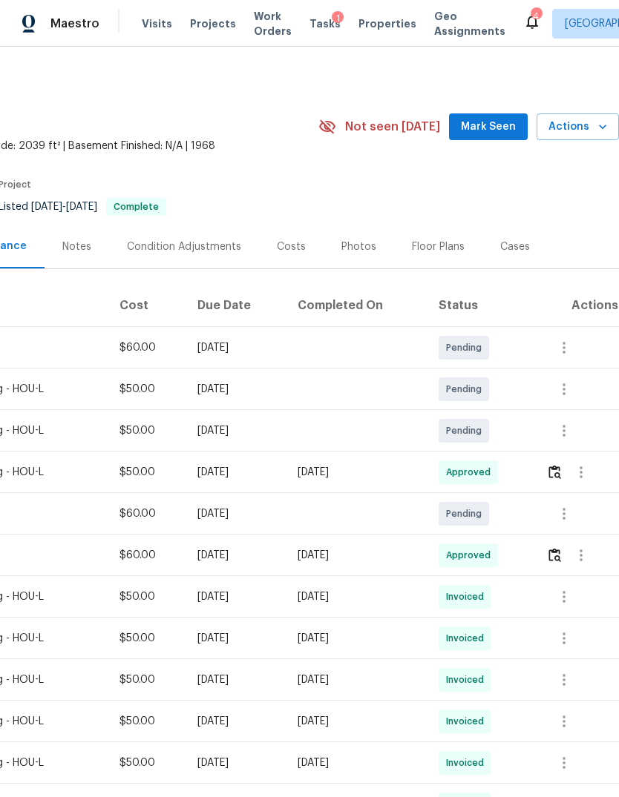
scroll to position [0, 220]
click at [572, 353] on icon "button" at bounding box center [564, 348] width 18 height 18
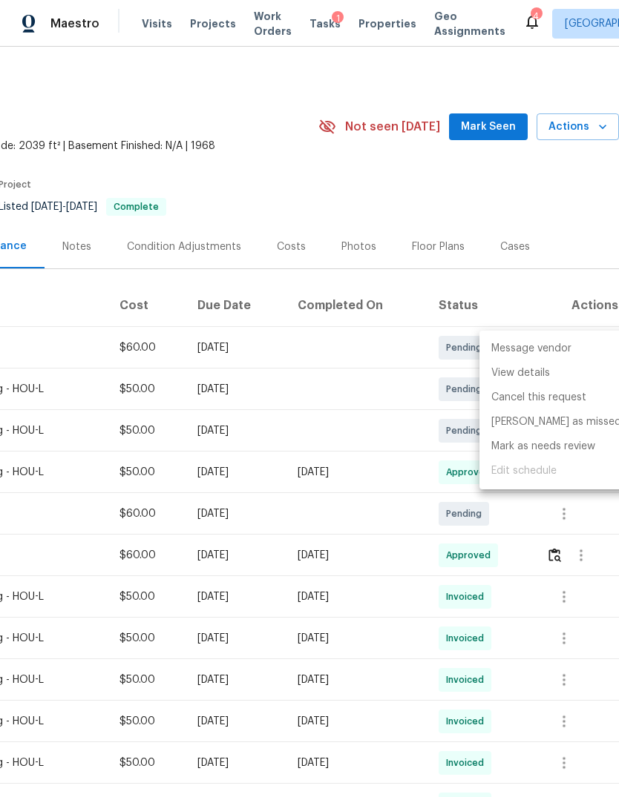
click at [44, 576] on div at bounding box center [309, 398] width 619 height 797
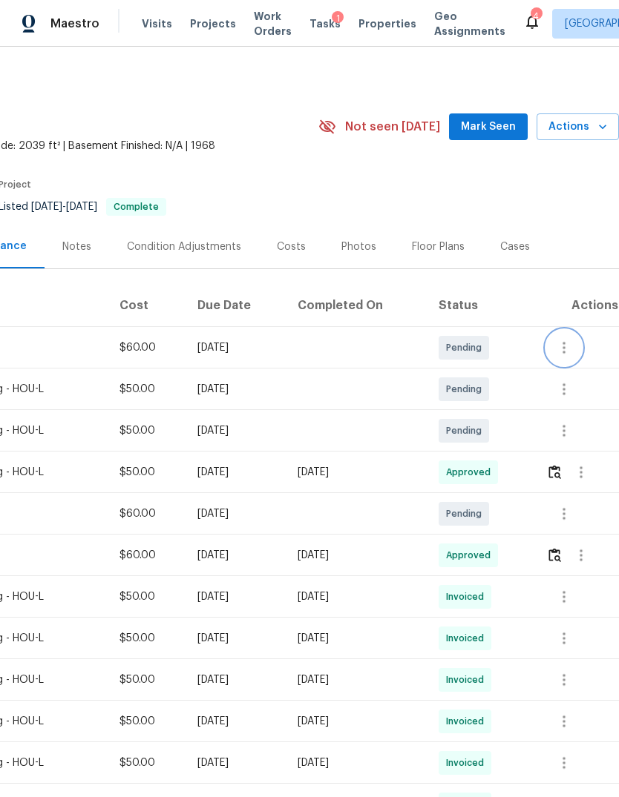
scroll to position [-1, 220]
click at [559, 392] on button "button" at bounding box center [564, 390] width 36 height 36
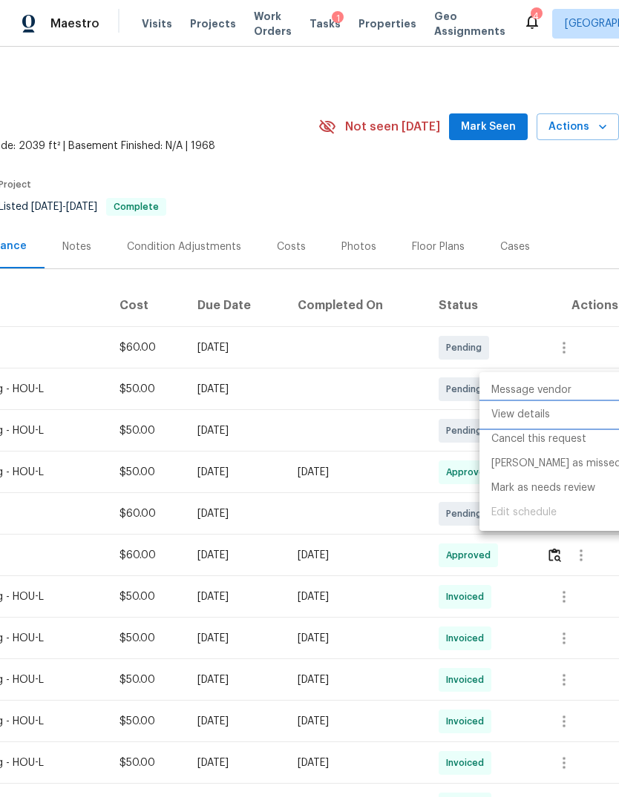
click at [539, 421] on li "View details" at bounding box center [556, 415] width 154 height 24
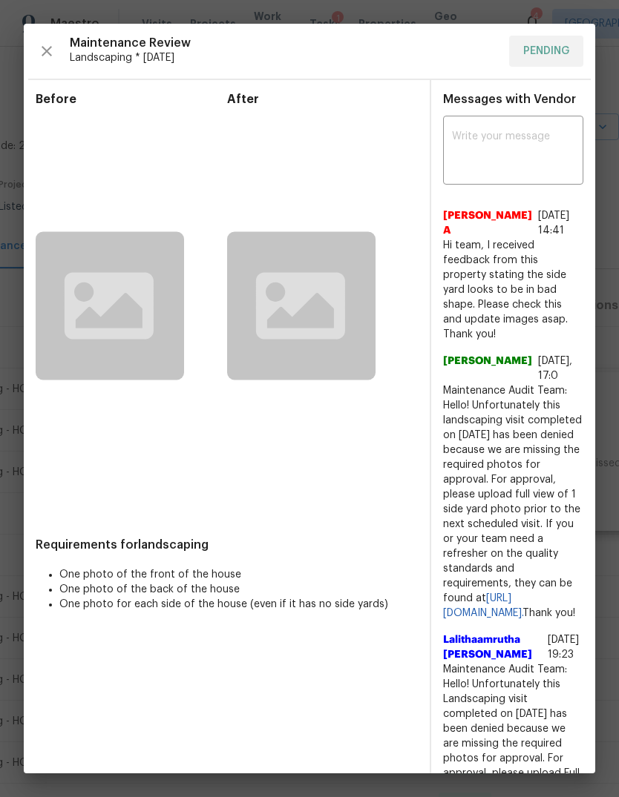
click at [526, 125] on div "x ​" at bounding box center [513, 151] width 140 height 65
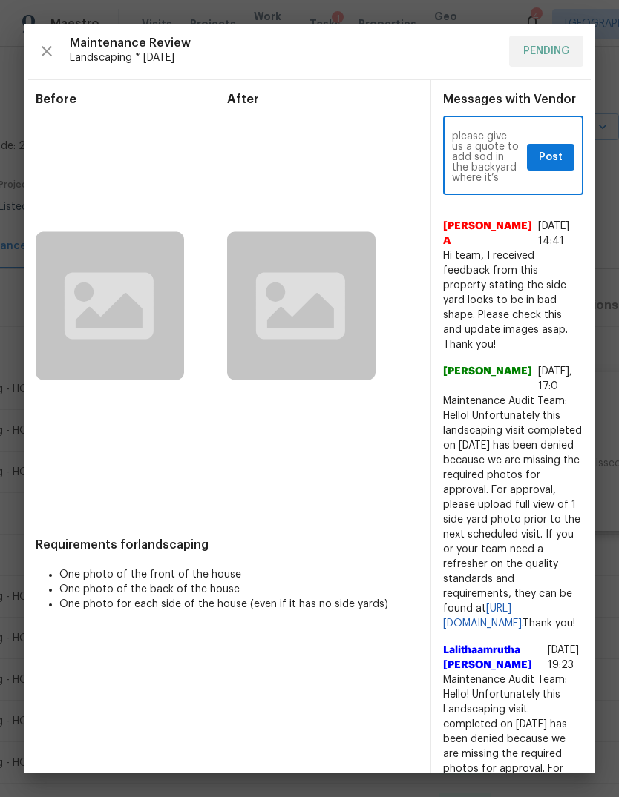
scroll to position [52, 0]
type textarea "Hi. Next time you service this yard, could you please give us a quote to add so…"
click at [549, 160] on span "Post" at bounding box center [551, 157] width 24 height 19
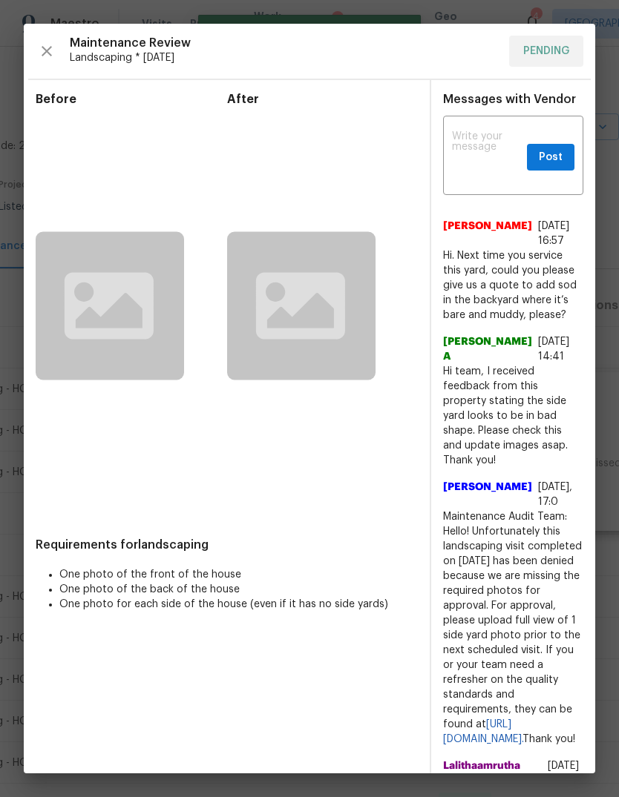
scroll to position [0, 0]
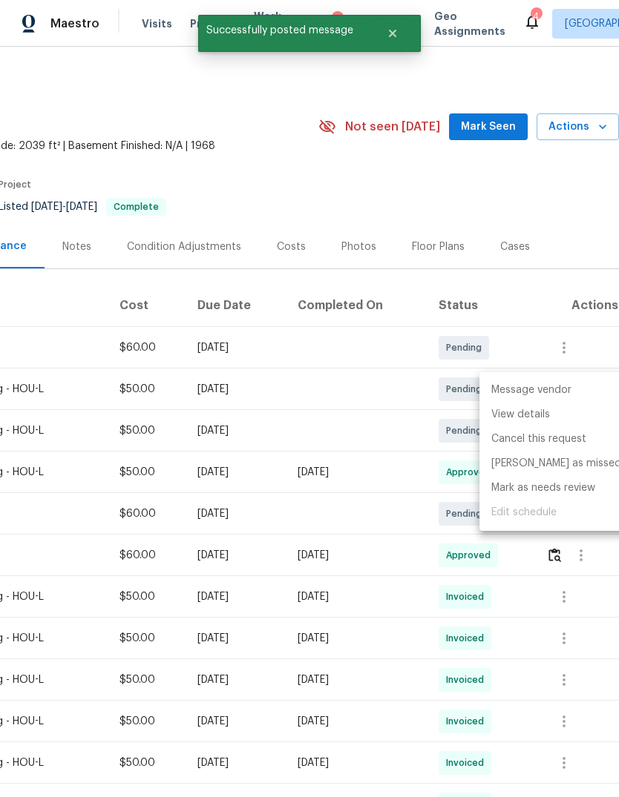
click at [189, 116] on div at bounding box center [309, 398] width 619 height 797
